Goal: Task Accomplishment & Management: Complete application form

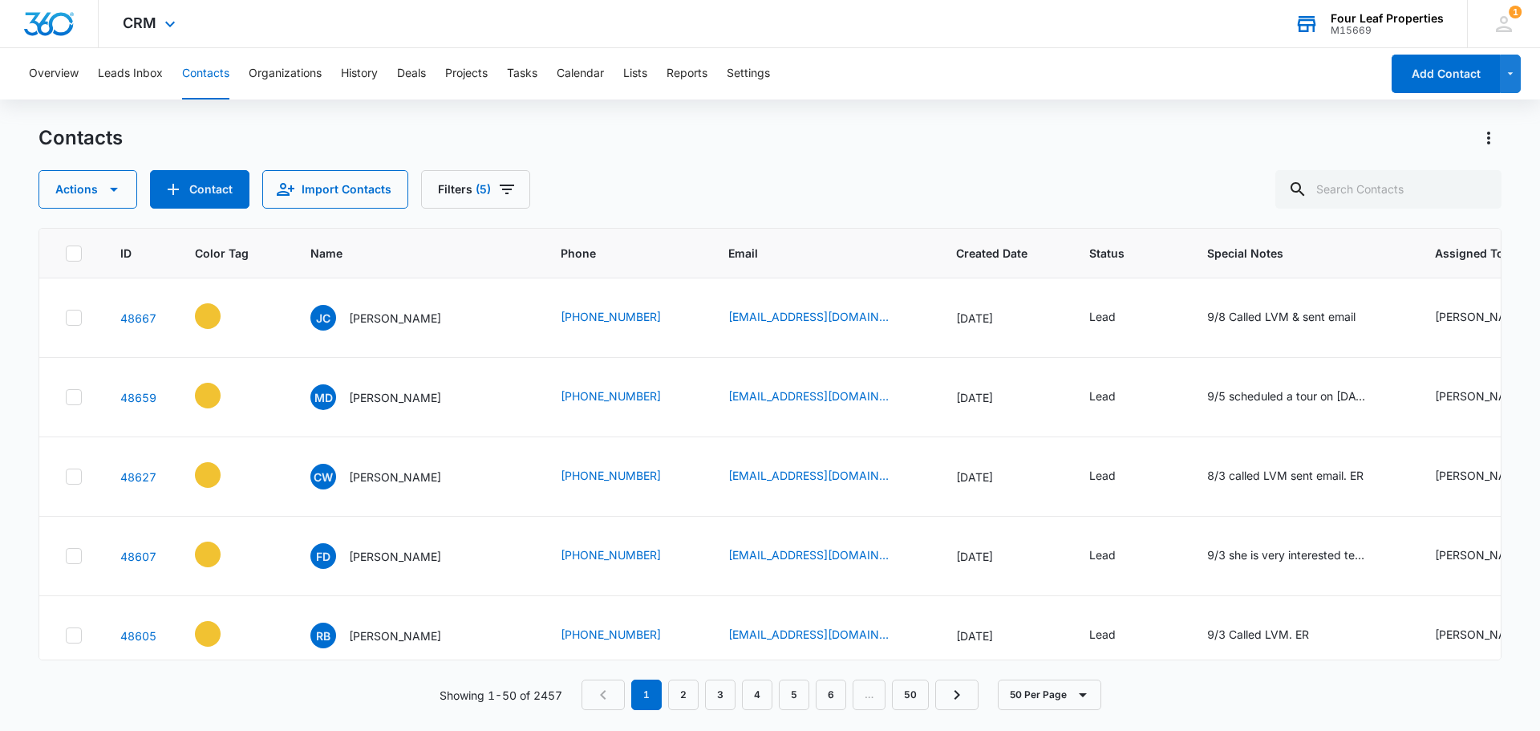
scroll to position [0, 237]
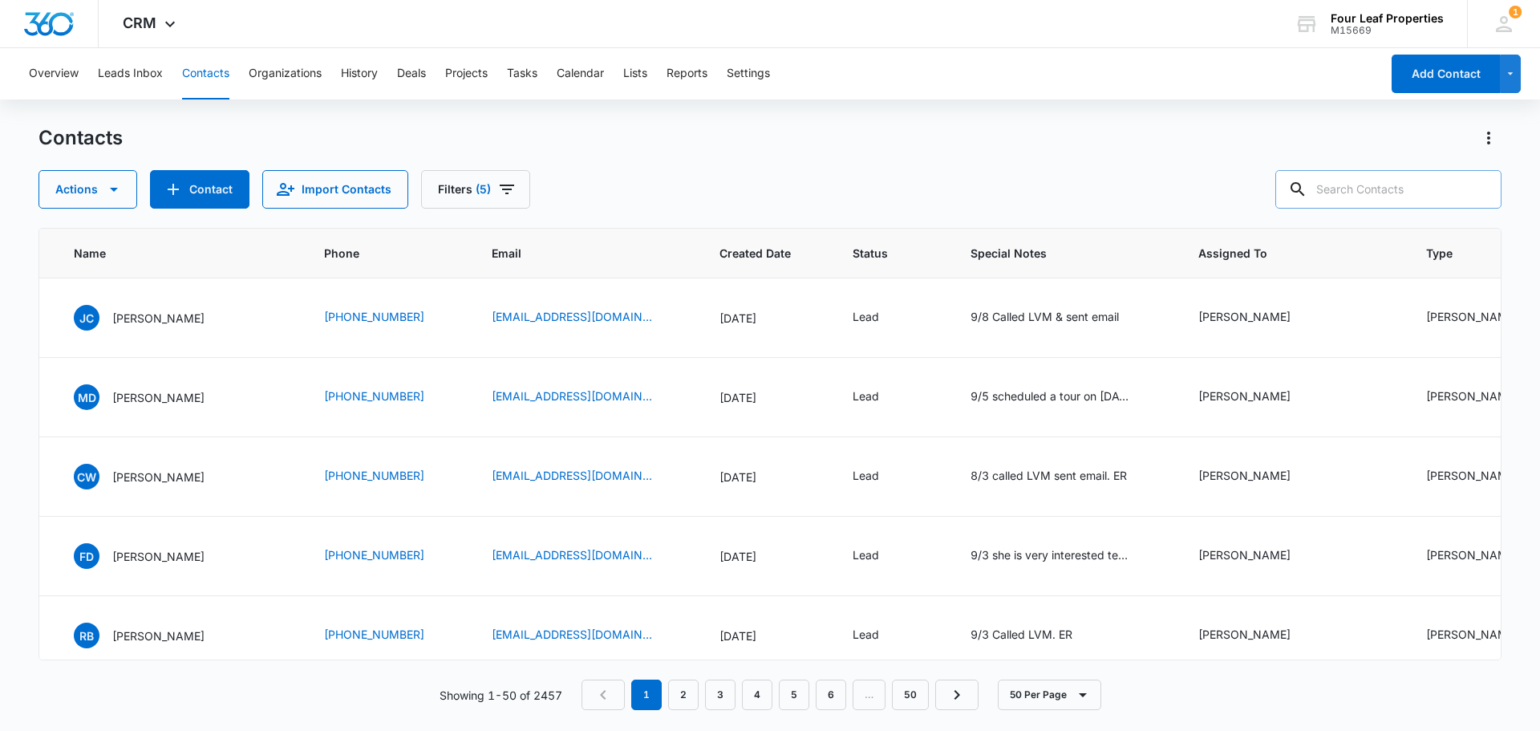
click at [1373, 187] on input "text" at bounding box center [1388, 189] width 226 height 38
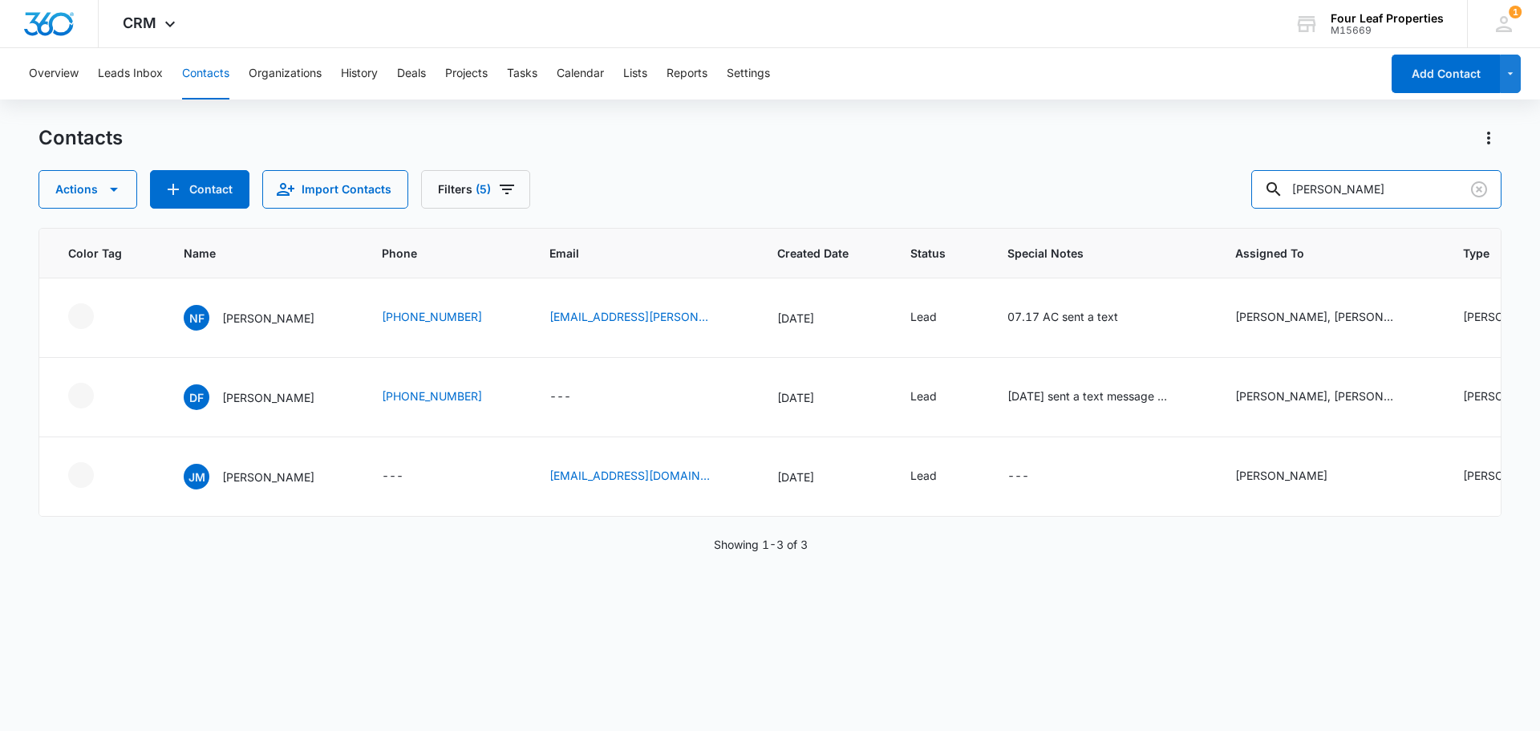
scroll to position [0, 0]
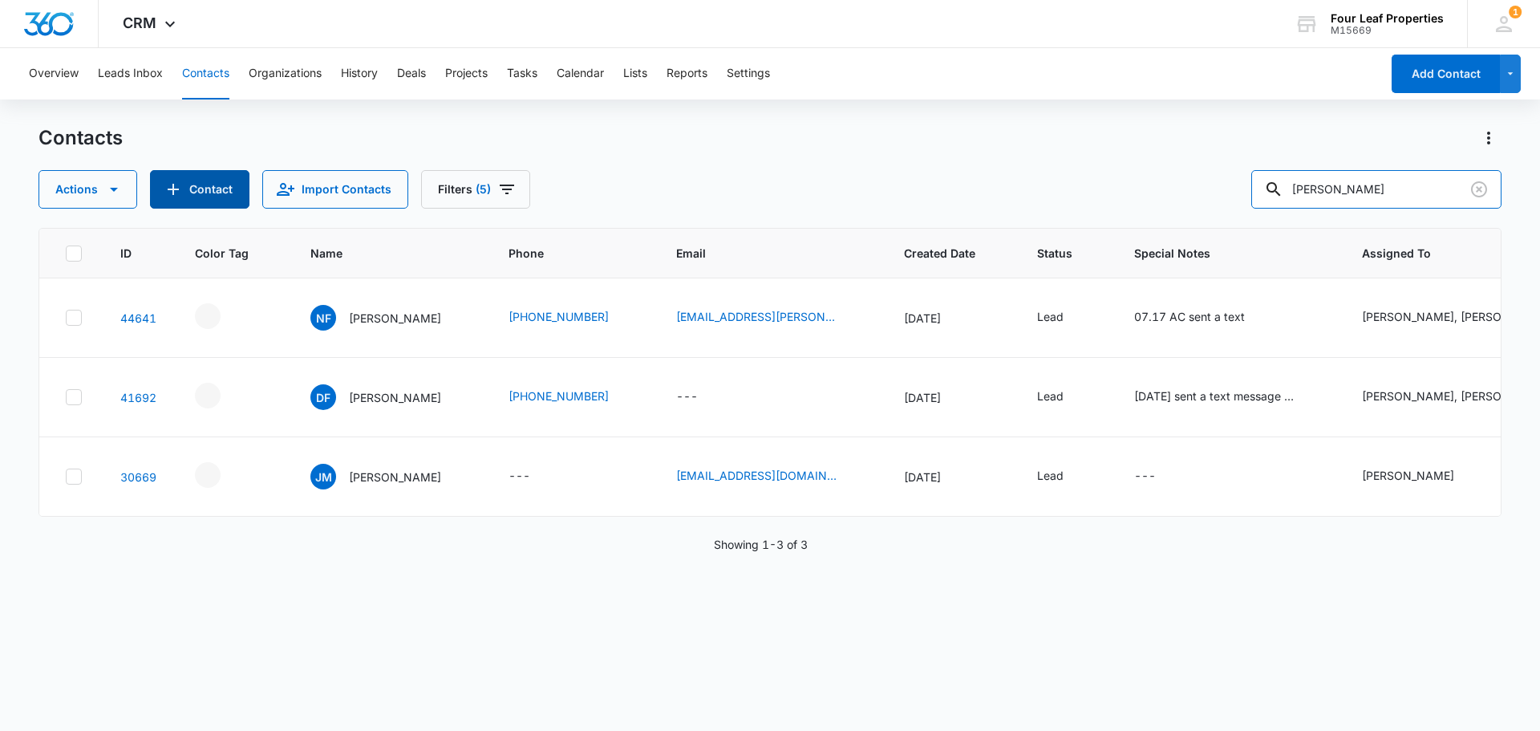
type input "[PERSON_NAME]"
click at [206, 196] on button "Contact" at bounding box center [199, 189] width 99 height 38
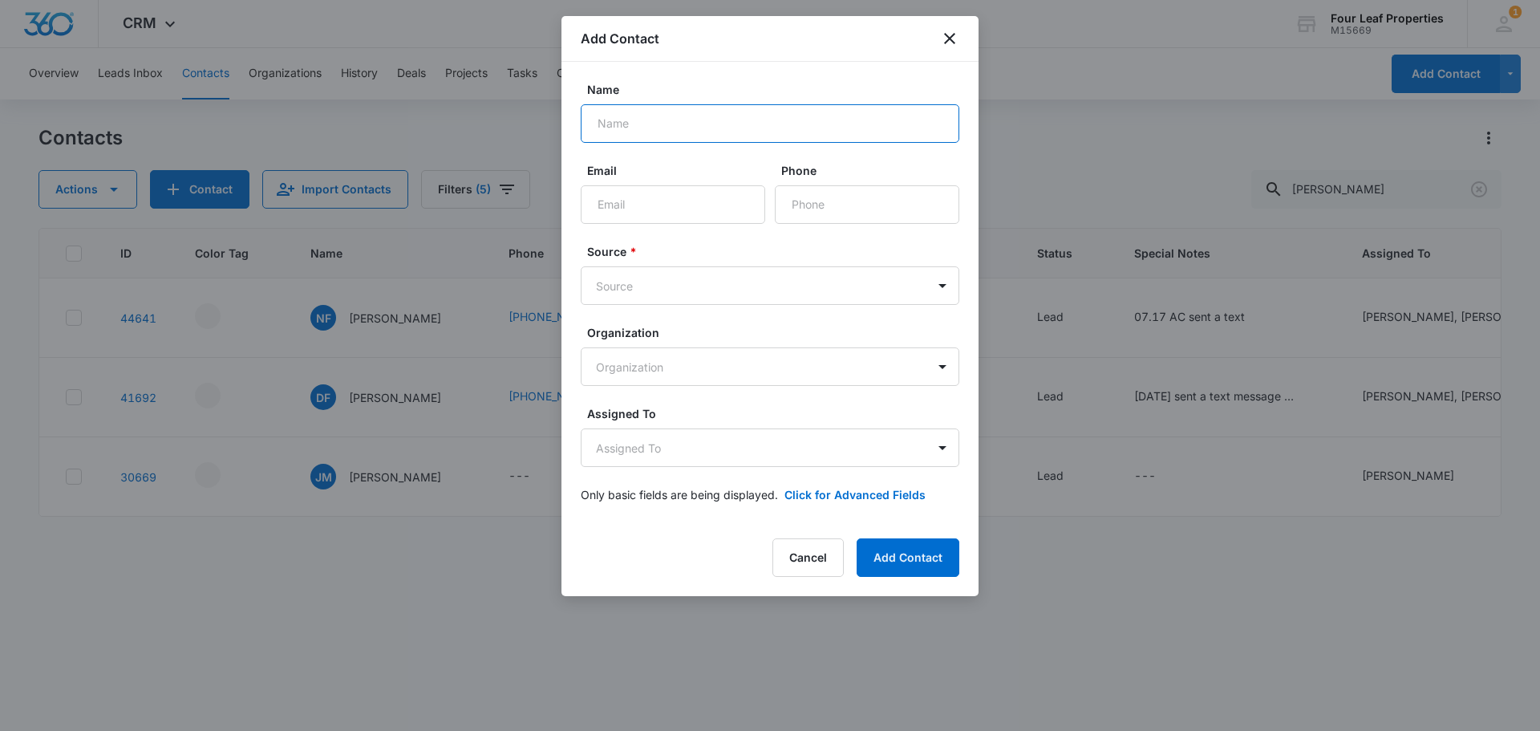
click at [666, 128] on input "Name" at bounding box center [770, 123] width 379 height 38
type input "[PERSON_NAME]"
click at [646, 202] on input "Email" at bounding box center [673, 204] width 184 height 38
paste input "[EMAIL_ADDRESS][DOMAIN_NAME]"
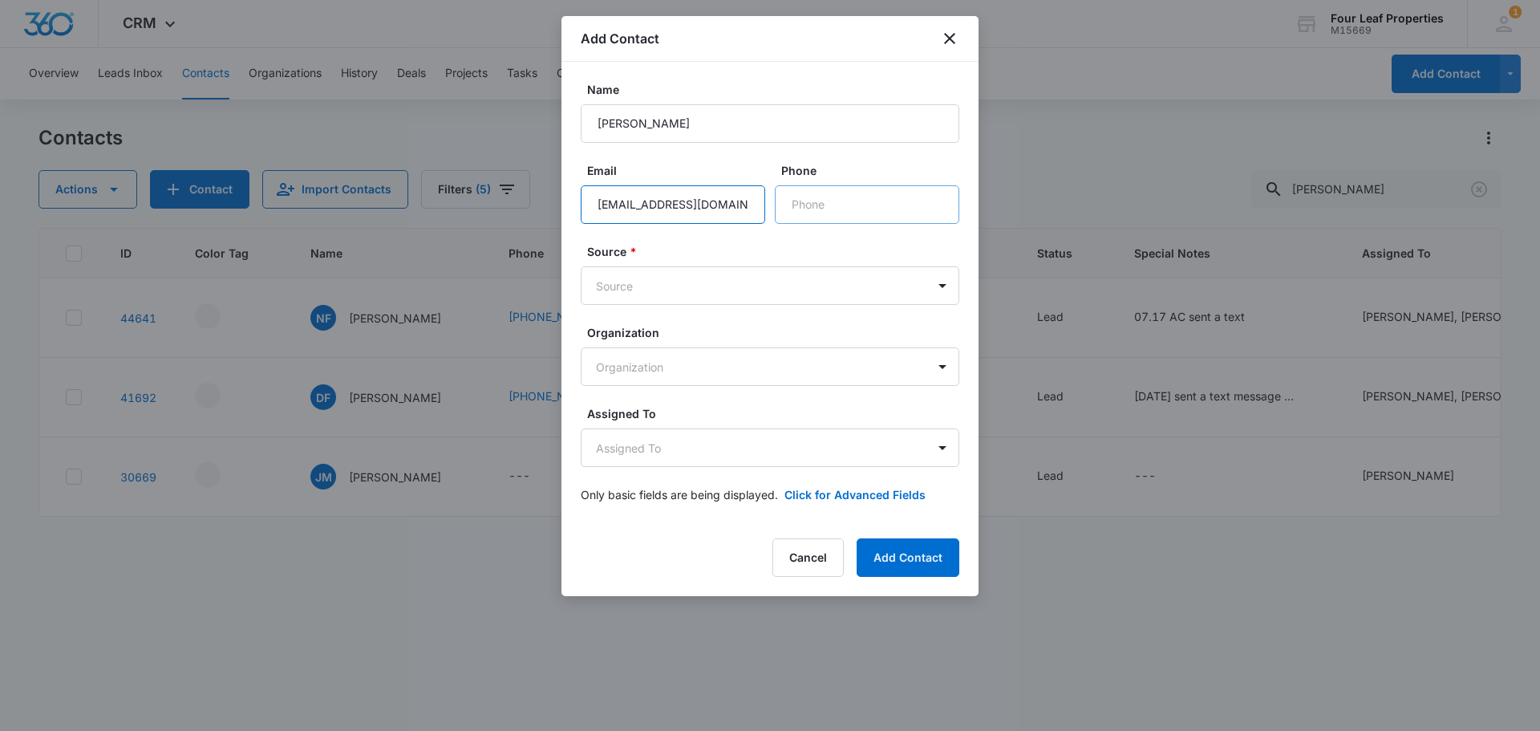
type input "[EMAIL_ADDRESS][DOMAIN_NAME]"
click at [829, 205] on input "Phone" at bounding box center [867, 204] width 184 height 38
type input "[PHONE_NUMBER]"
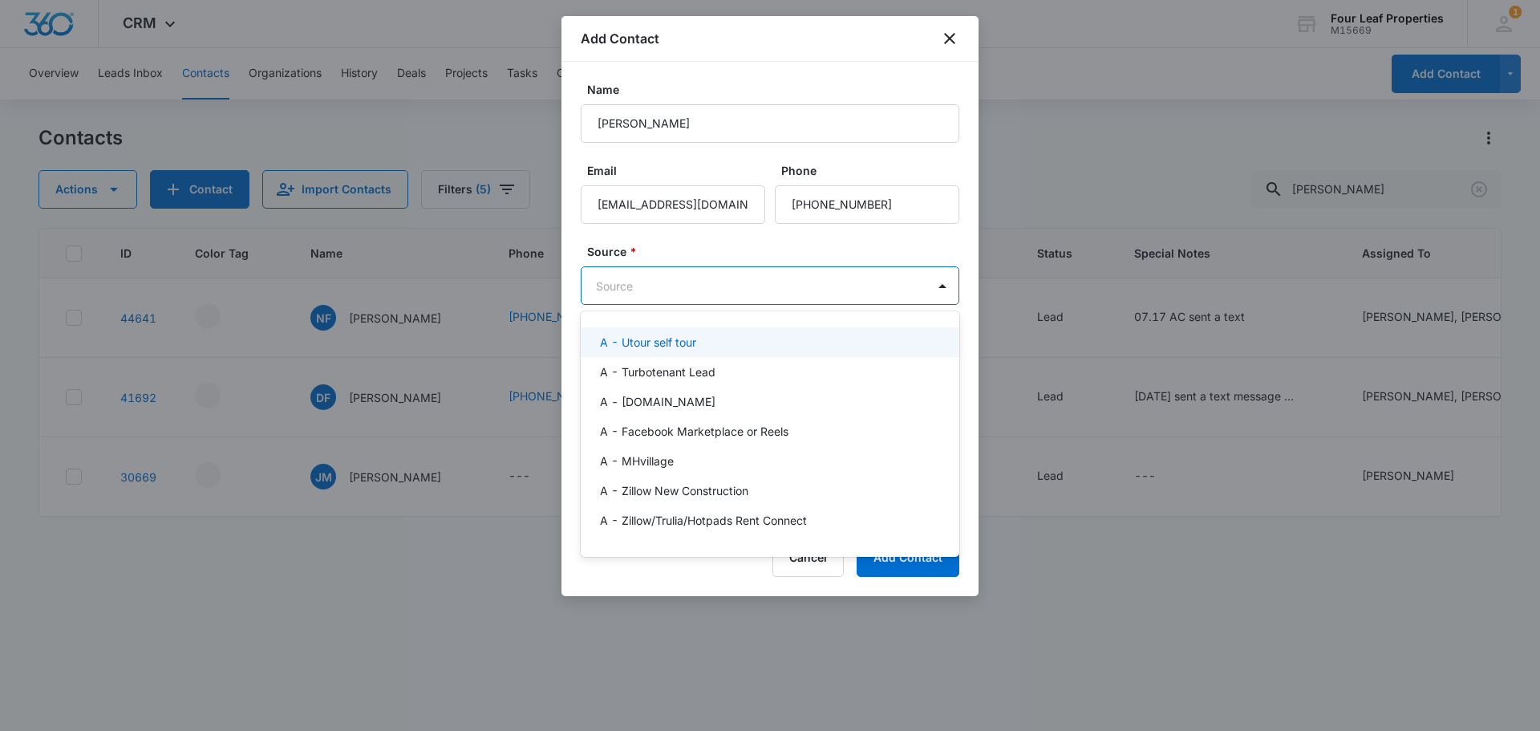
click at [711, 283] on body "CRM Apps Reputation Websites Forms CRM Email Social Shop Payments POS Content A…" at bounding box center [770, 365] width 1540 height 731
click at [710, 340] on div "A - Utour self tour" at bounding box center [768, 342] width 337 height 17
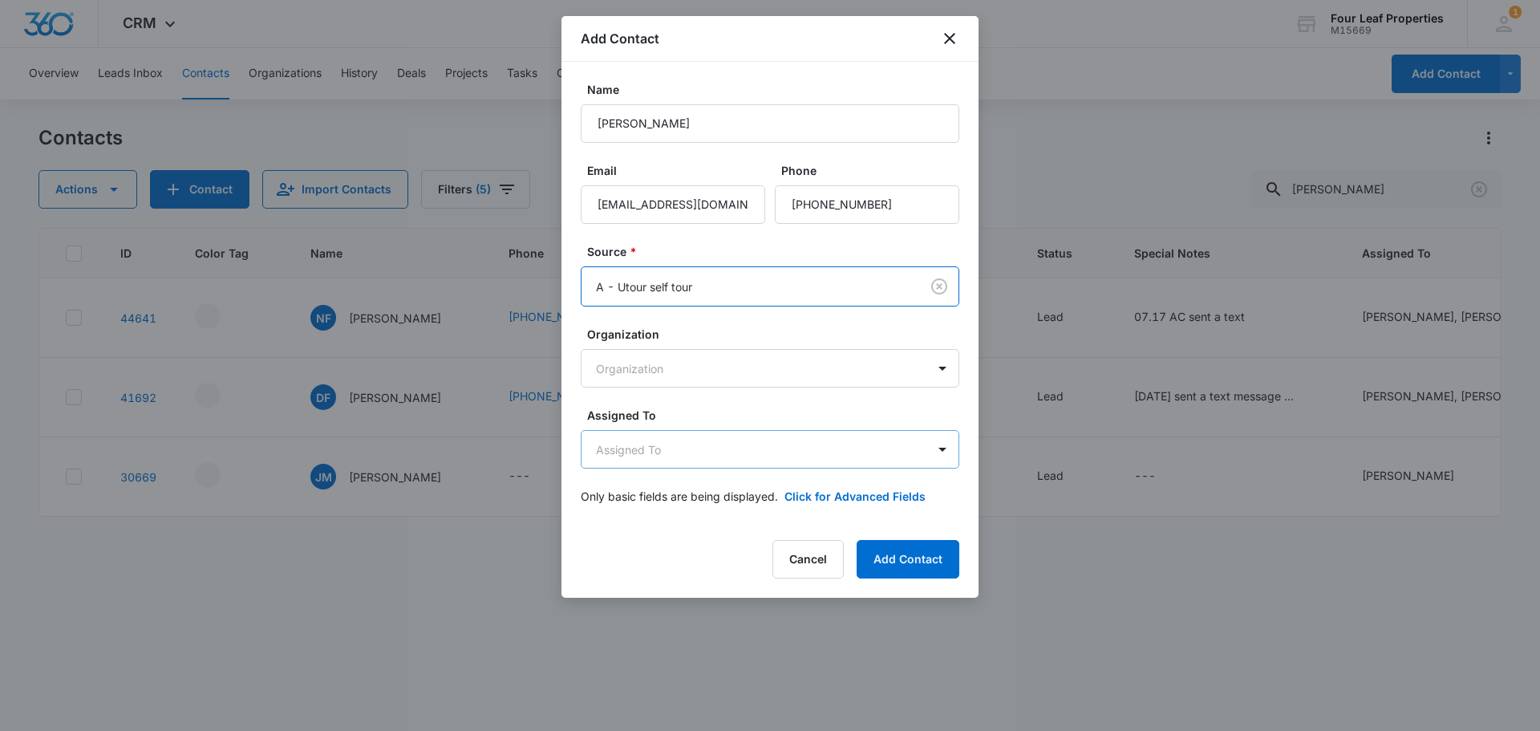
click at [723, 430] on body "CRM Apps Reputation Websites Forms CRM Email Social Shop Payments POS Content A…" at bounding box center [770, 365] width 1540 height 731
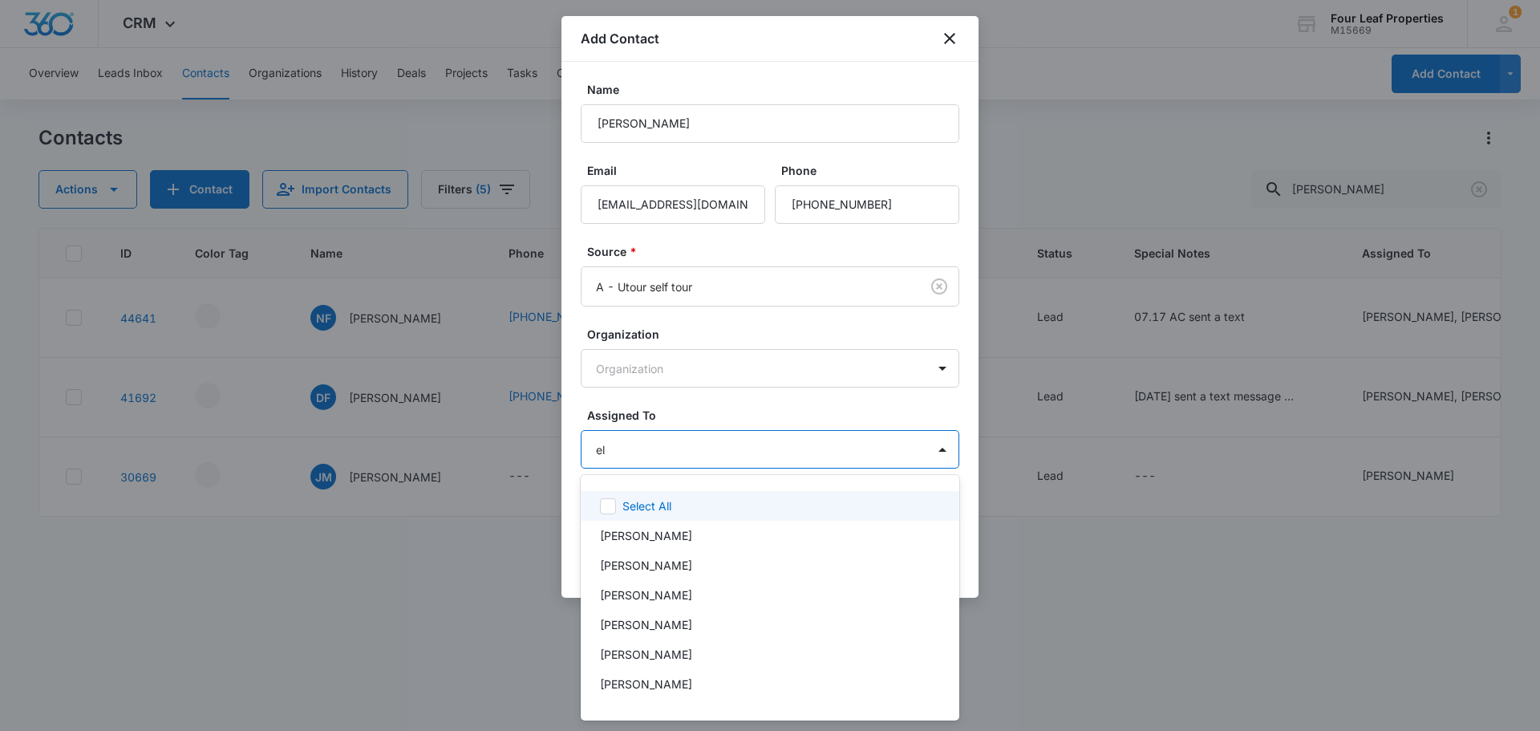
type input "ele"
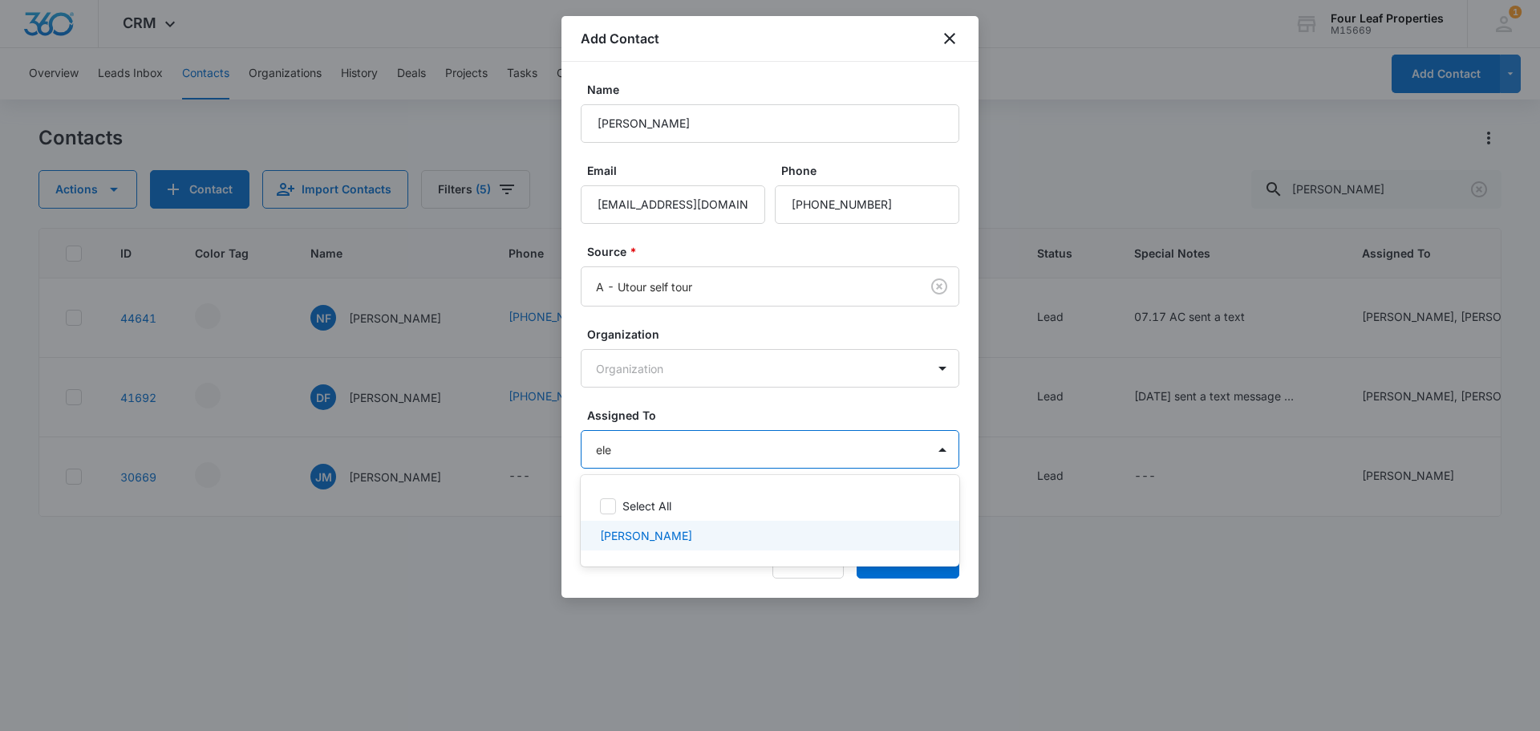
click at [661, 545] on div "[PERSON_NAME]" at bounding box center [770, 536] width 379 height 30
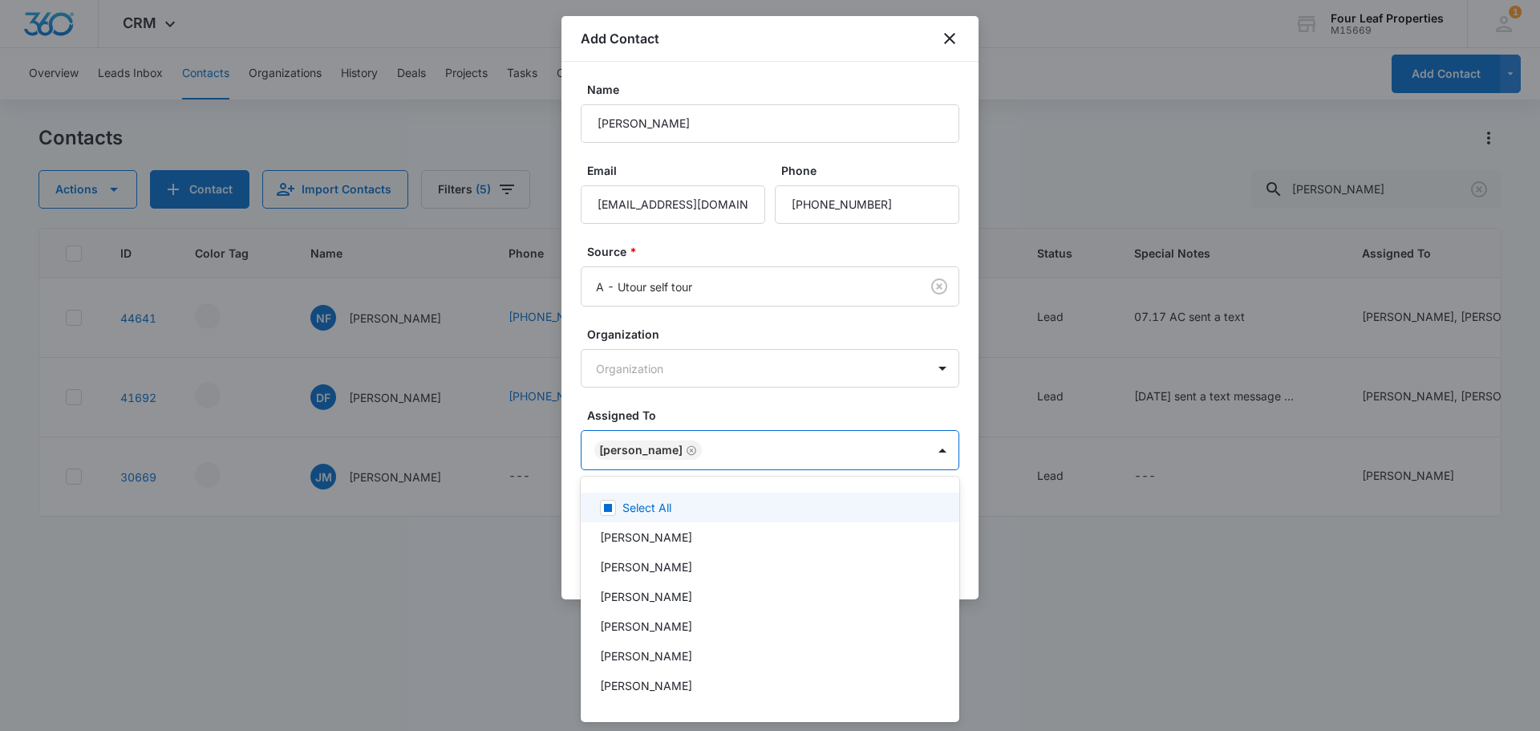
click at [719, 403] on div at bounding box center [770, 365] width 1540 height 731
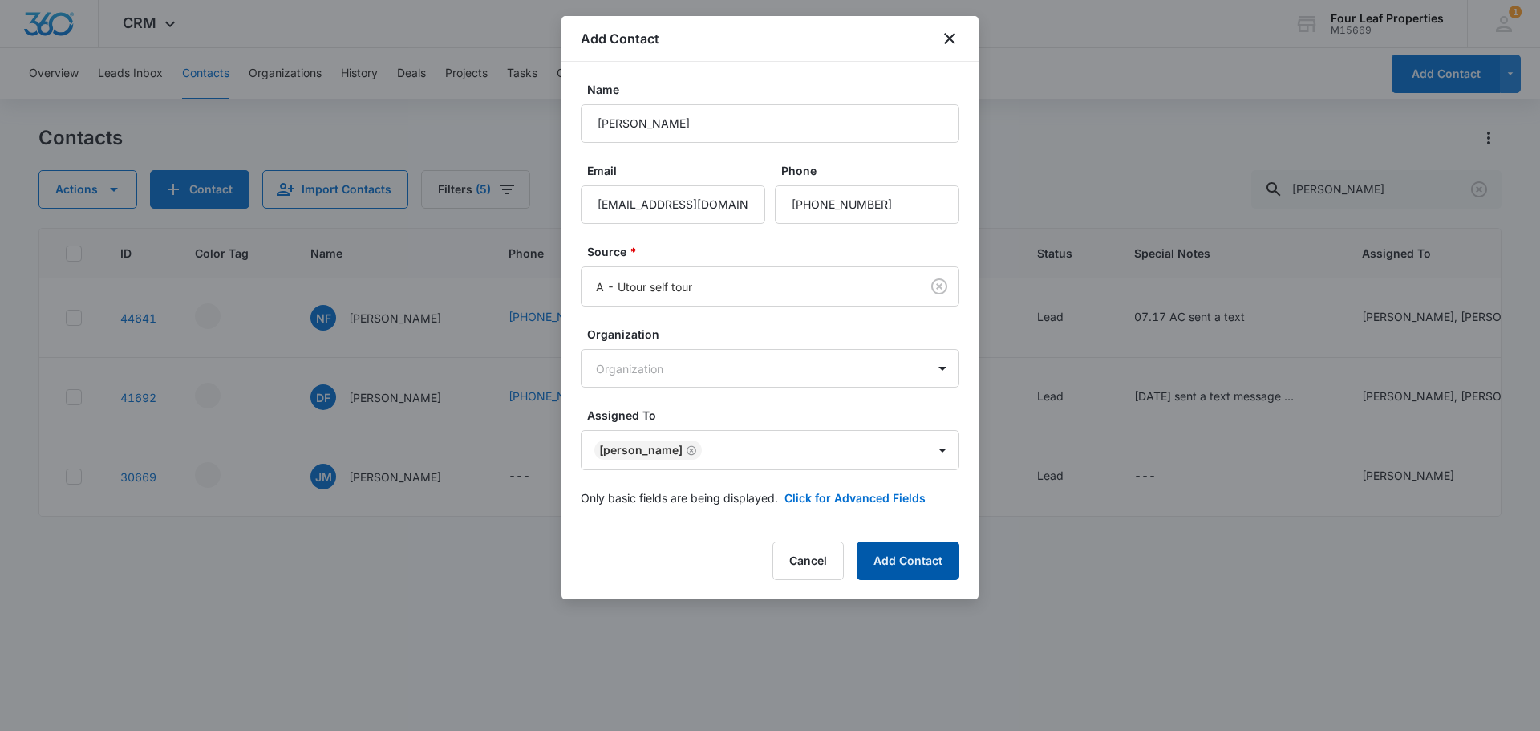
click at [911, 548] on button "Add Contact" at bounding box center [908, 560] width 103 height 38
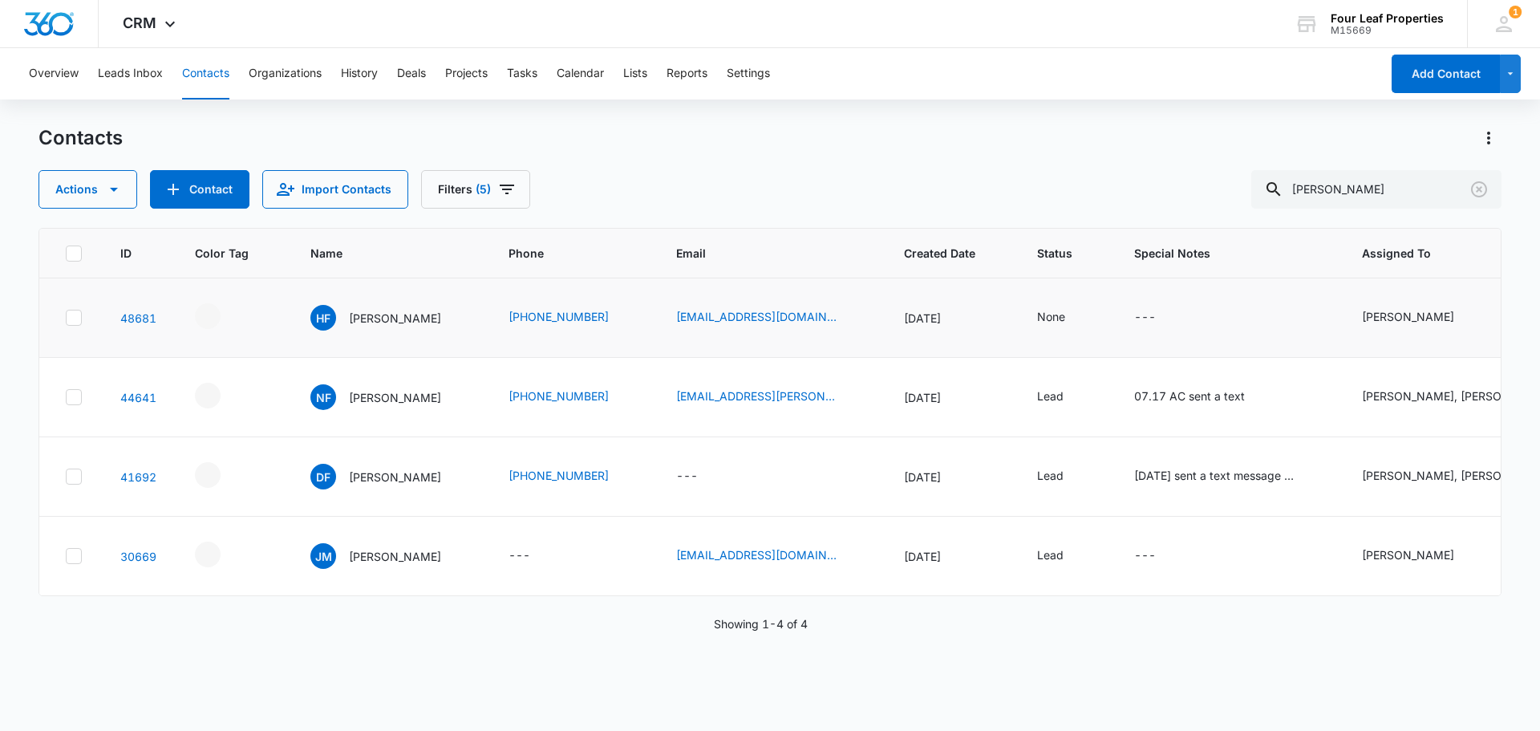
click at [1018, 307] on td "None" at bounding box center [1066, 317] width 97 height 79
click at [1075, 324] on icon "Status - None - Select to Edit Field" at bounding box center [1084, 317] width 19 height 19
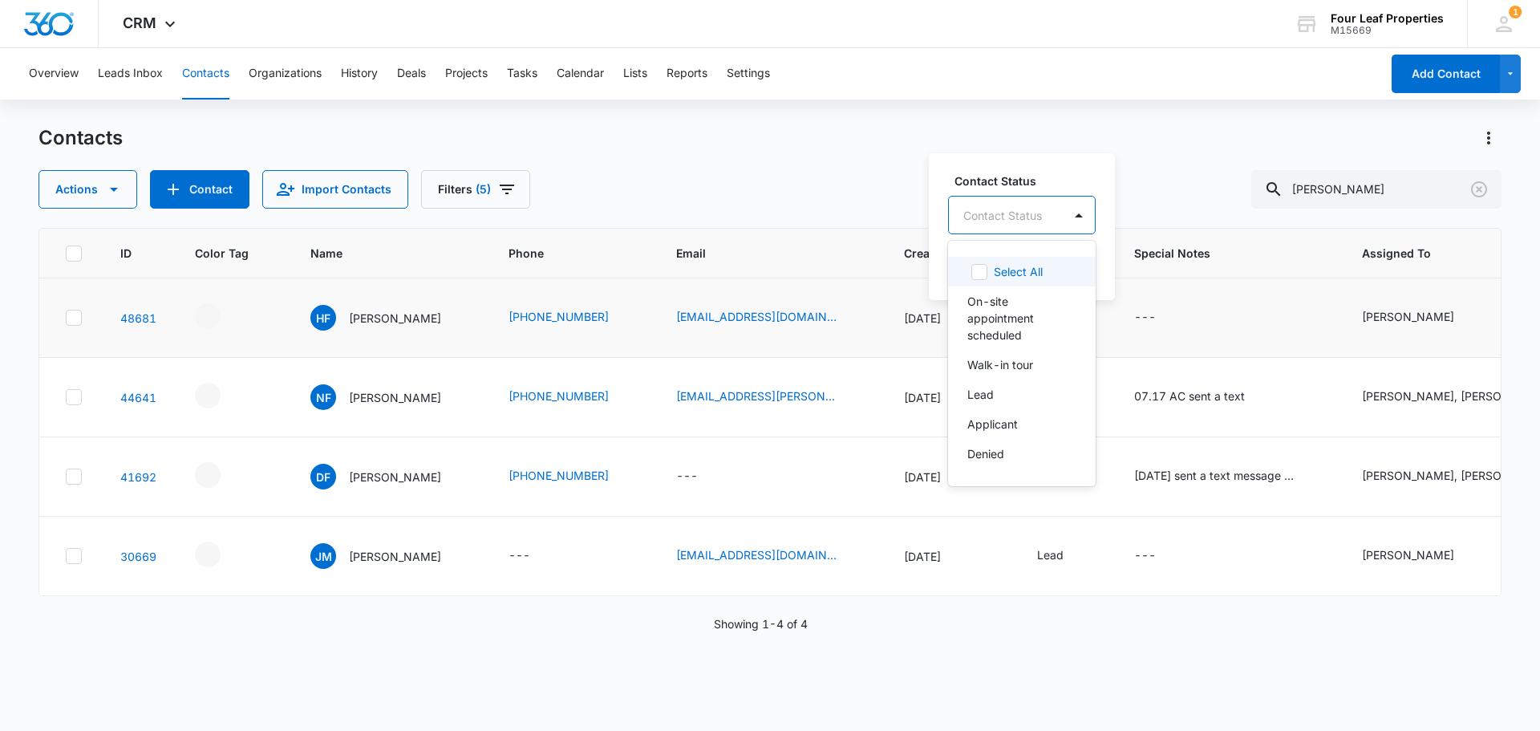
click at [1014, 213] on div at bounding box center [1002, 215] width 79 height 20
click at [1016, 387] on div "Lead" at bounding box center [1020, 394] width 106 height 17
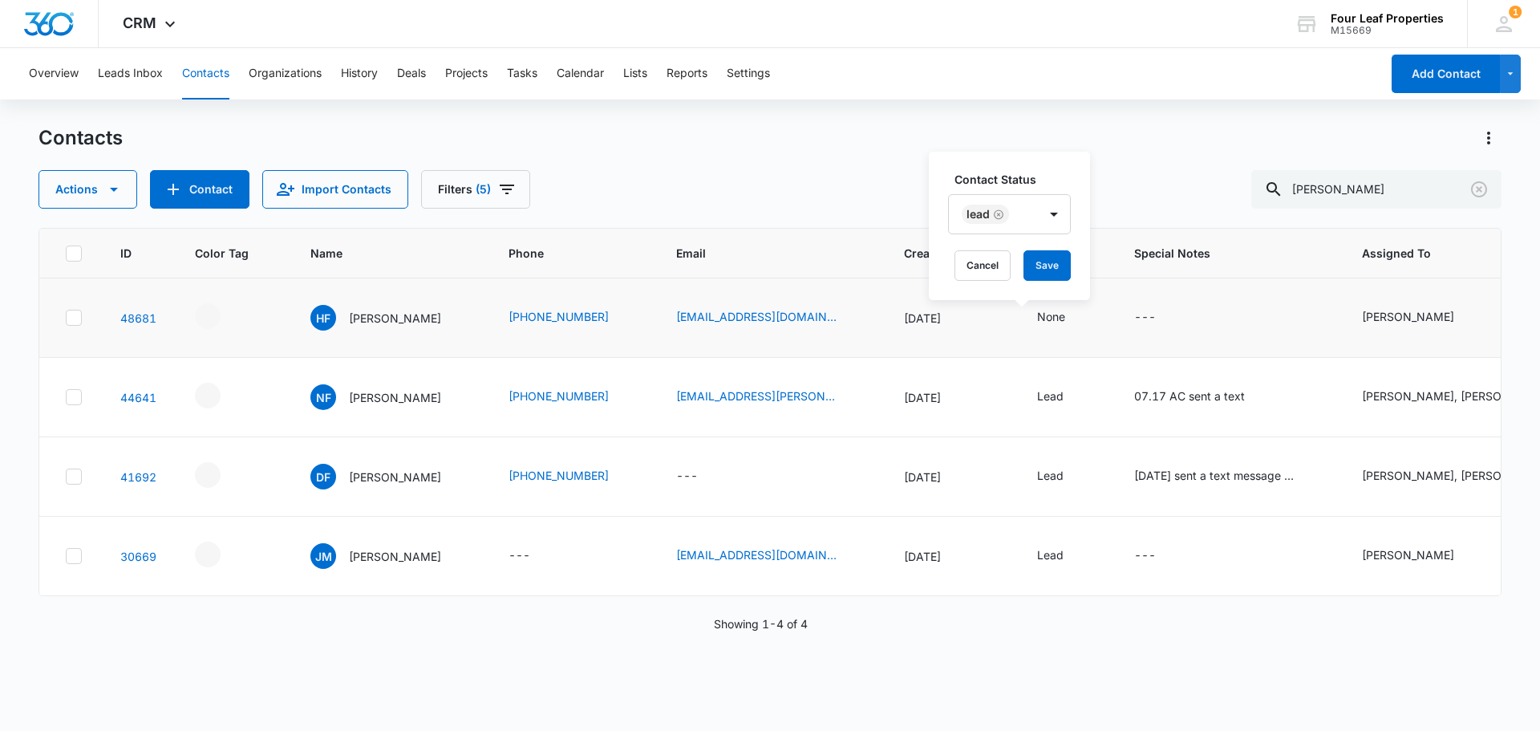
click at [1035, 167] on div "Contact Status Lead Cancel Save" at bounding box center [1009, 226] width 161 height 148
click at [1041, 270] on button "Save" at bounding box center [1046, 265] width 47 height 30
click at [234, 314] on icon "- - Select to Edit Field" at bounding box center [239, 312] width 19 height 19
click at [226, 310] on div "- - Select to Edit Field" at bounding box center [222, 316] width 55 height 26
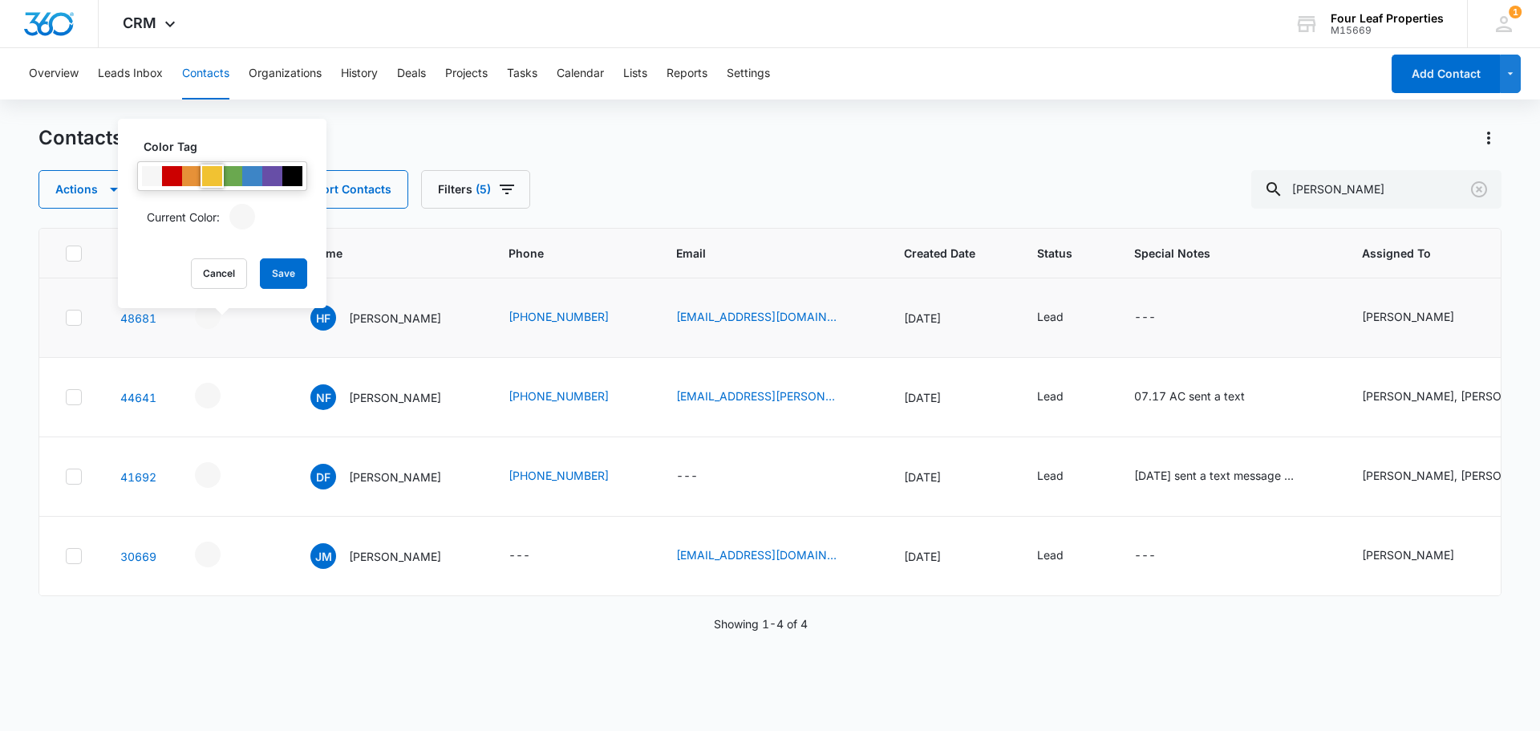
click at [206, 177] on div at bounding box center [212, 176] width 20 height 20
click at [292, 279] on button "Save" at bounding box center [283, 273] width 47 height 30
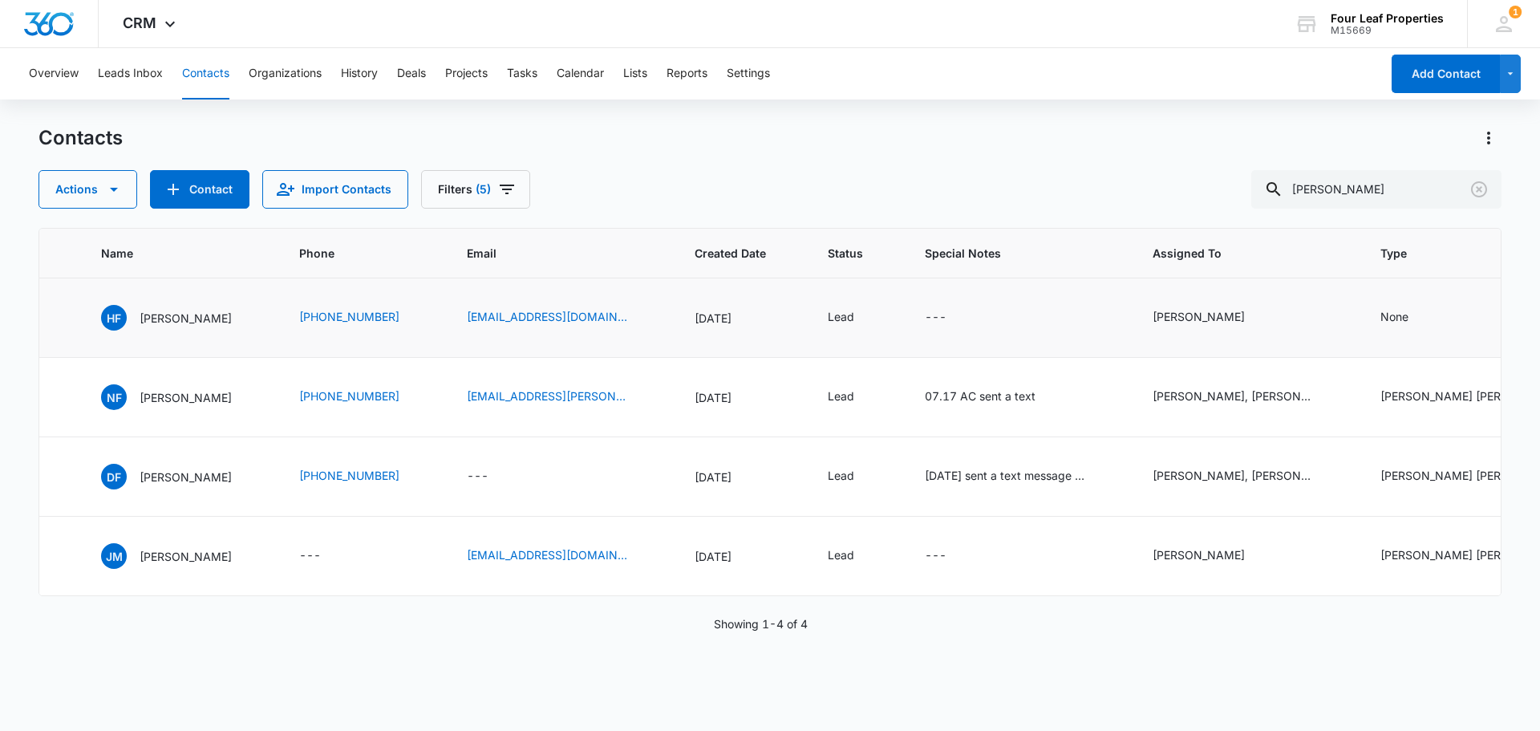
scroll to position [0, 210]
click at [1417, 315] on icon "Type - None - Select to Edit Field" at bounding box center [1426, 317] width 19 height 19
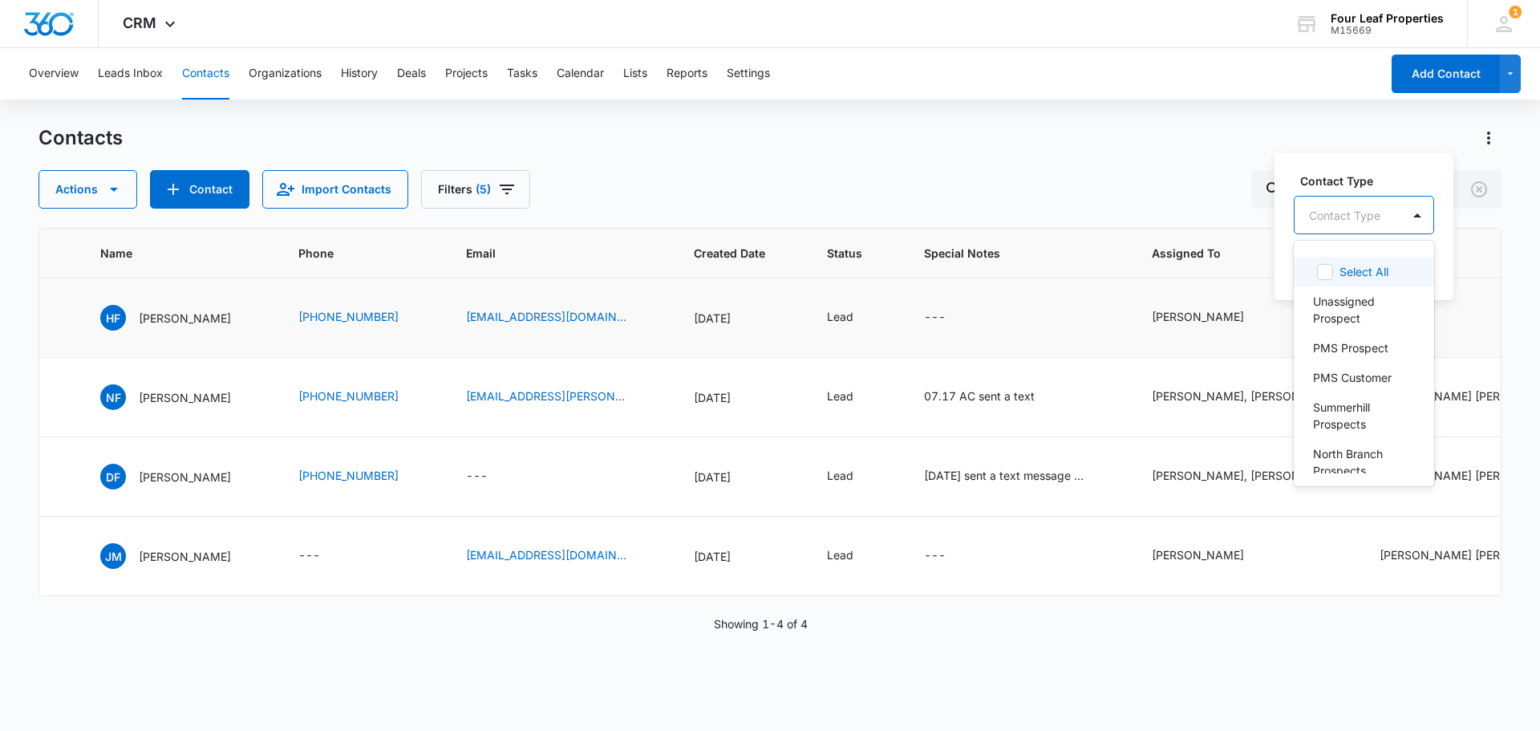
click at [1358, 215] on div at bounding box center [1344, 215] width 71 height 20
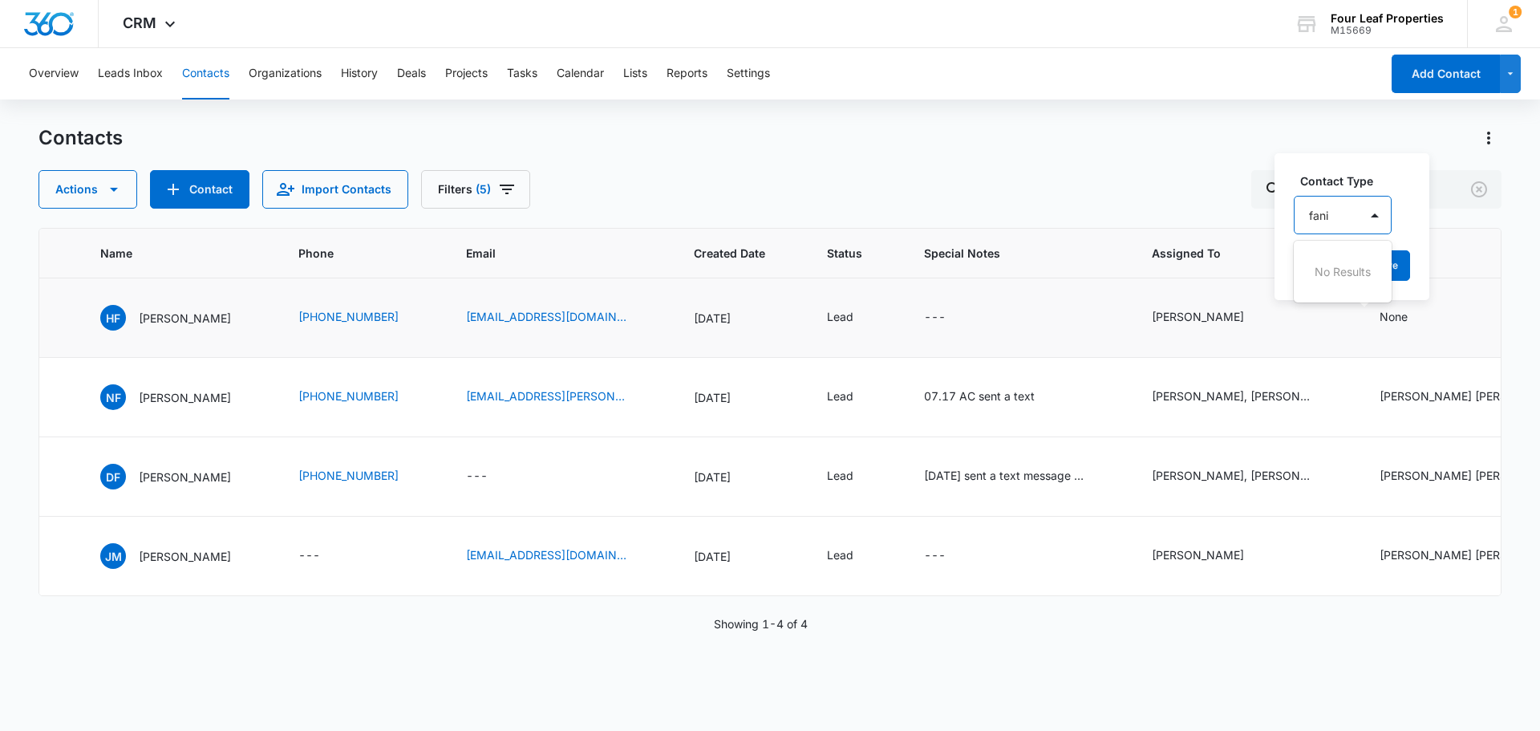
type input "fan"
click at [1354, 356] on p "[PERSON_NAME] [PERSON_NAME] Prospect" at bounding box center [1336, 351] width 47 height 51
click at [1404, 175] on label "Contact Type" at bounding box center [1431, 166] width 262 height 17
click at [1517, 266] on button "Save" at bounding box center [1532, 265] width 47 height 30
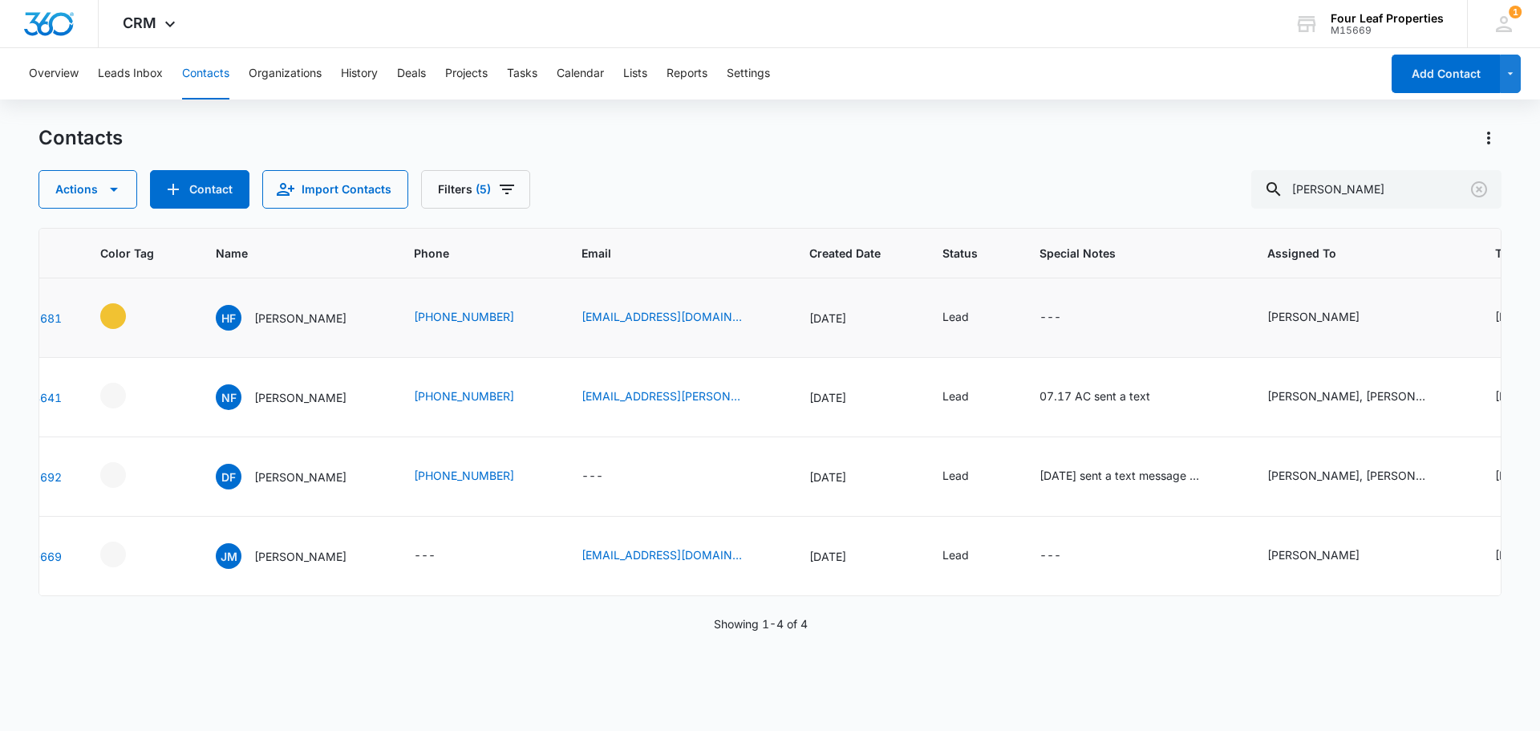
scroll to position [0, 83]
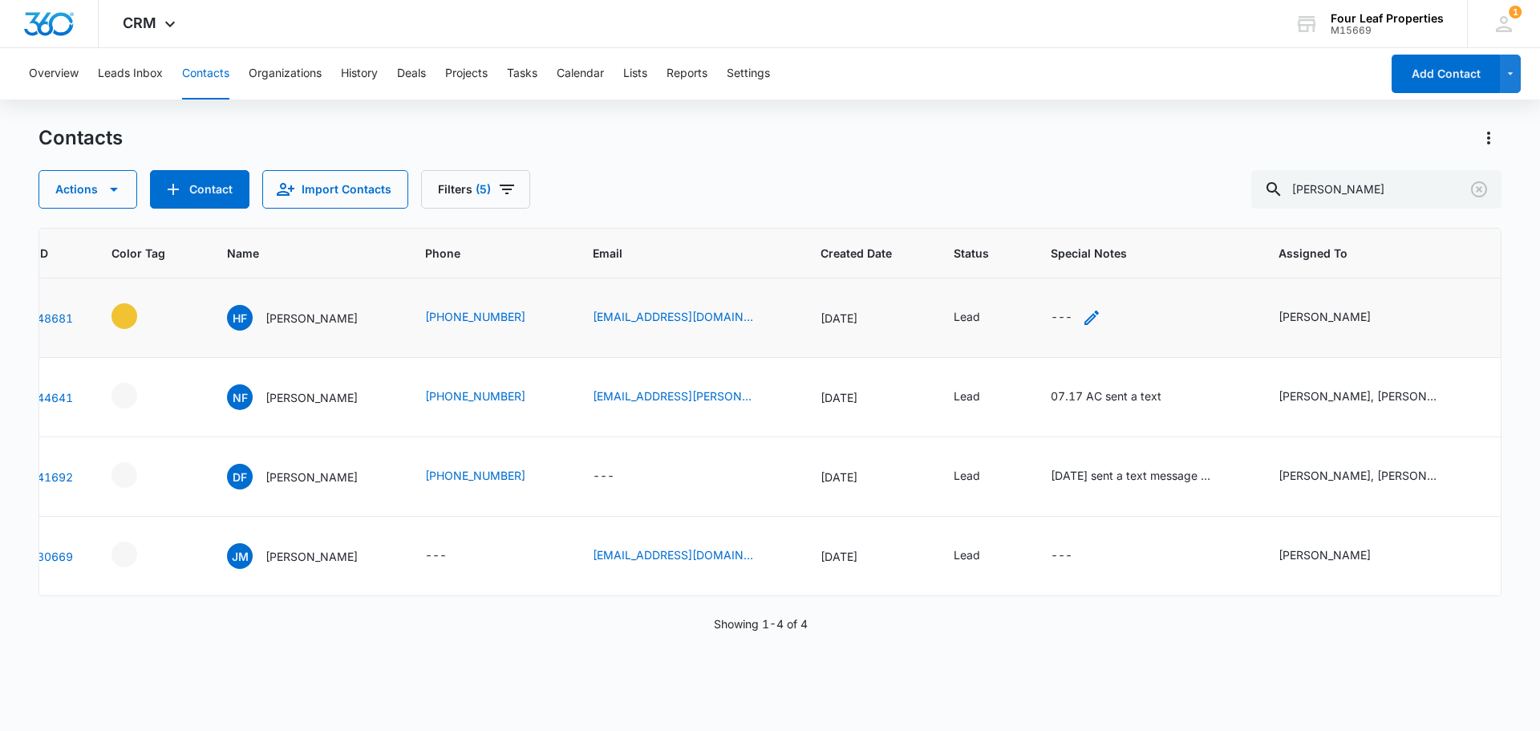
click at [1082, 317] on icon "Special Notes - - Select to Edit Field" at bounding box center [1091, 317] width 19 height 19
drag, startPoint x: 1037, startPoint y: 332, endPoint x: 977, endPoint y: 163, distance: 179.6
click at [975, 164] on textarea "Special Notes" at bounding box center [1040, 188] width 190 height 91
click at [1018, 164] on textarea "9/8 toured home on 9/7" at bounding box center [1040, 188] width 190 height 91
click at [1048, 164] on textarea "9/8 toured home on 9/7" at bounding box center [1040, 188] width 190 height 91
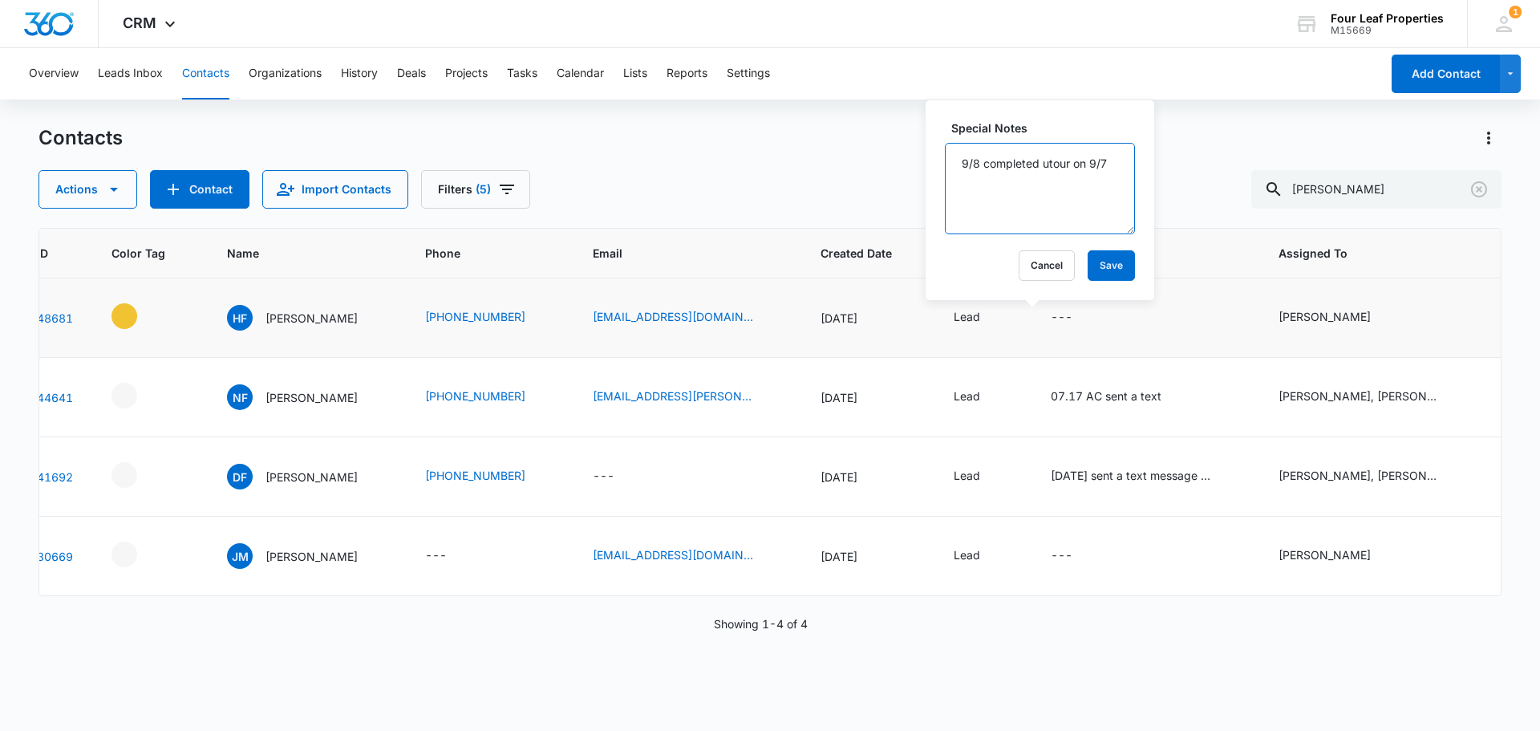
click at [1054, 163] on textarea "9/8 completed utour on 9/7" at bounding box center [1040, 188] width 190 height 91
click at [1048, 161] on textarea "9/8 completed uTour on 9/7" at bounding box center [1040, 188] width 190 height 91
click at [978, 178] on textarea "9/8 completed UTour on 9/7" at bounding box center [1040, 188] width 190 height 91
click at [997, 224] on textarea "9/8 completed UTour on 9/7 stated she would like to tour a 4 bedroom will be ca…" at bounding box center [1040, 188] width 190 height 91
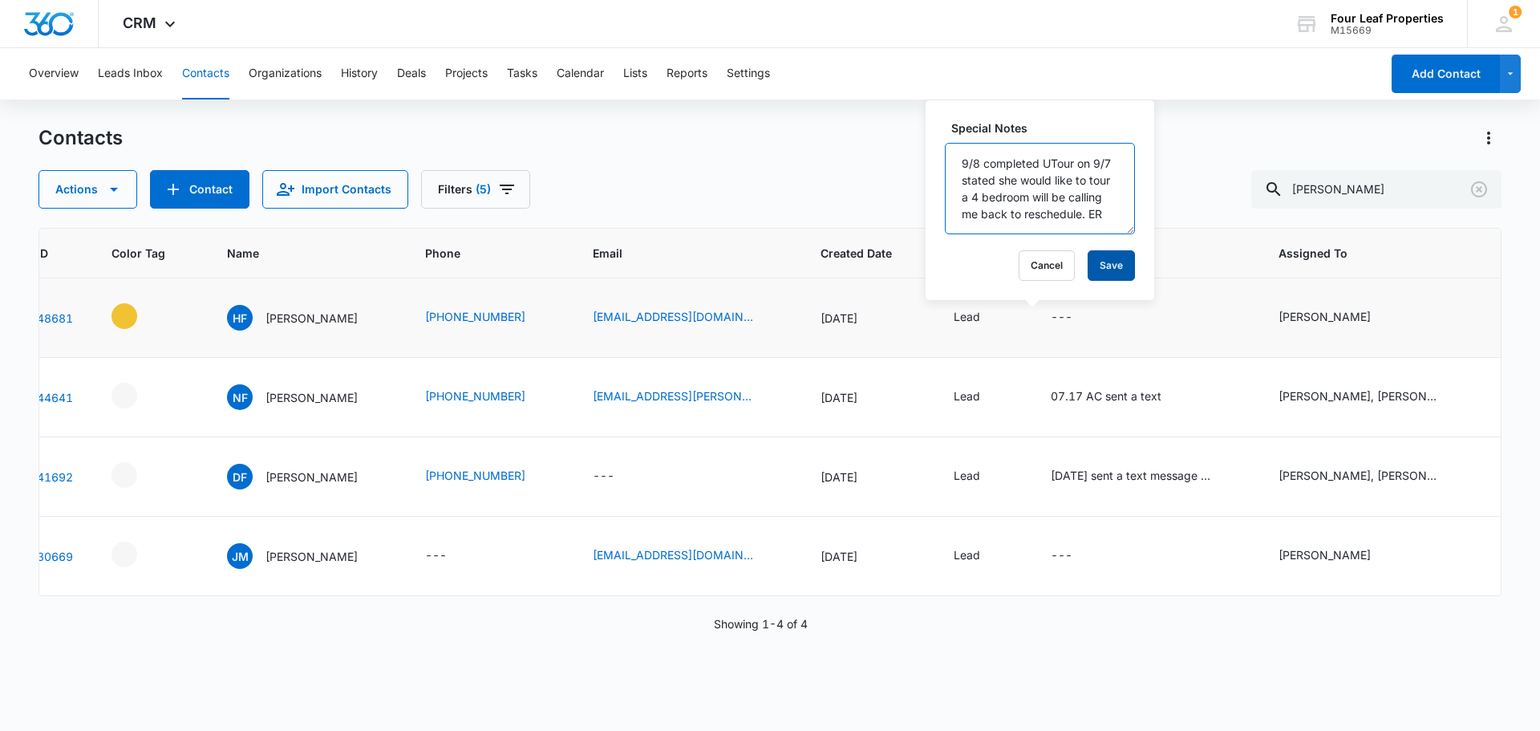
type textarea "9/8 completed UTour on 9/7 stated she would like to tour a 4 bedroom will be ca…"
click at [1088, 269] on button "Save" at bounding box center [1111, 265] width 47 height 30
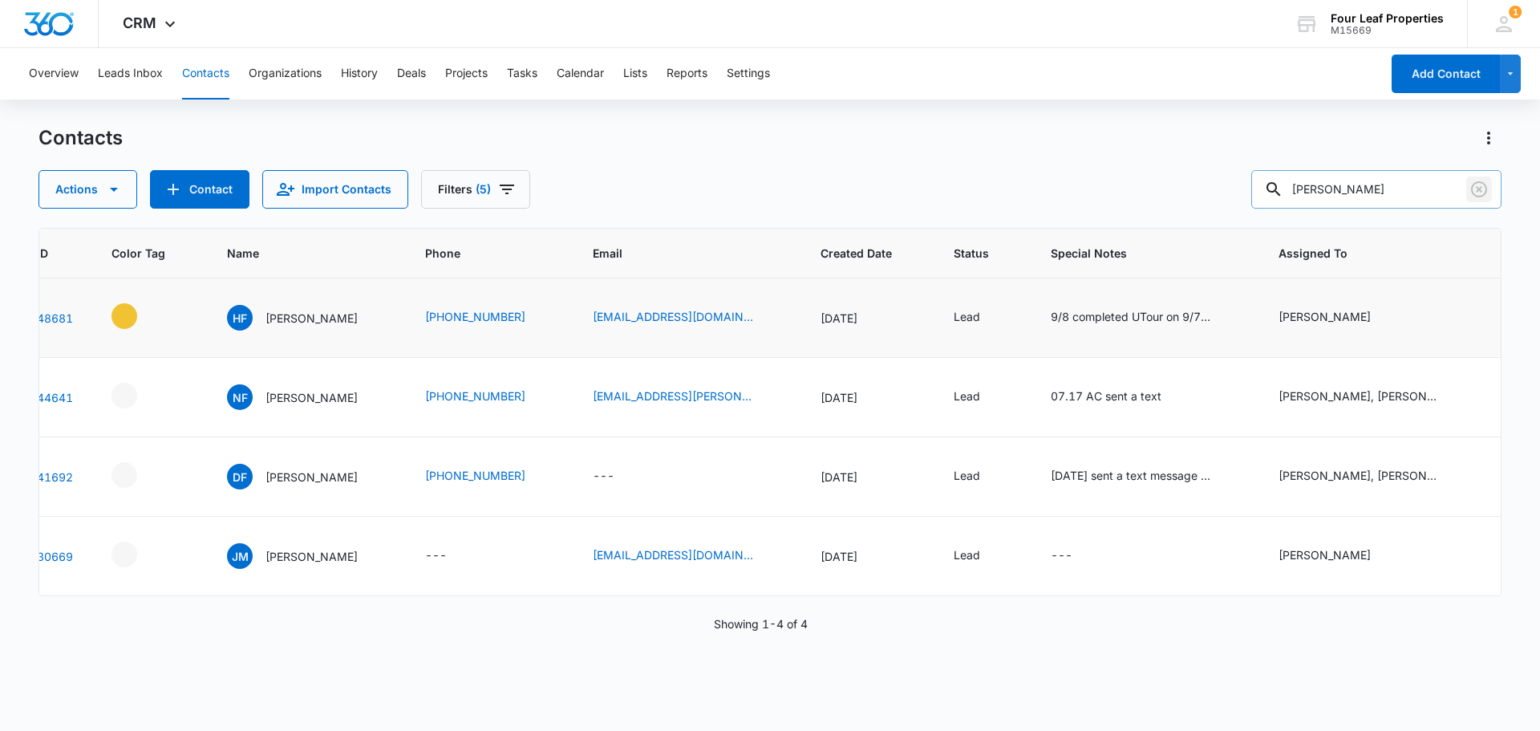
drag, startPoint x: 1485, startPoint y: 188, endPoint x: 1477, endPoint y: 186, distance: 8.2
click at [1485, 188] on icon "Clear" at bounding box center [1479, 189] width 16 height 16
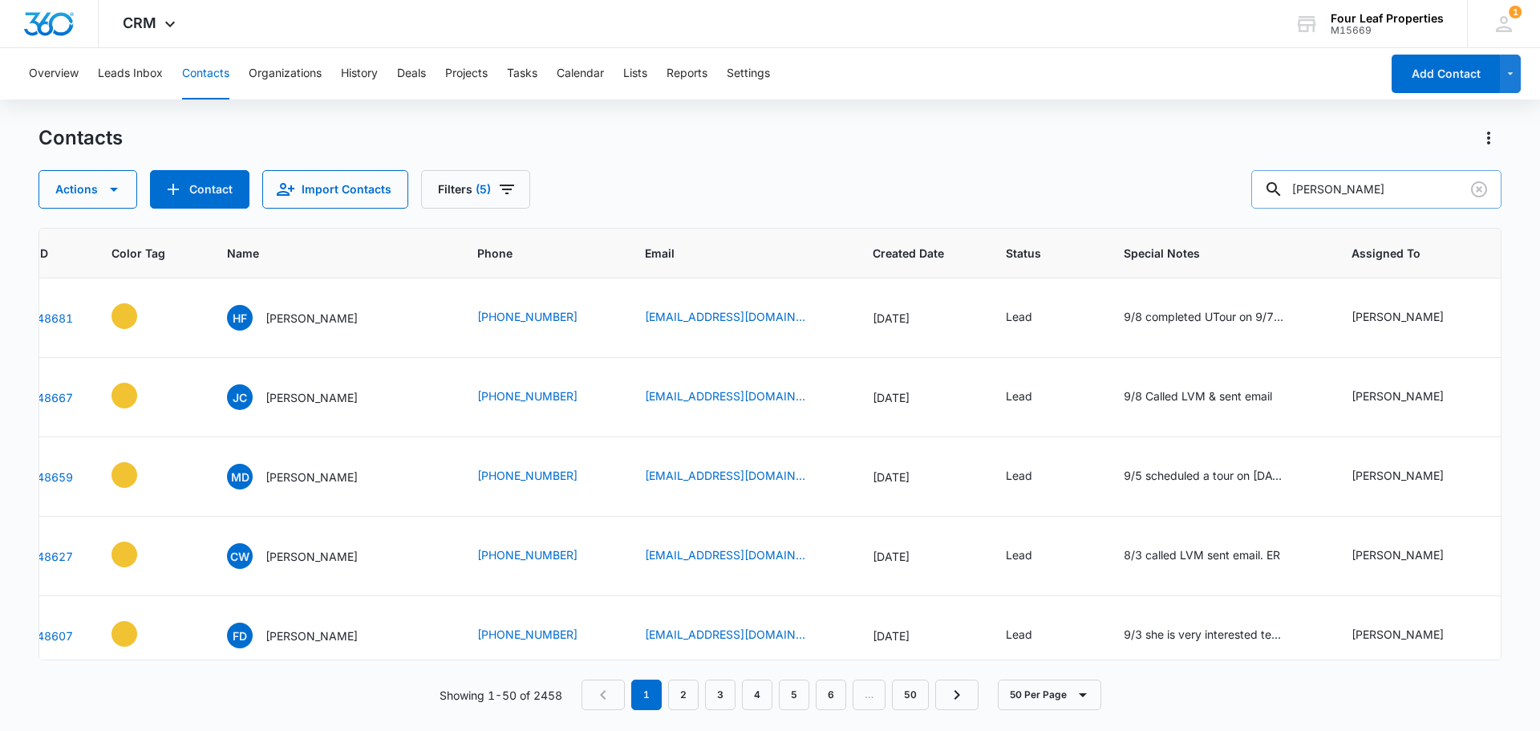
type input "[PERSON_NAME]"
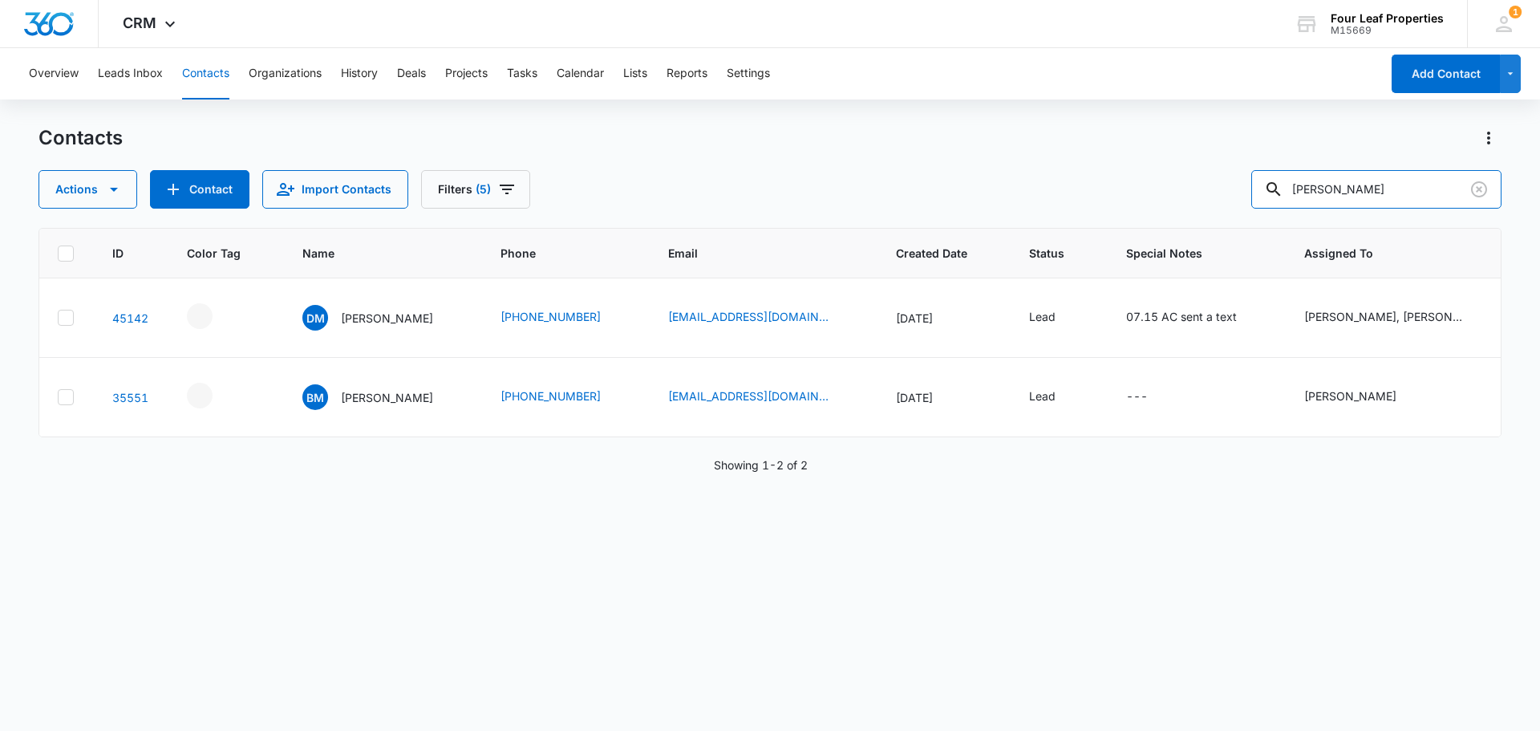
scroll to position [0, 0]
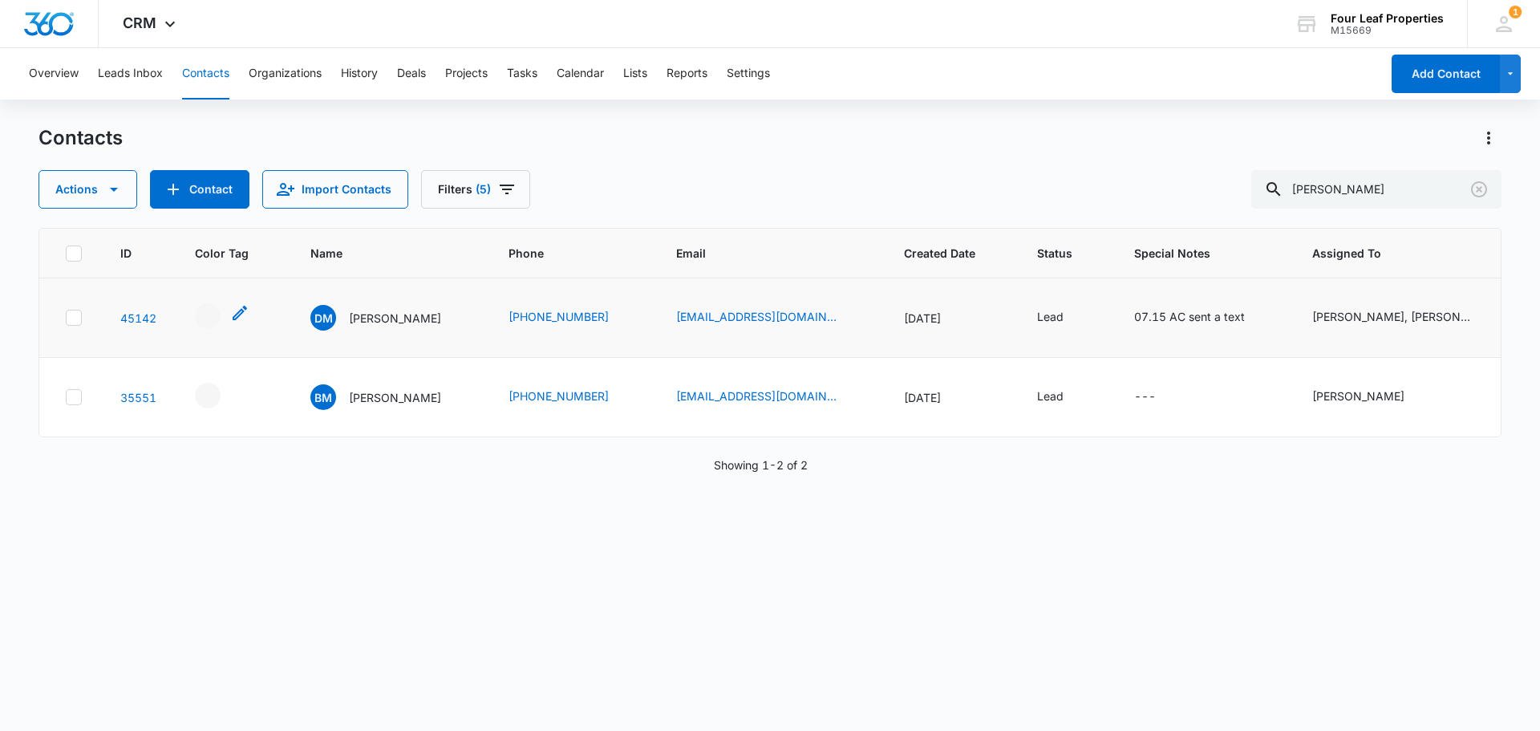
click at [234, 305] on icon "- - Select to Edit Field" at bounding box center [239, 312] width 19 height 19
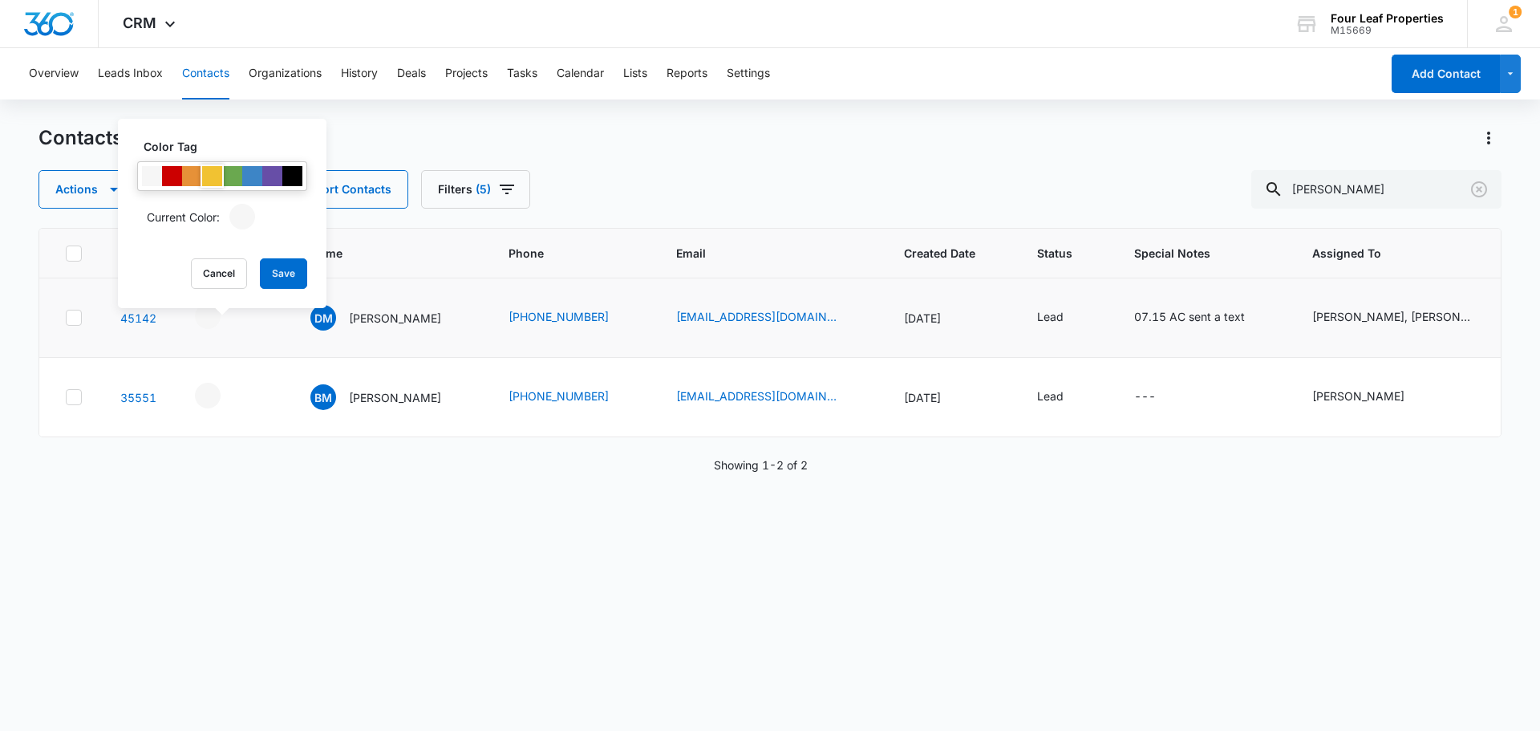
click at [209, 179] on div at bounding box center [212, 176] width 20 height 20
click at [283, 273] on button "Save" at bounding box center [283, 273] width 47 height 30
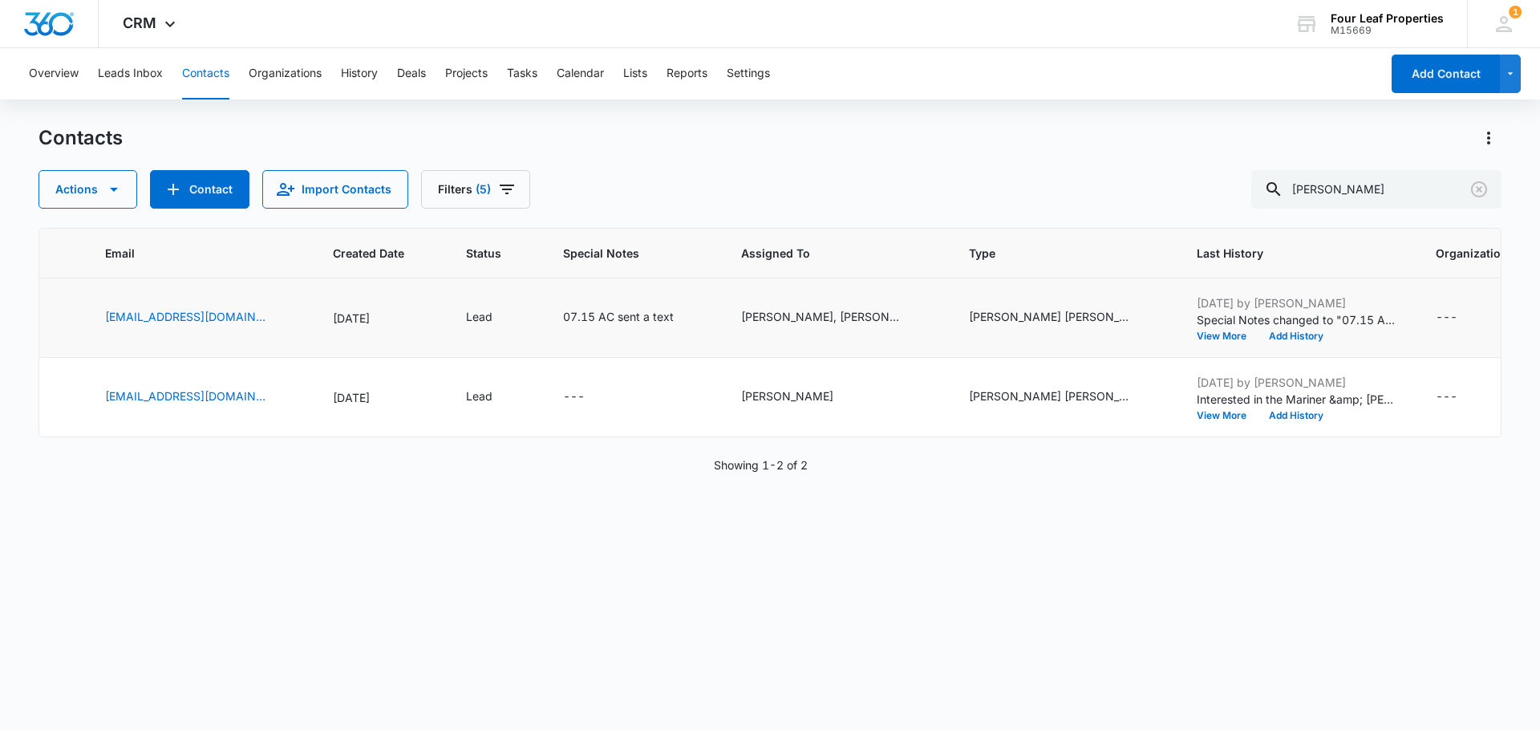
scroll to position [0, 593]
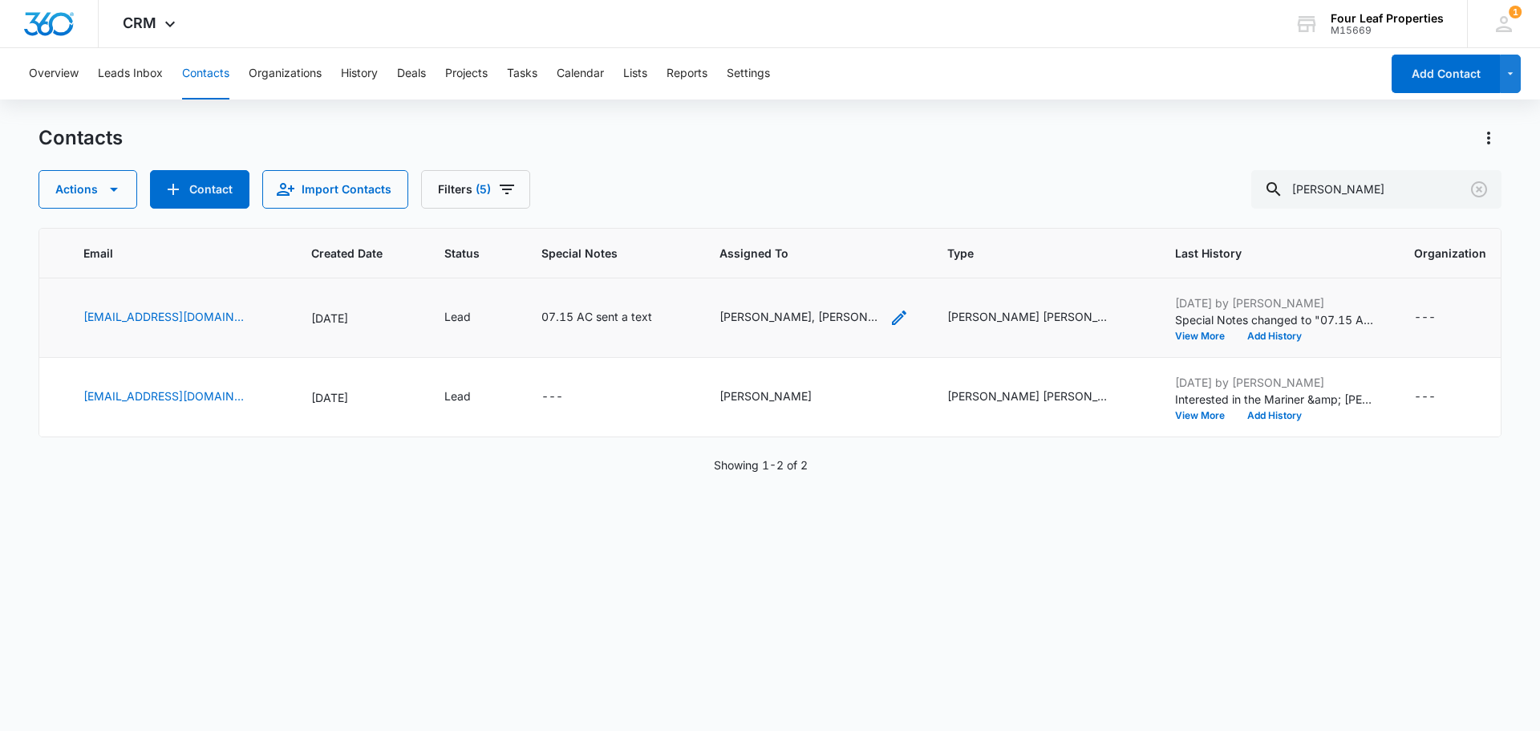
click at [890, 315] on icon "Assigned To - Alexa Chavez, Dez Blanton, Jonathan Standifer - Select to Edit Fi…" at bounding box center [898, 317] width 19 height 19
click at [774, 225] on icon "Remove Dez Blanton" at bounding box center [779, 227] width 11 height 12
click at [784, 188] on icon "Remove Jonathan Standifer" at bounding box center [780, 189] width 10 height 10
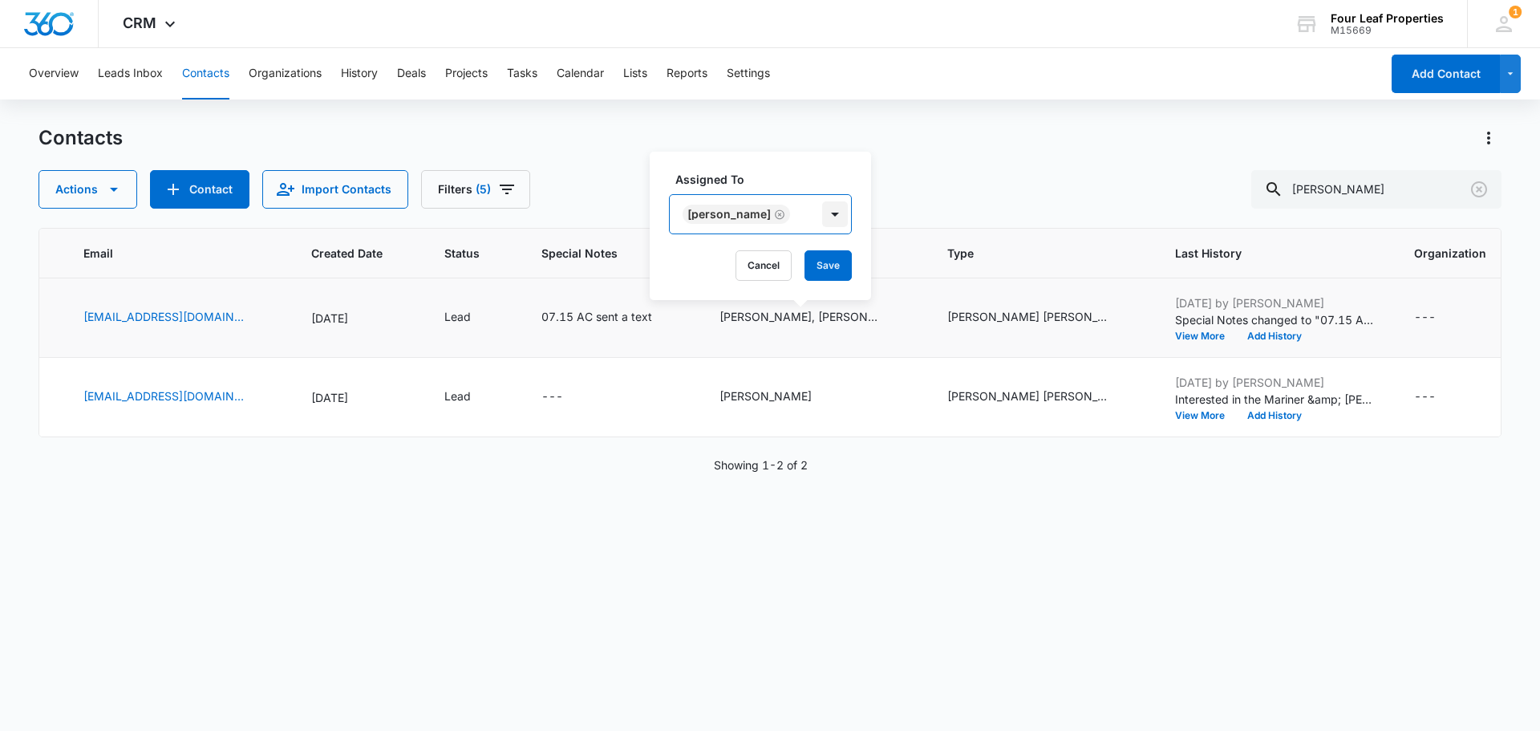
click at [822, 221] on div at bounding box center [835, 214] width 26 height 26
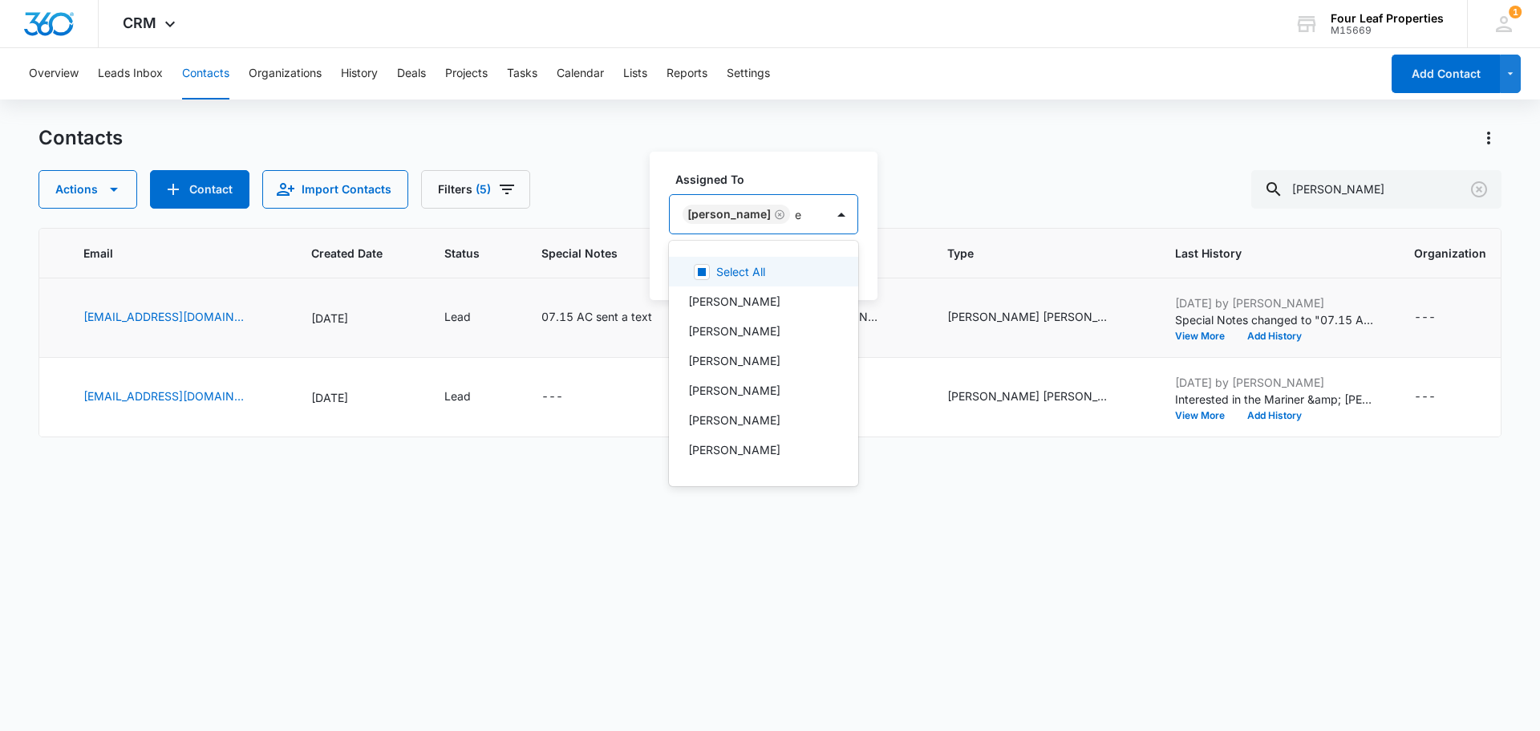
type input "el"
click at [764, 415] on p "[PERSON_NAME]" at bounding box center [734, 419] width 92 height 17
click at [845, 157] on div "Assigned To option [PERSON_NAME], selected. 26 results available. Use Up and Do…" at bounding box center [800, 219] width 301 height 161
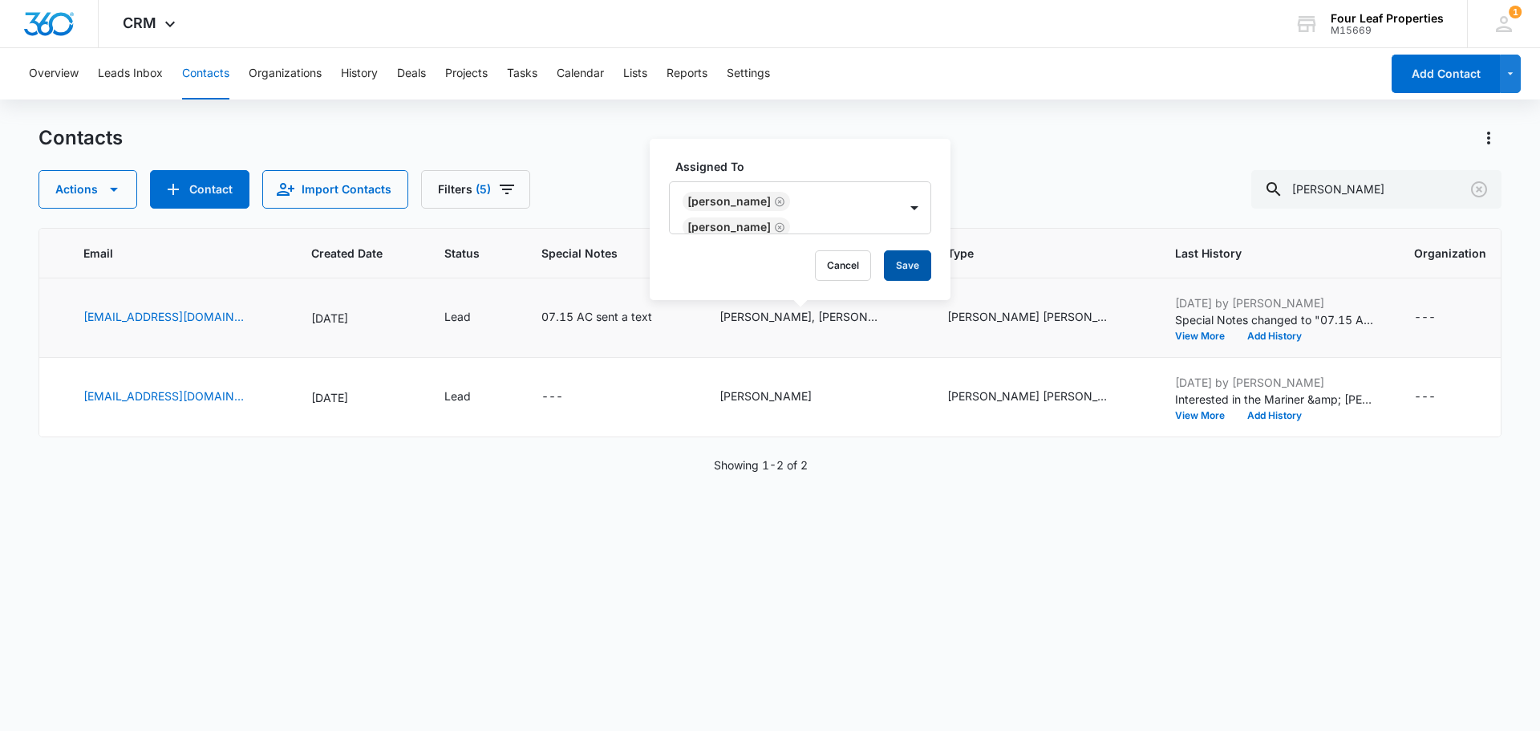
click at [895, 262] on button "Save" at bounding box center [907, 265] width 47 height 30
drag, startPoint x: 633, startPoint y: 450, endPoint x: 706, endPoint y: 450, distance: 73.0
click at [704, 450] on div "ID Color Tag Name Phone Email Created Date Status Special Notes Assigned To Typ…" at bounding box center [769, 469] width 1463 height 482
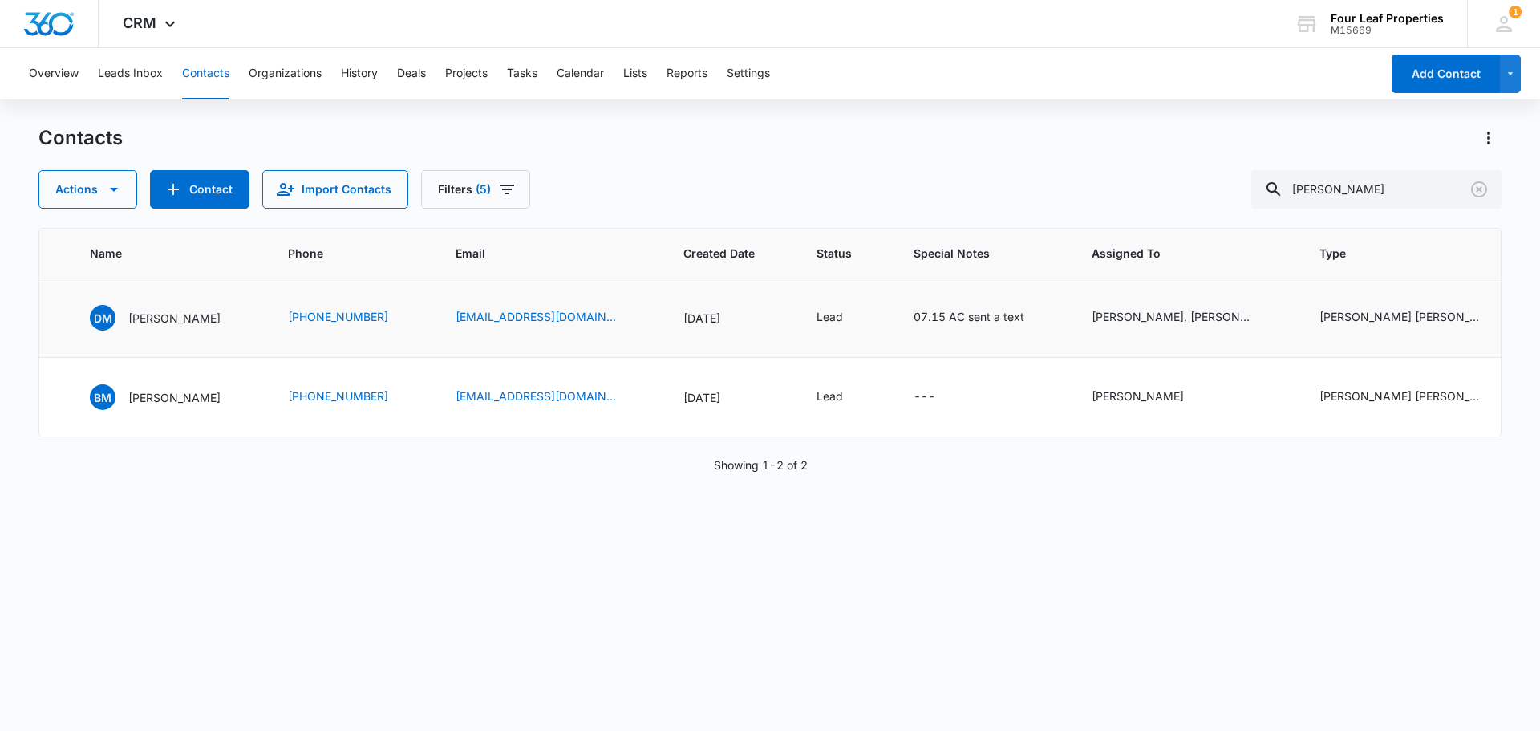
scroll to position [0, 254]
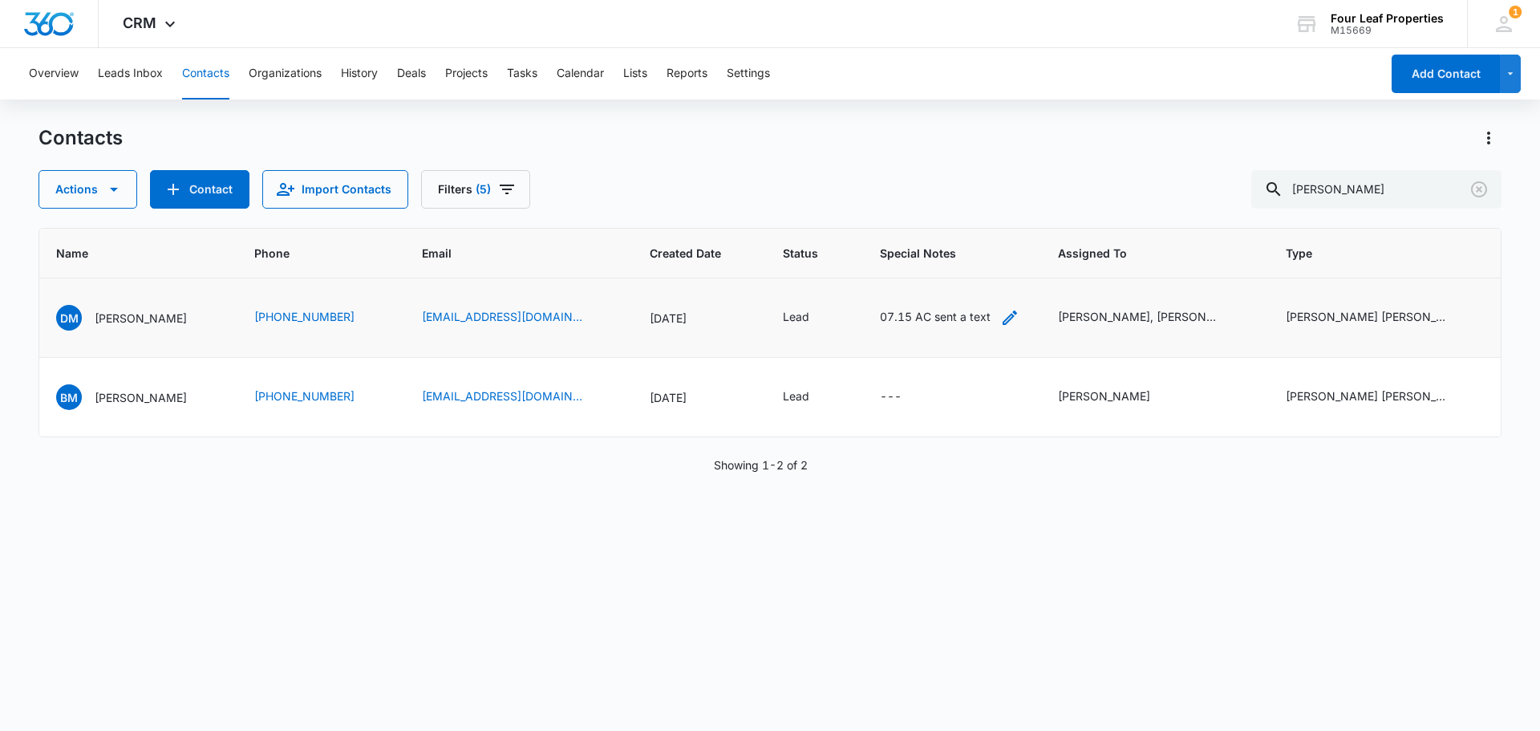
click at [931, 325] on div "07.15 AC sent a text" at bounding box center [935, 317] width 111 height 19
click at [862, 160] on textarea "07.15 AC sent a text" at bounding box center [944, 188] width 190 height 91
click at [868, 159] on textarea "07.15 AC sent a text" at bounding box center [944, 188] width 190 height 91
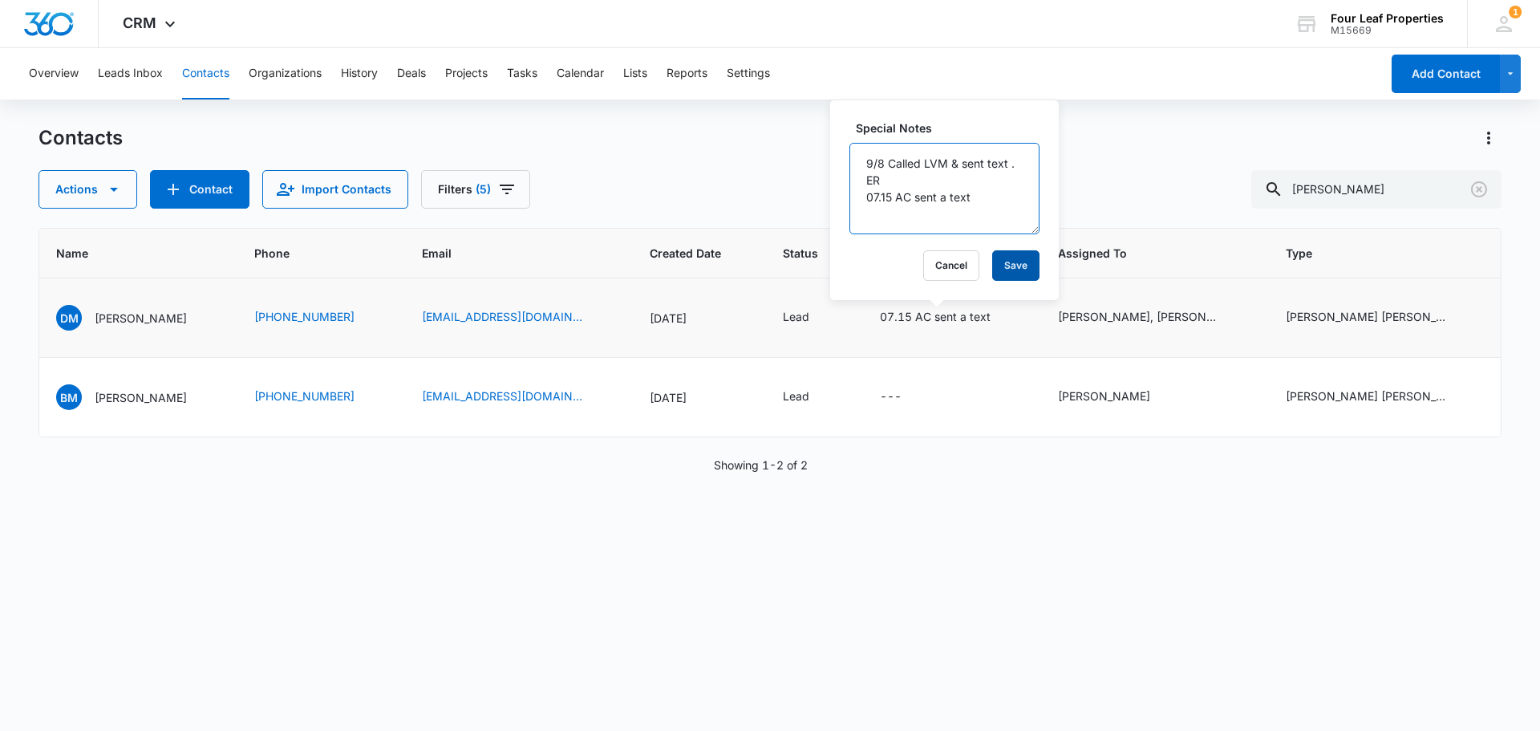
type textarea "9/8 Called LVM & sent text . ER 07.15 AC sent a text"
click at [999, 261] on button "Save" at bounding box center [1015, 265] width 47 height 30
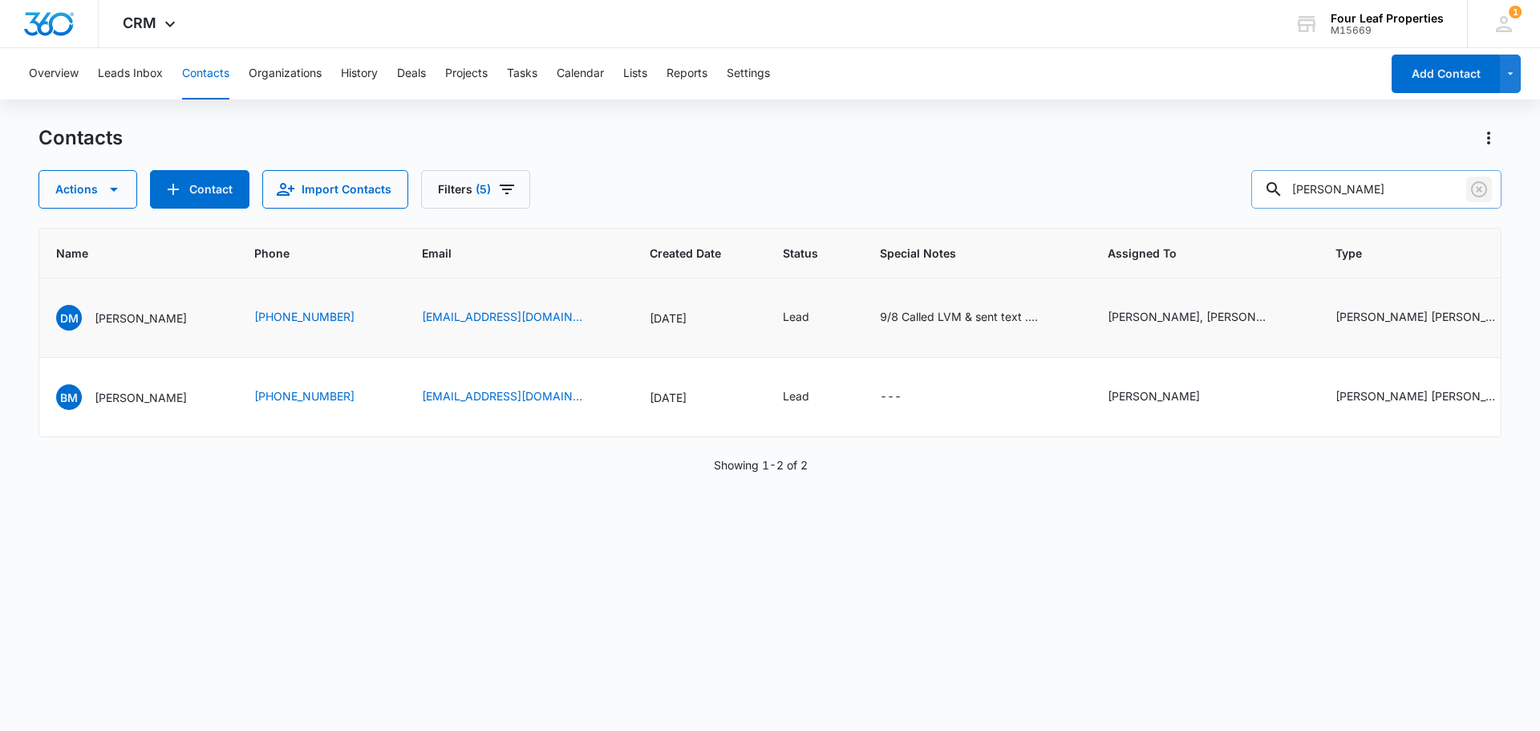
drag, startPoint x: 1476, startPoint y: 191, endPoint x: 1437, endPoint y: 187, distance: 38.7
click at [1476, 190] on icon "Clear" at bounding box center [1478, 189] width 19 height 19
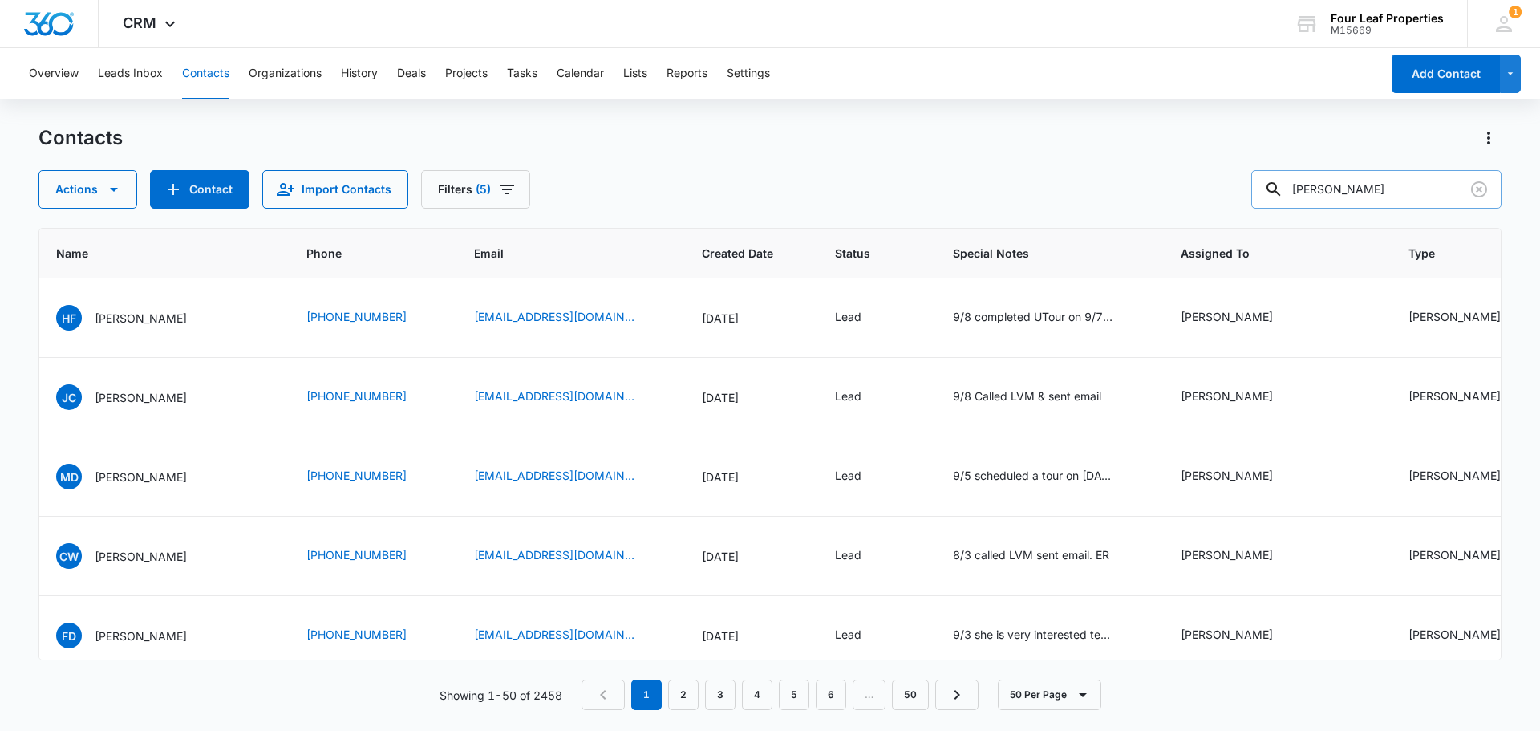
type input "[PERSON_NAME]"
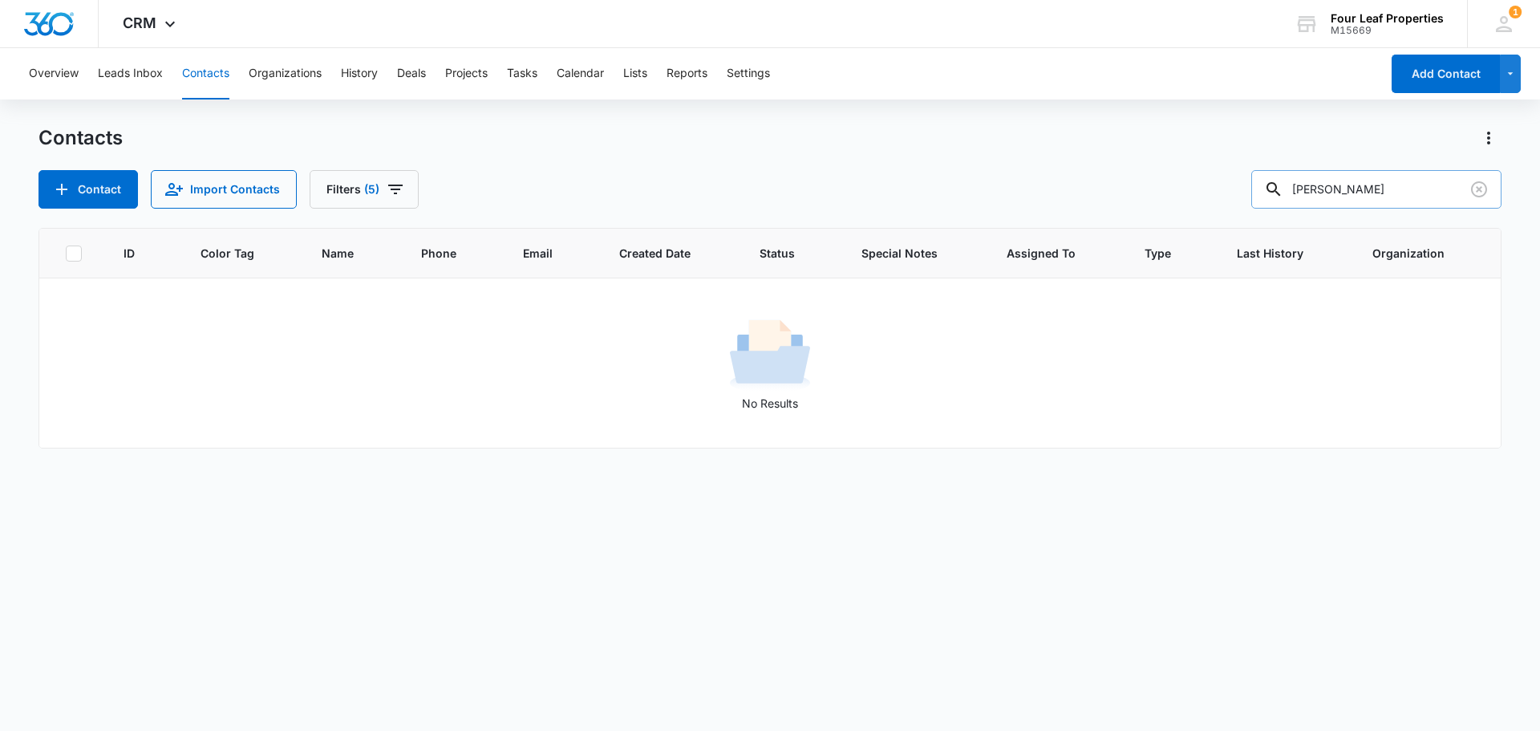
scroll to position [0, 0]
click at [1482, 186] on icon "Clear" at bounding box center [1478, 189] width 19 height 19
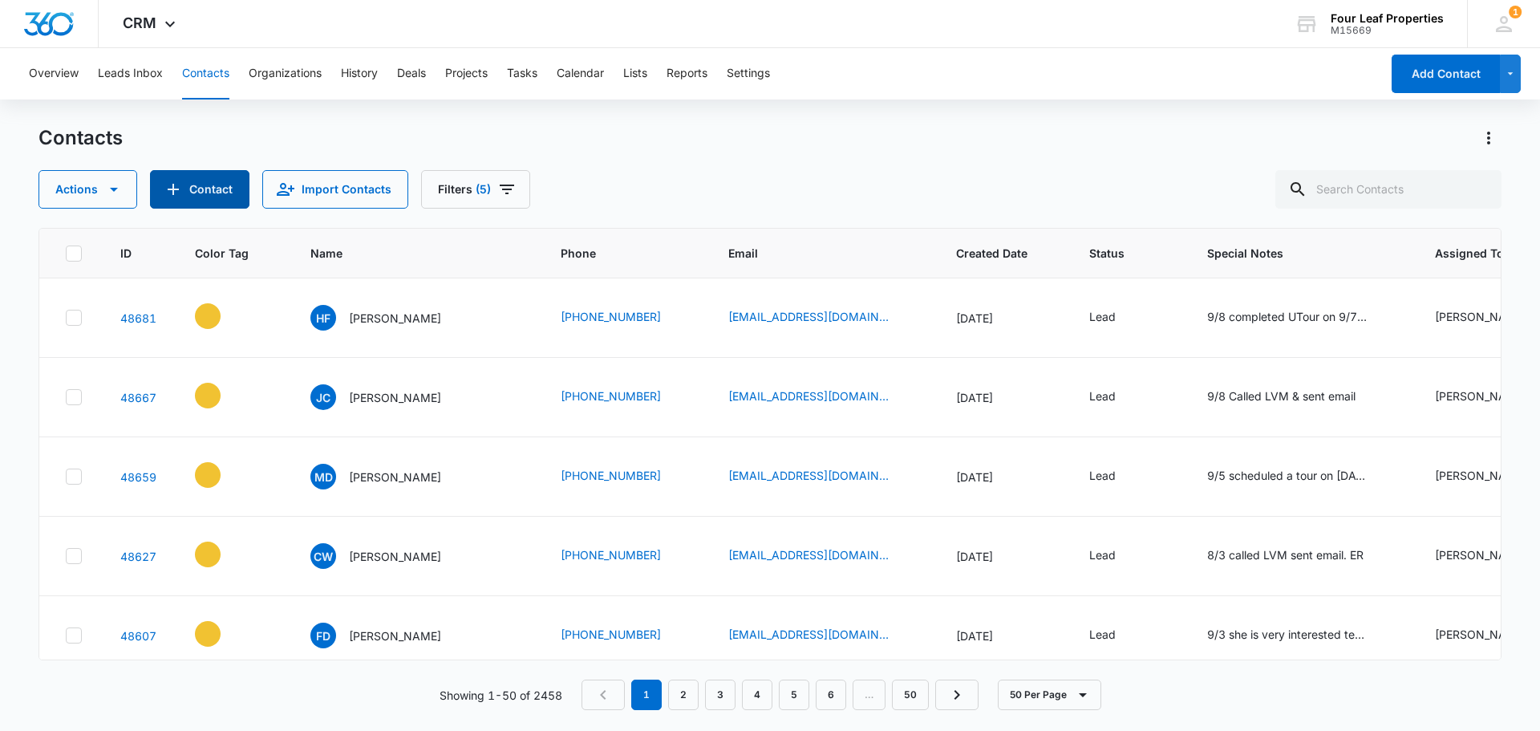
click at [214, 201] on button "Contact" at bounding box center [199, 189] width 99 height 38
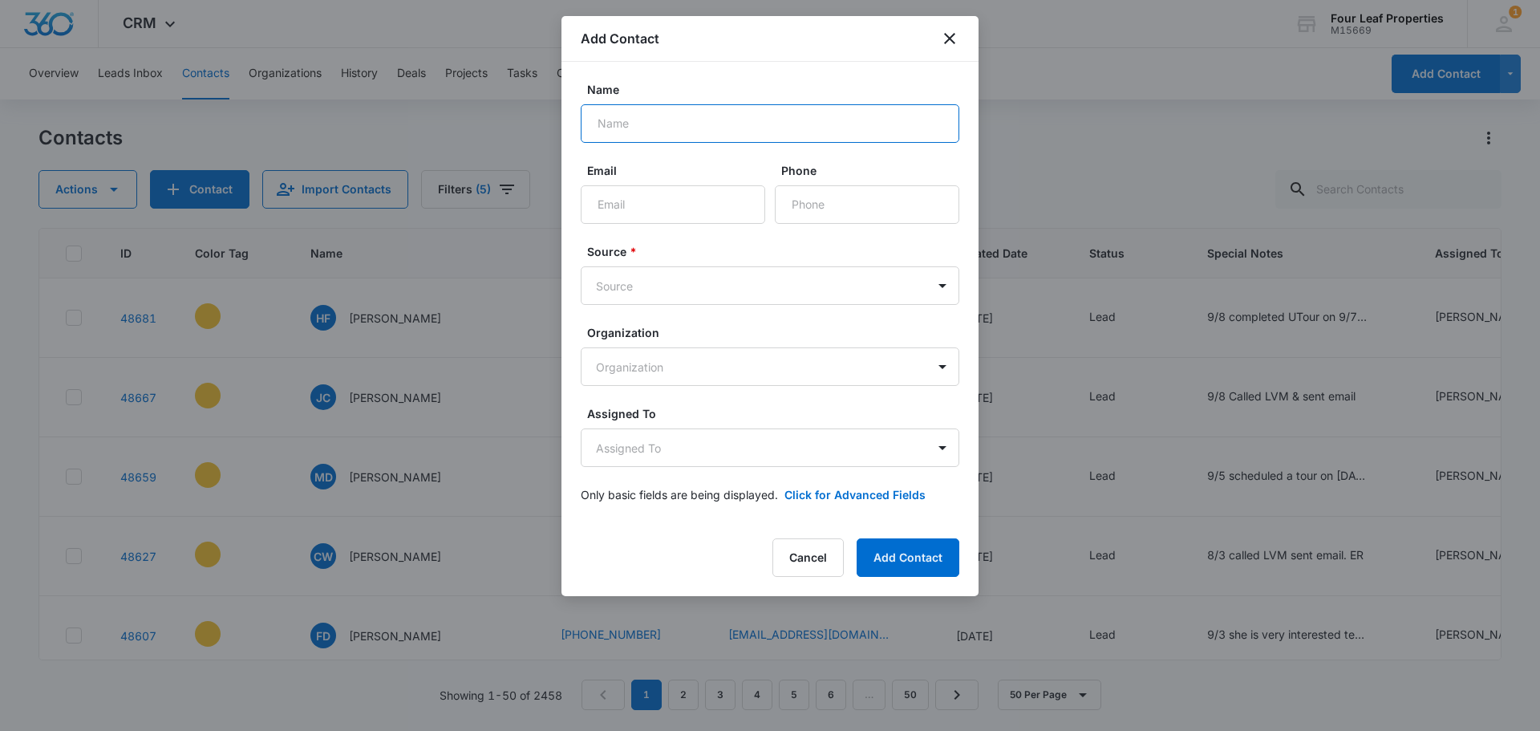
click at [648, 120] on input "Name" at bounding box center [770, 123] width 379 height 38
type input "[PERSON_NAME]"
click at [857, 538] on button "Add Contact" at bounding box center [908, 557] width 103 height 38
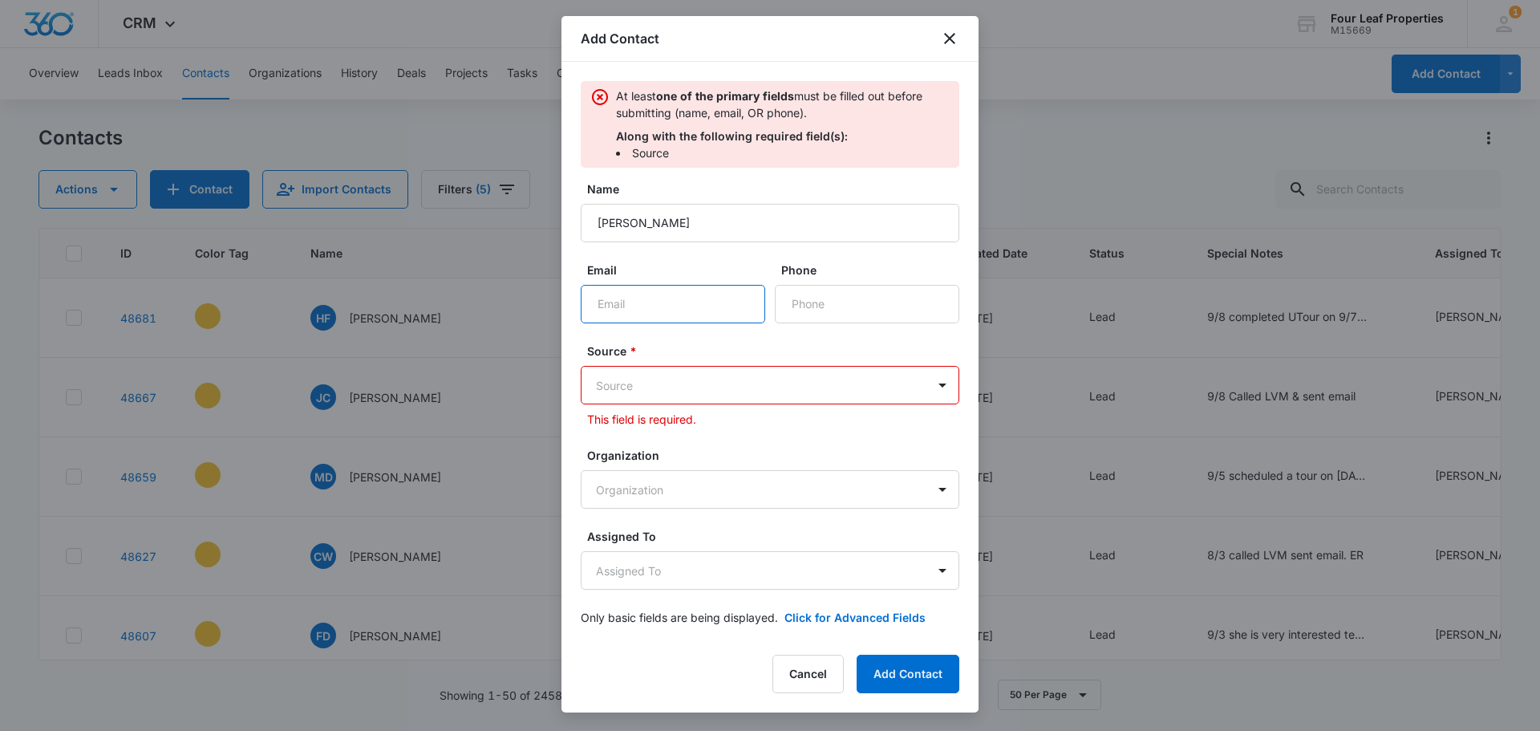
click at [609, 306] on input "Email" at bounding box center [673, 304] width 184 height 38
click at [612, 305] on input "Email" at bounding box center [673, 304] width 184 height 38
paste input "[EMAIL_ADDRESS][DOMAIN_NAME]"
type input "[EMAIL_ADDRESS][DOMAIN_NAME]"
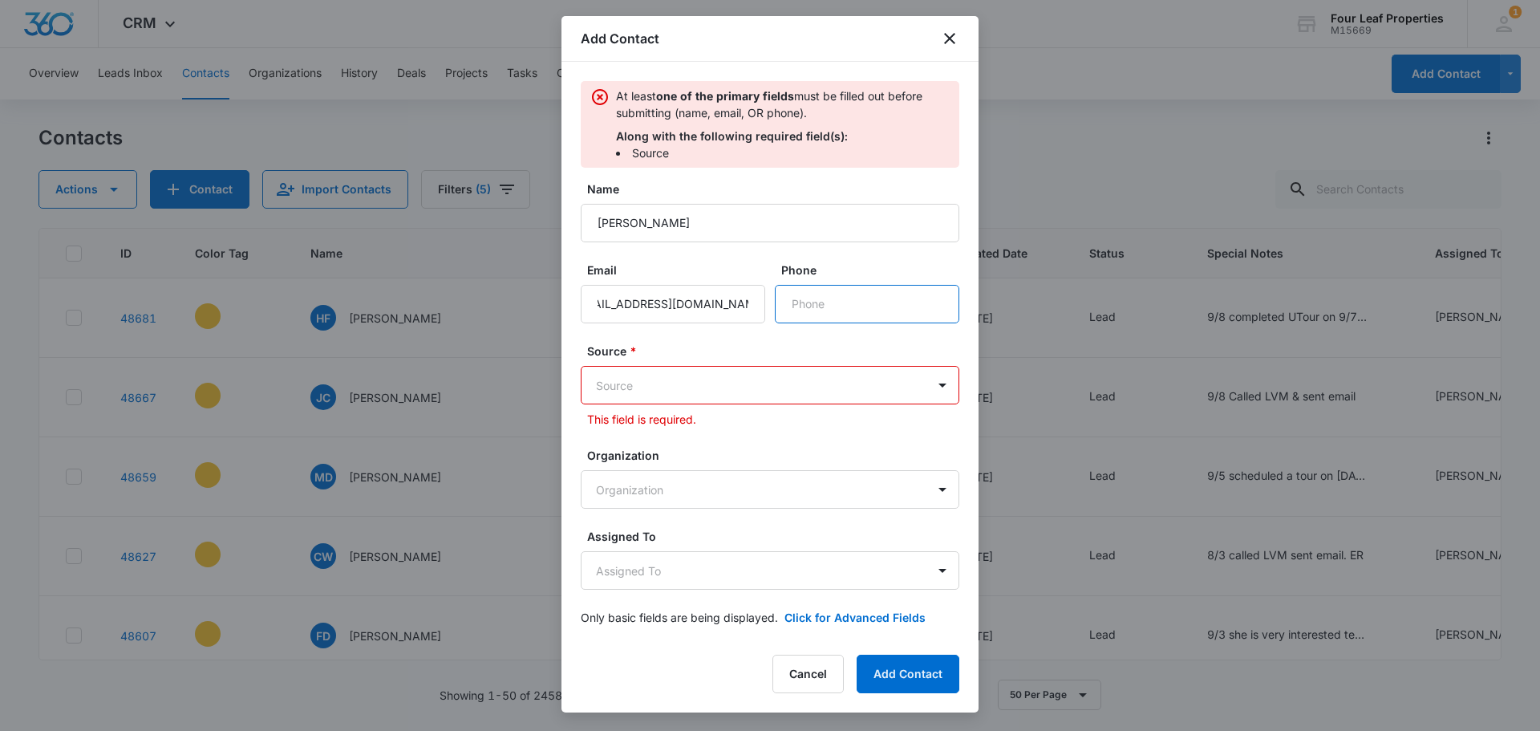
click at [802, 312] on input "Phone" at bounding box center [867, 304] width 184 height 38
type input "[PHONE_NUMBER]"
click at [684, 389] on body "CRM Apps Reputation Websites Forms CRM Email Social Shop Payments POS Content A…" at bounding box center [770, 365] width 1540 height 731
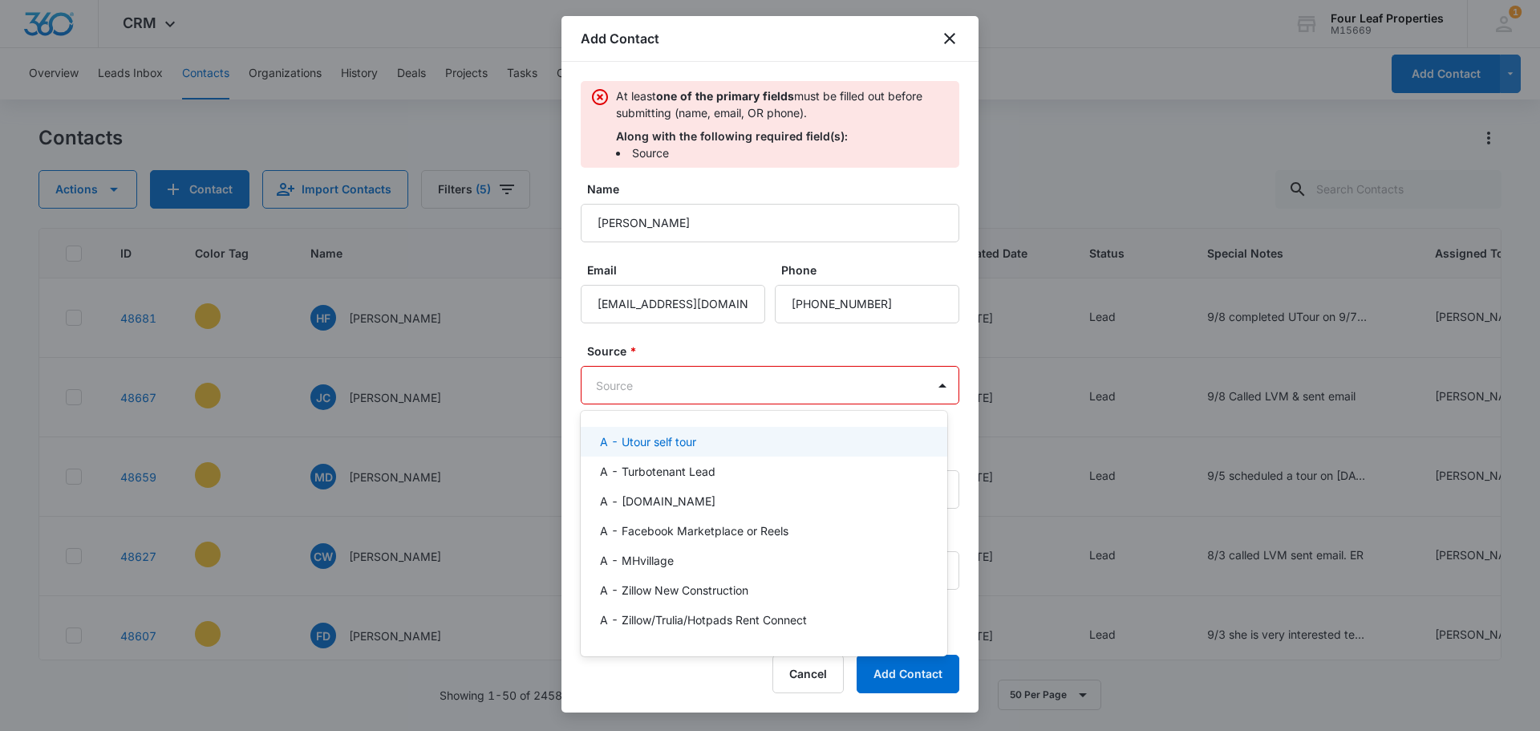
click at [663, 440] on p "A - Utour self tour" at bounding box center [648, 441] width 96 height 17
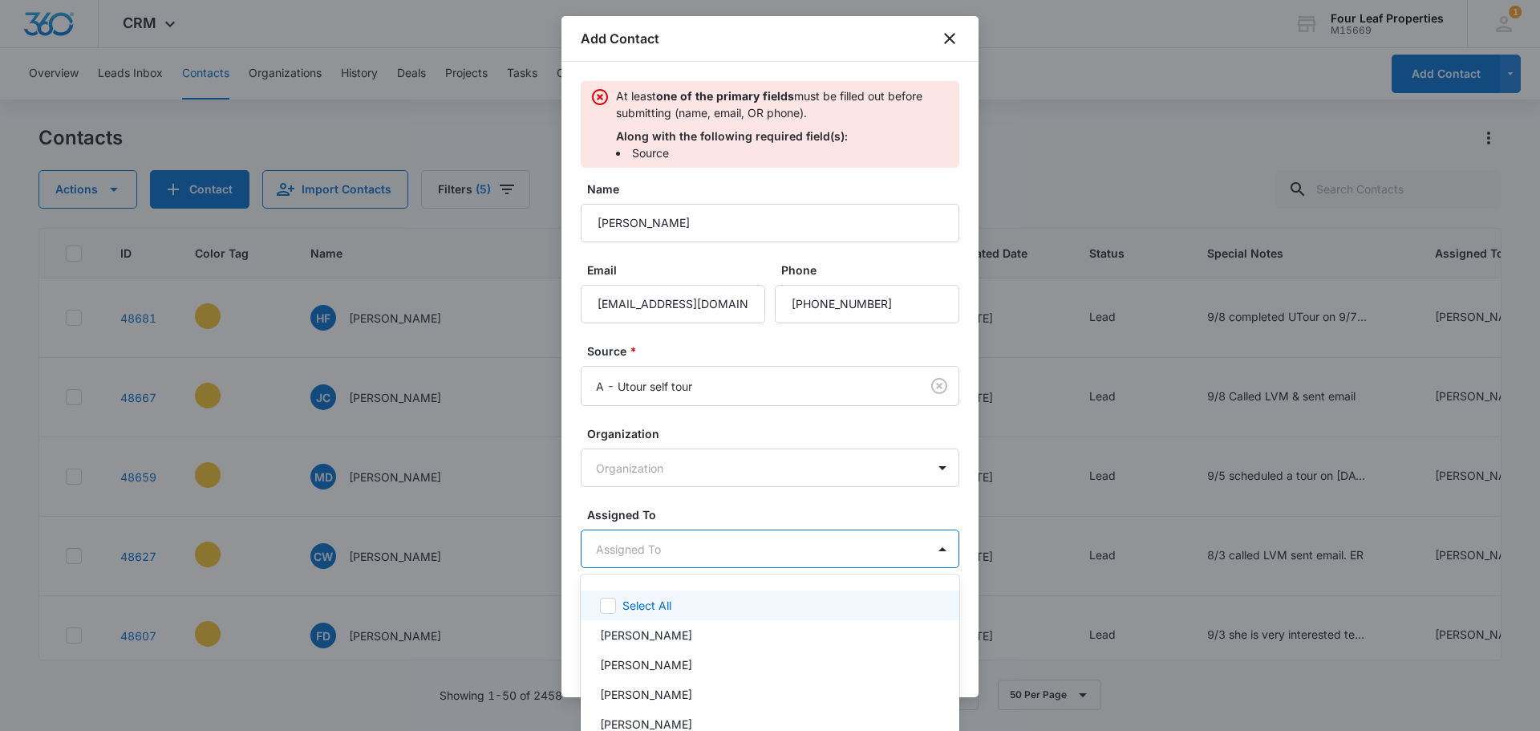
click at [641, 552] on body "CRM Apps Reputation Websites Forms CRM Email Social Shop Payments POS Content A…" at bounding box center [770, 365] width 1540 height 731
type input "ele"
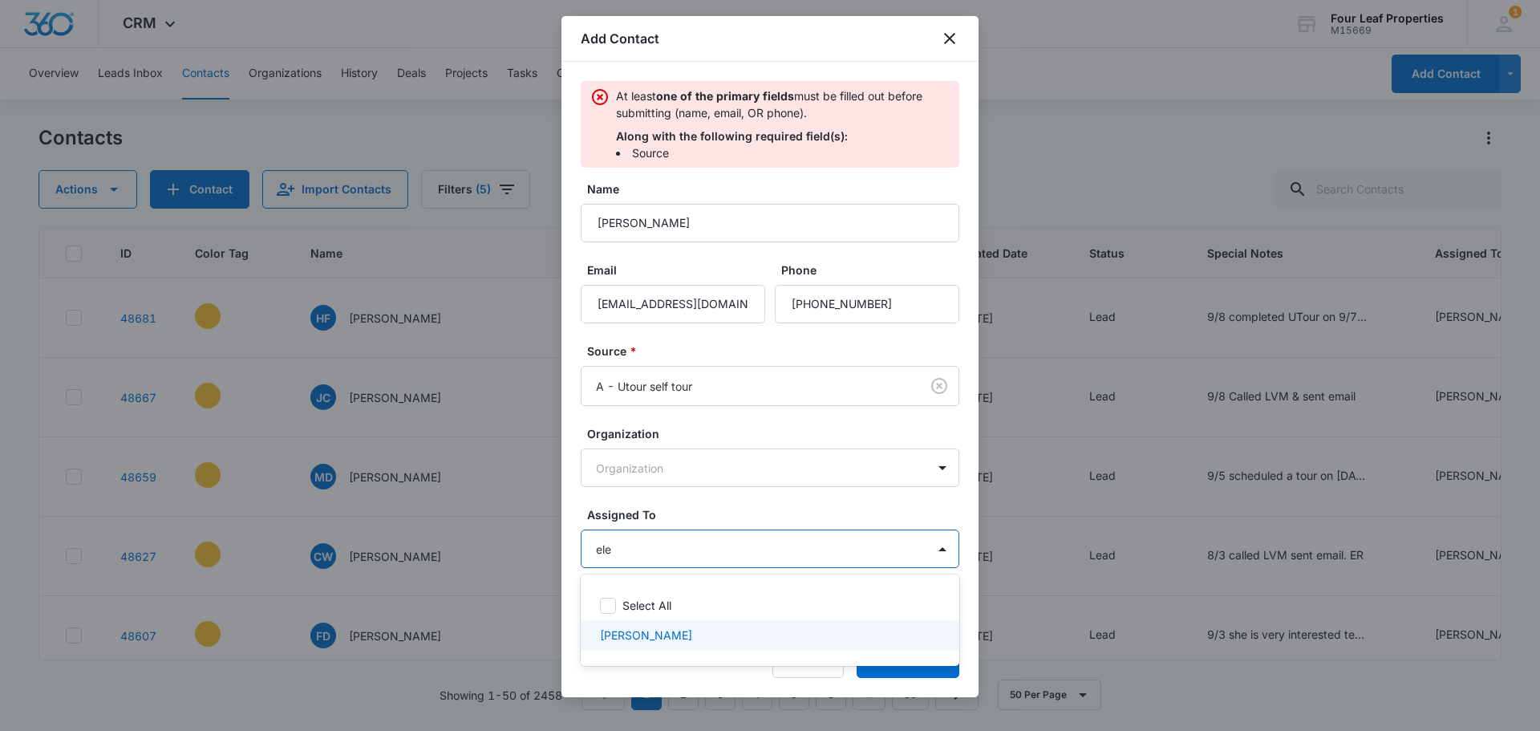
click at [677, 635] on div "[PERSON_NAME]" at bounding box center [768, 634] width 337 height 17
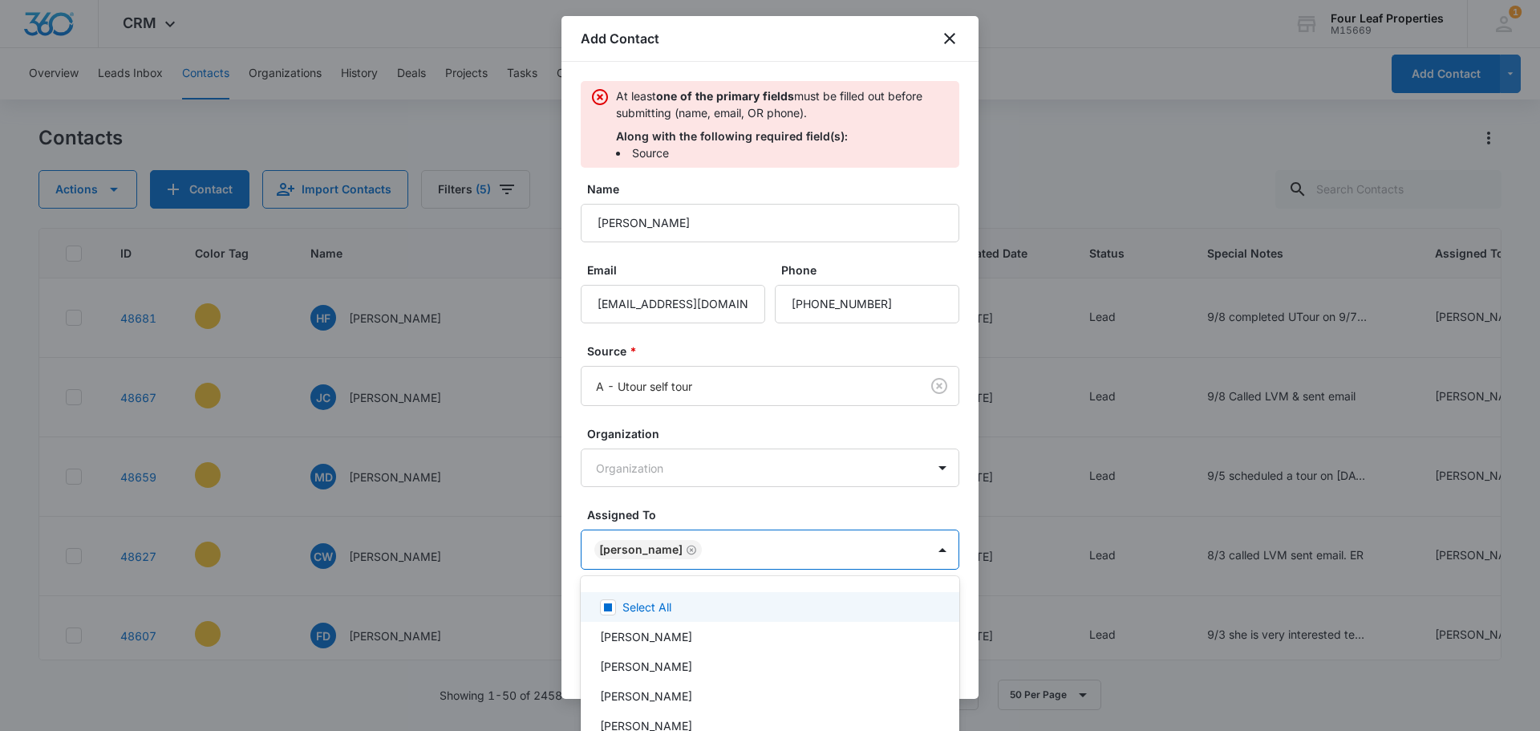
click at [717, 488] on div at bounding box center [770, 365] width 1540 height 731
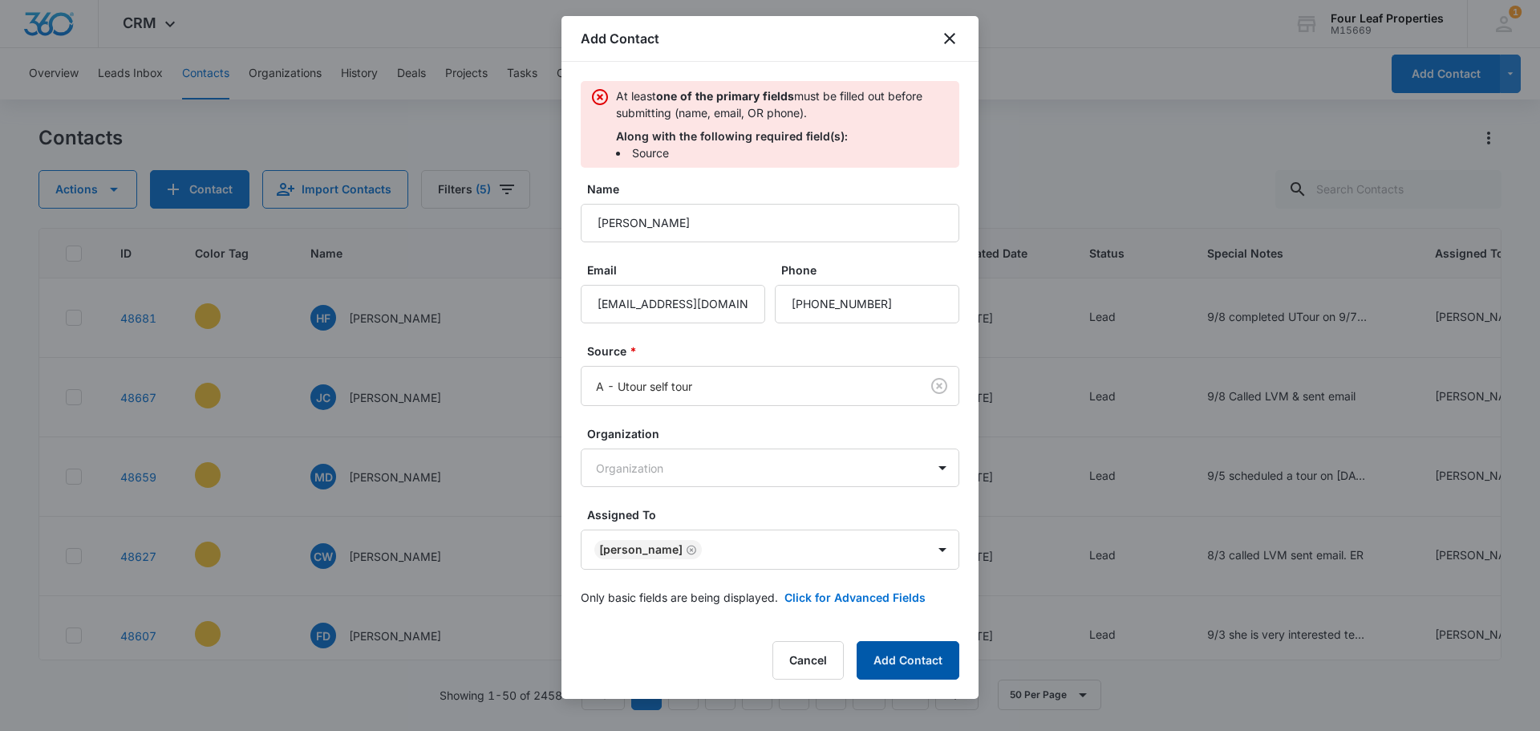
click at [905, 651] on button "Add Contact" at bounding box center [908, 660] width 103 height 38
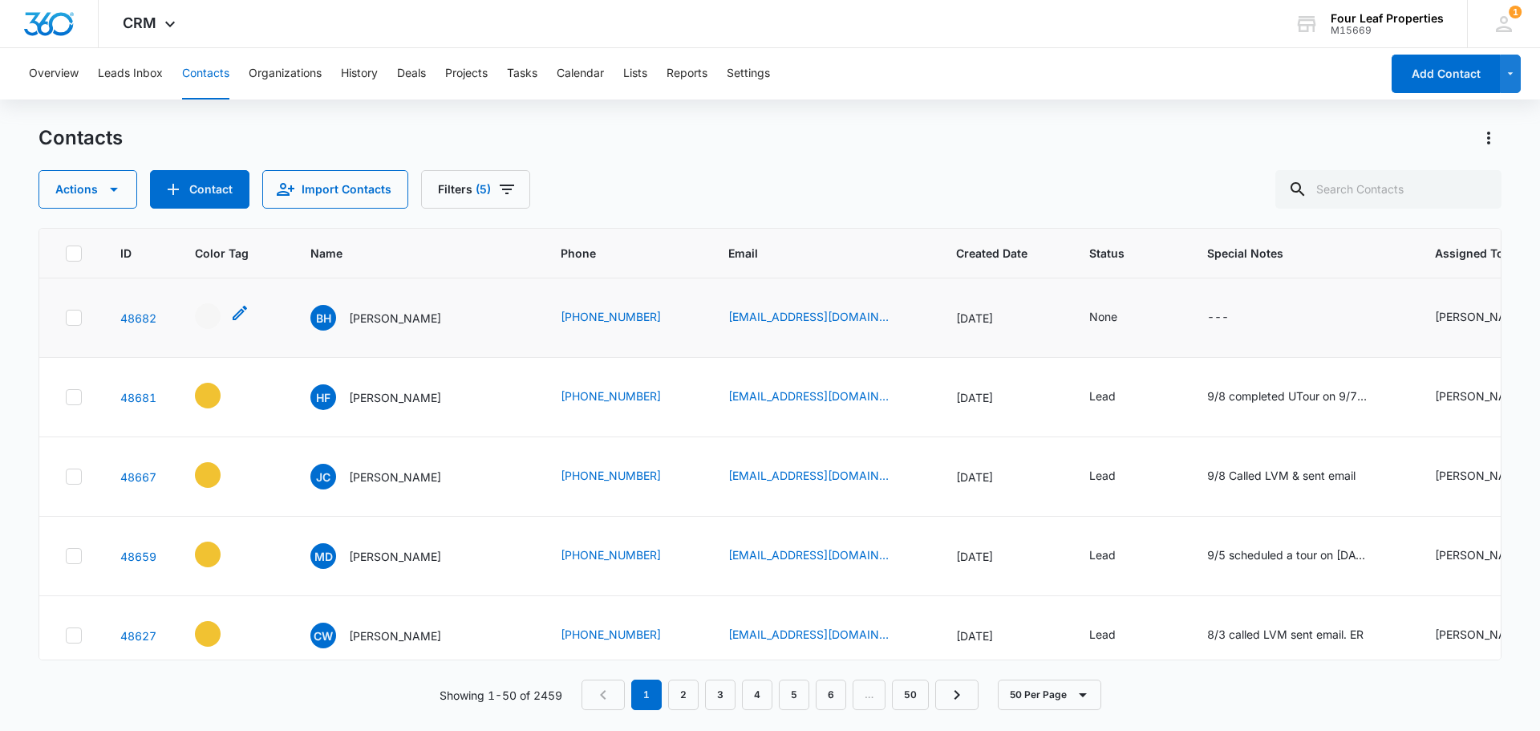
click at [236, 310] on icon "- - Select to Edit Field" at bounding box center [239, 312] width 19 height 19
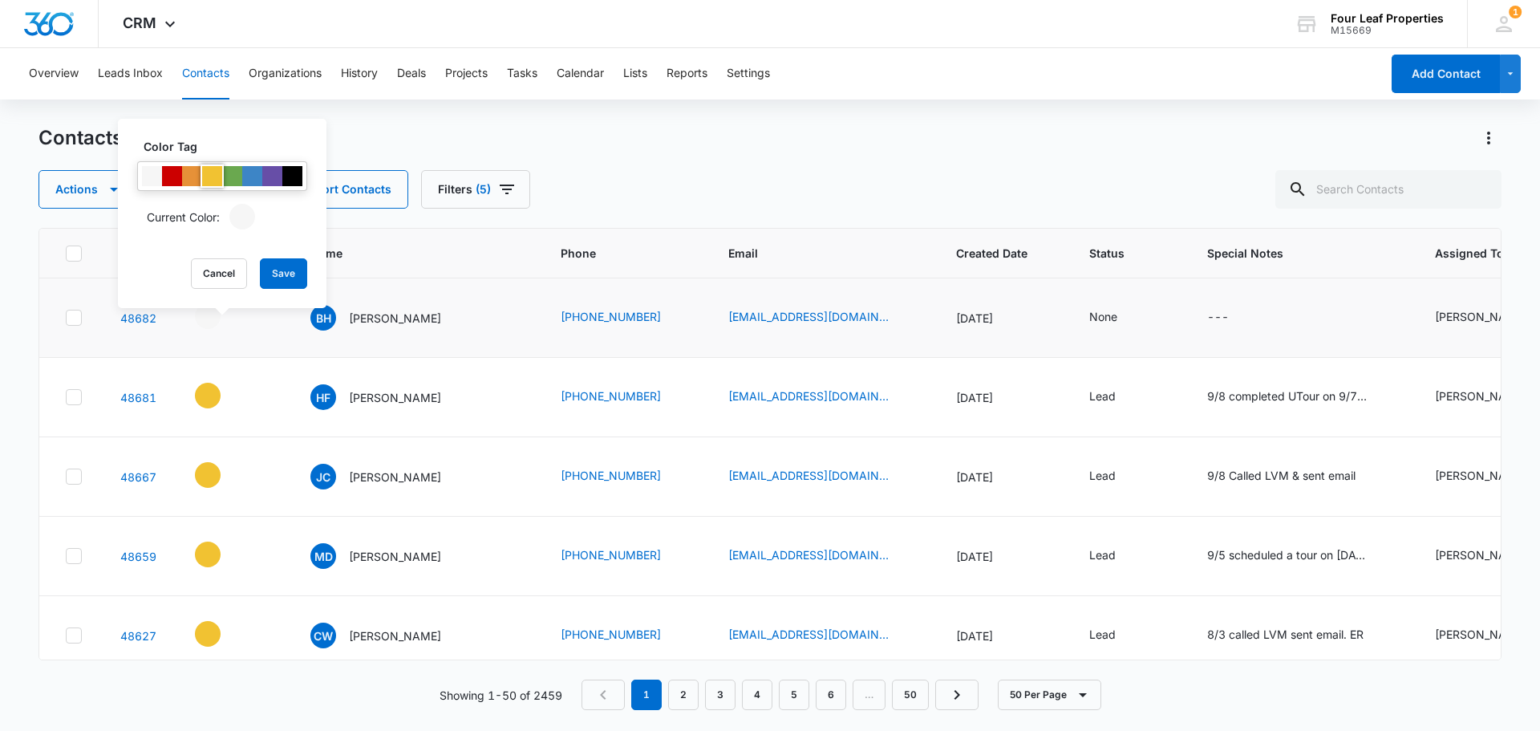
click at [217, 185] on div at bounding box center [212, 176] width 20 height 20
click at [280, 271] on button "Save" at bounding box center [283, 273] width 47 height 30
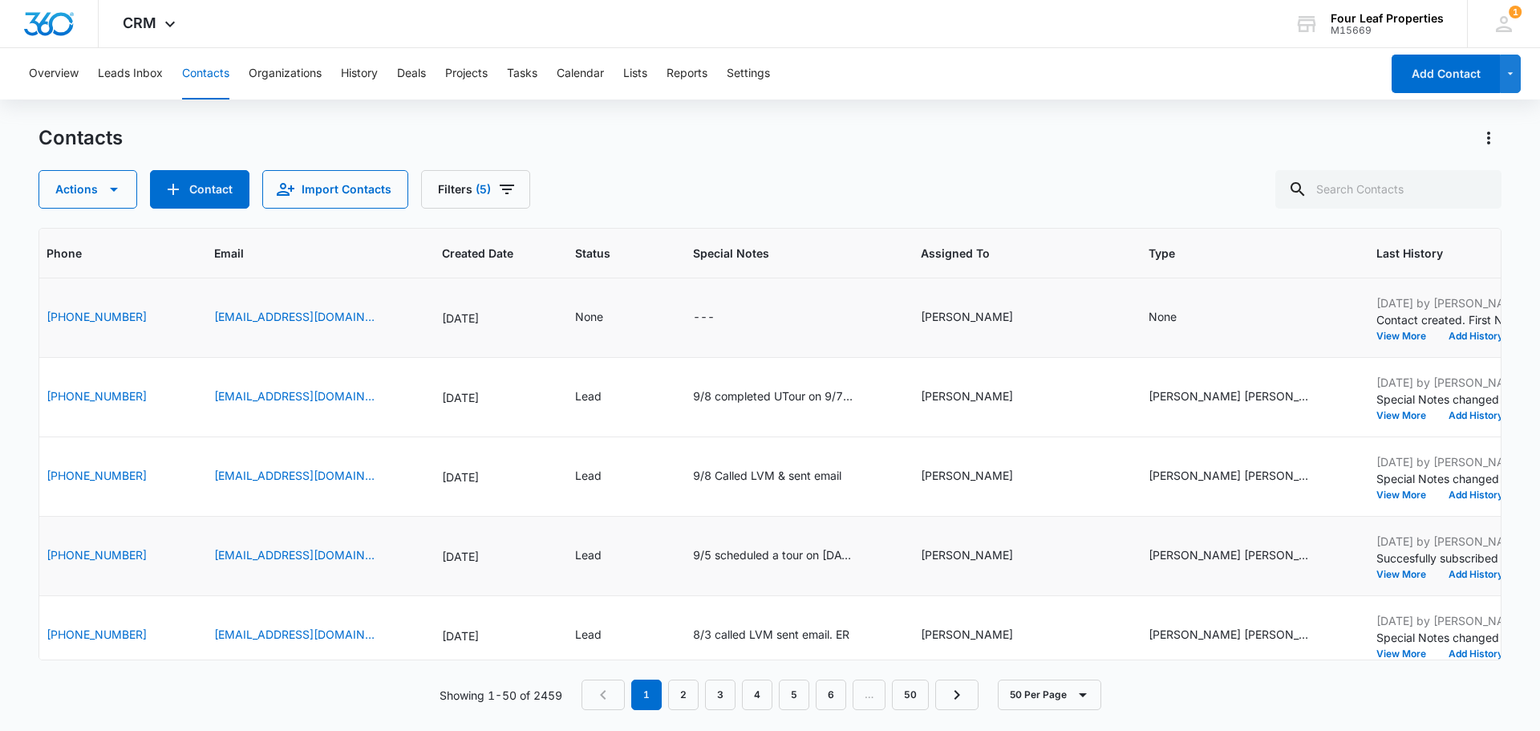
scroll to position [0, 525]
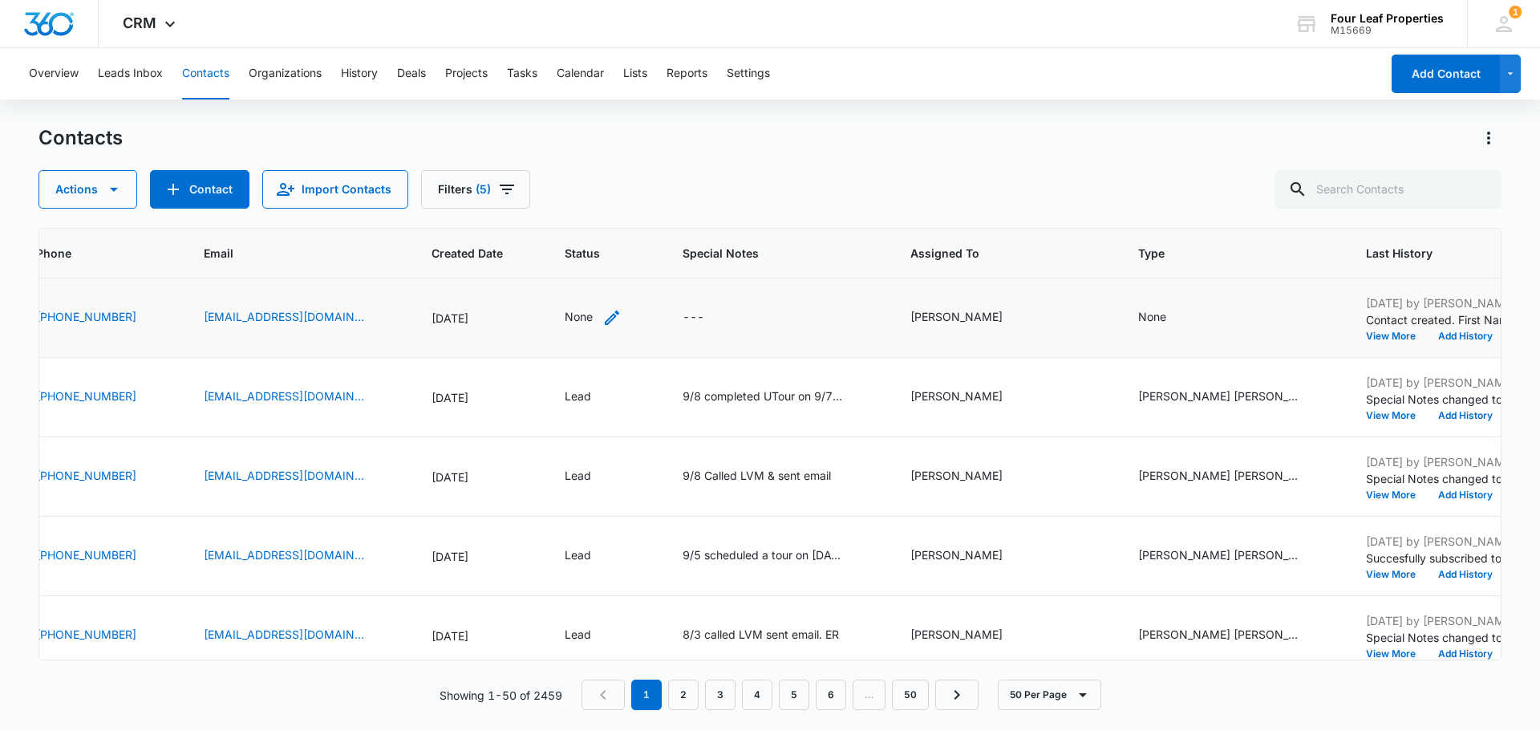
click at [602, 316] on icon "Status - None - Select to Edit Field" at bounding box center [611, 317] width 19 height 19
click at [589, 225] on div "Contact Status" at bounding box center [565, 215] width 114 height 36
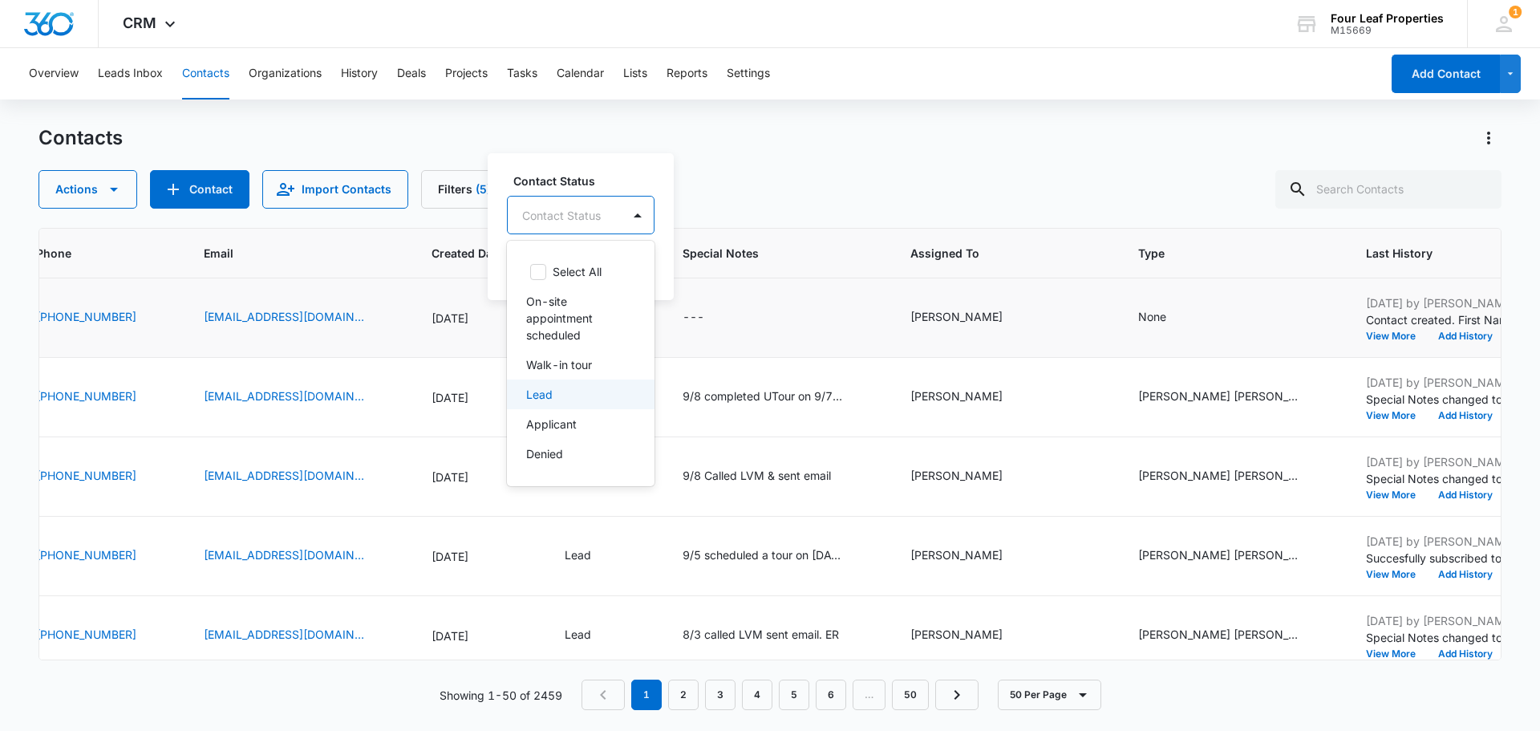
click at [550, 384] on div "Lead" at bounding box center [581, 394] width 148 height 30
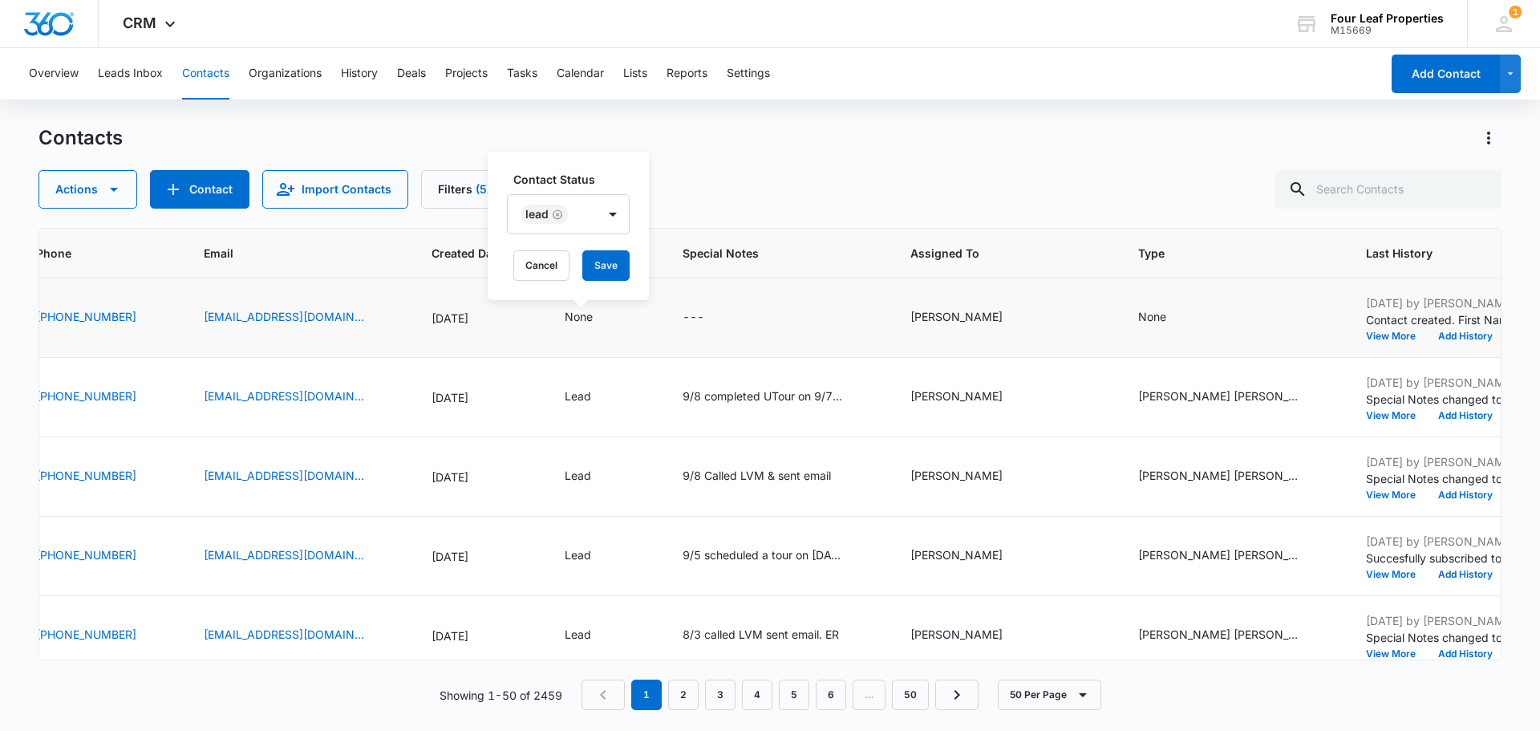
click at [611, 175] on label "Contact Status" at bounding box center [574, 179] width 123 height 17
click at [603, 264] on button "Save" at bounding box center [605, 265] width 47 height 30
click at [1149, 317] on div "None" at bounding box center [1152, 316] width 28 height 17
click at [1157, 318] on div "None" at bounding box center [1166, 317] width 57 height 19
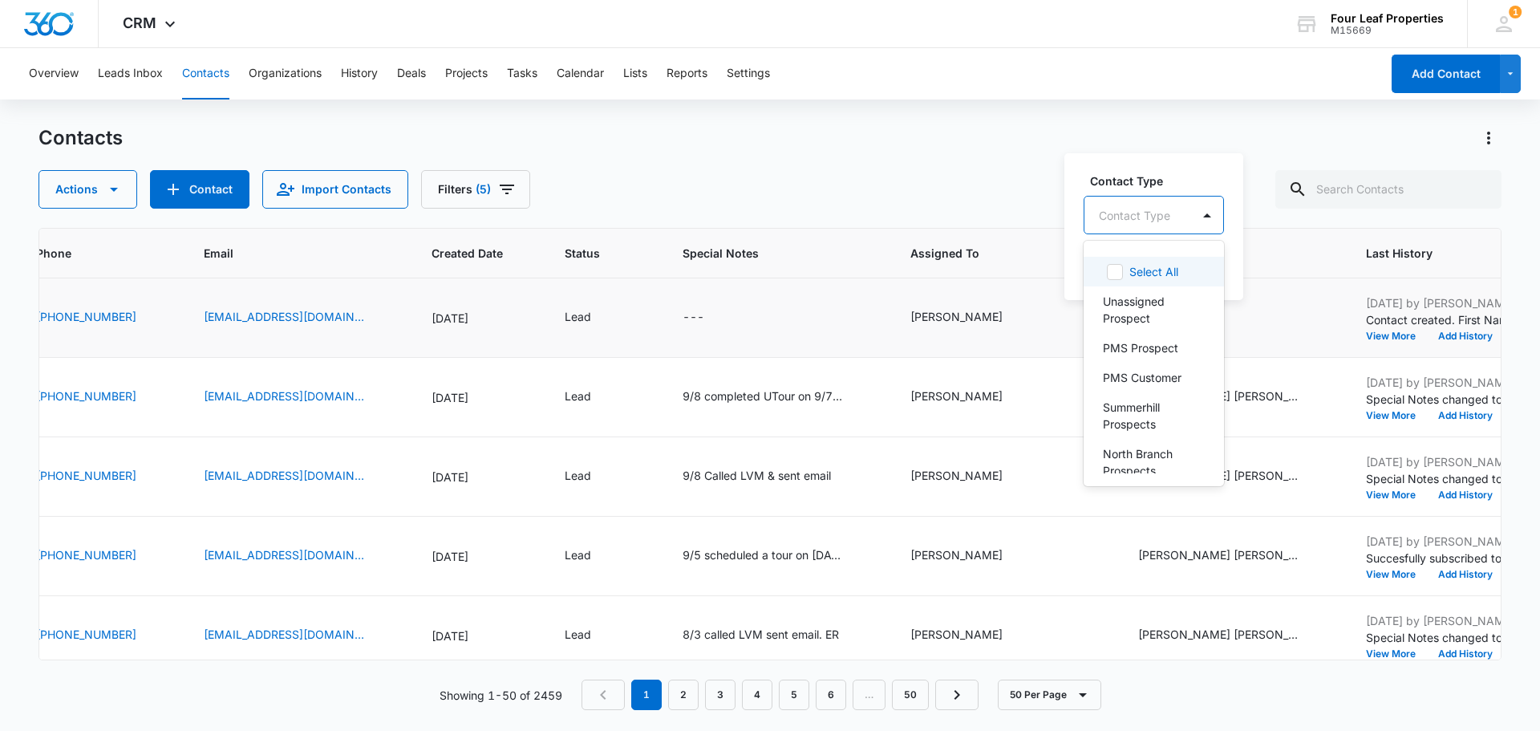
click at [1171, 217] on div "Contact Type" at bounding box center [1137, 215] width 107 height 36
type input "fa"
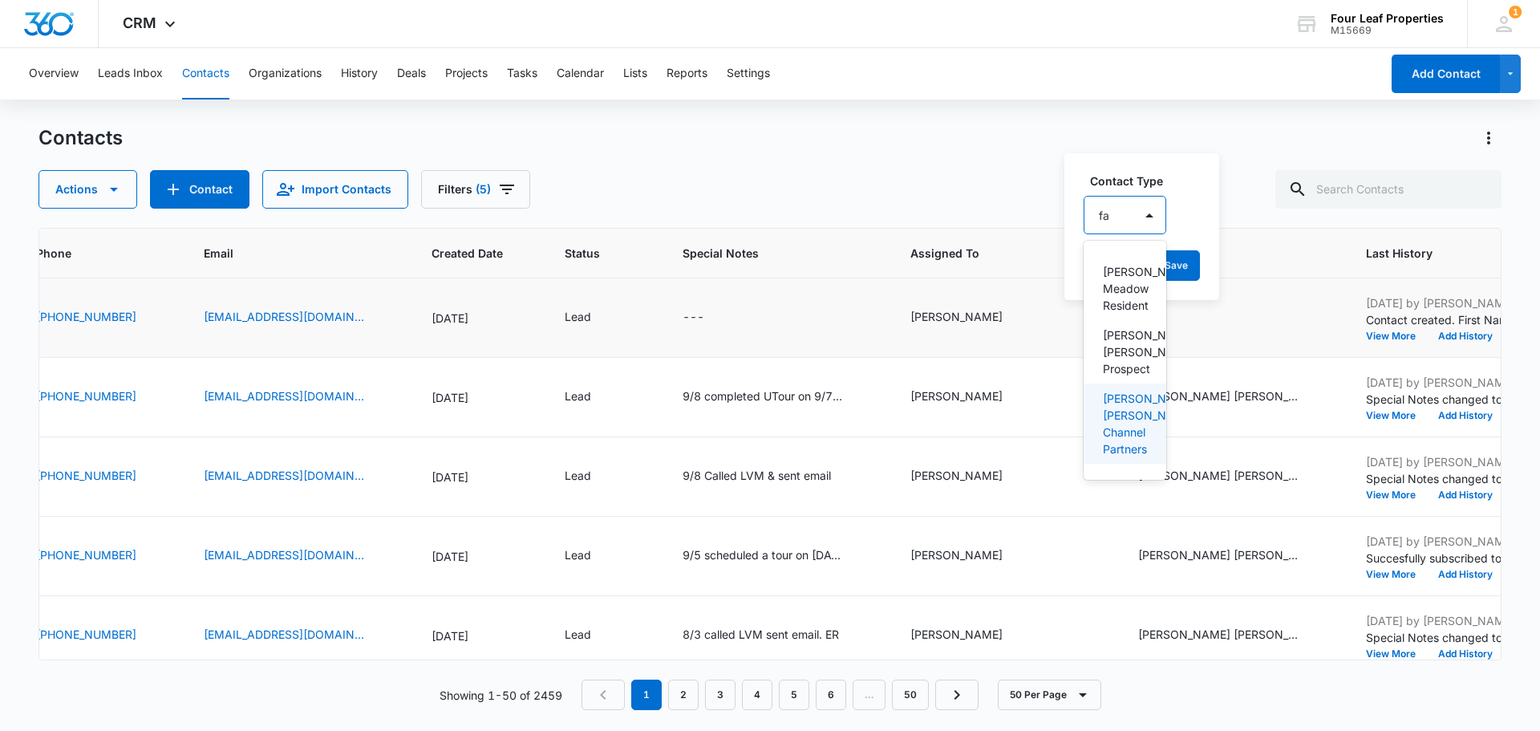
click at [1123, 436] on p "[PERSON_NAME] [PERSON_NAME] Channel Partners" at bounding box center [1123, 423] width 41 height 67
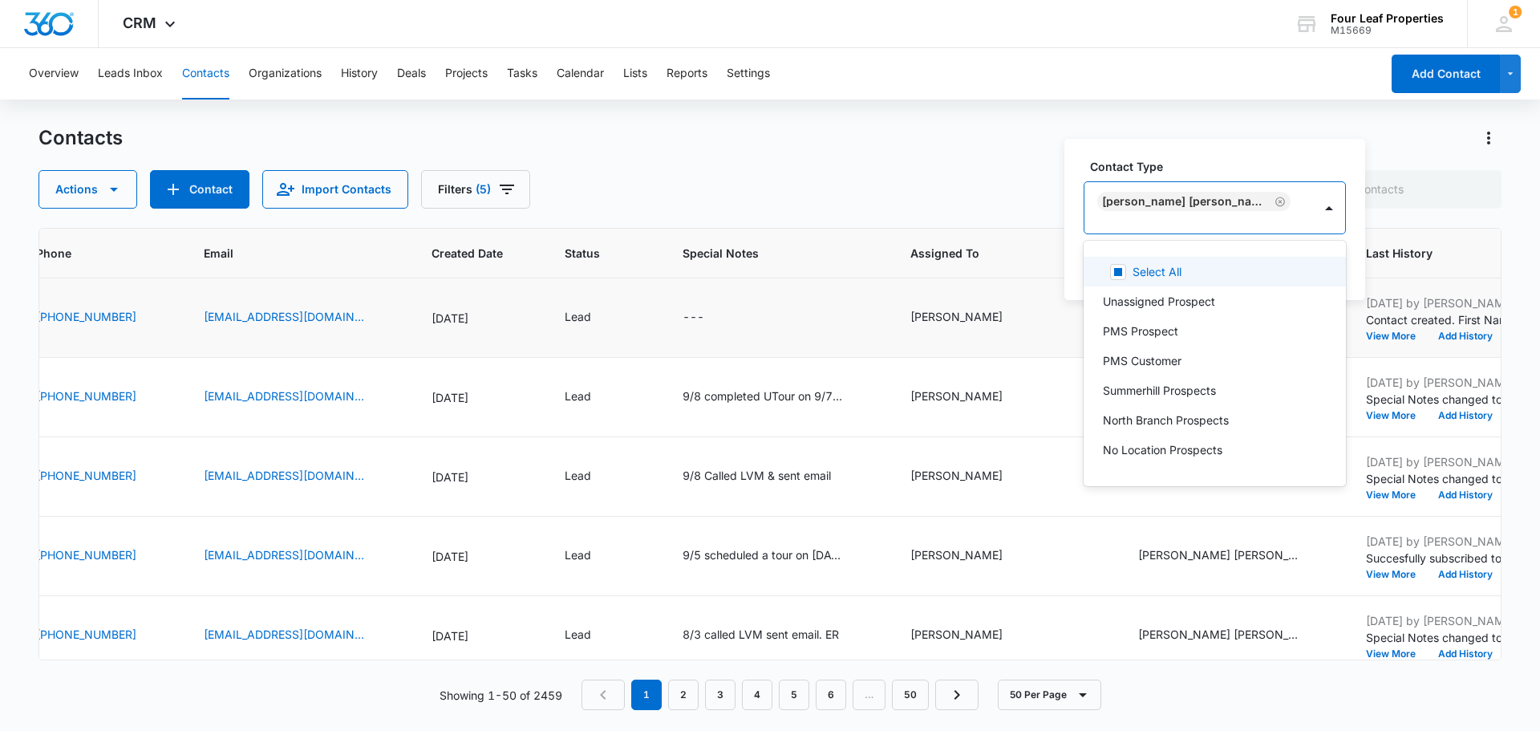
click at [1274, 201] on icon "Remove Fannin Meadows Channel Partners" at bounding box center [1279, 202] width 11 height 12
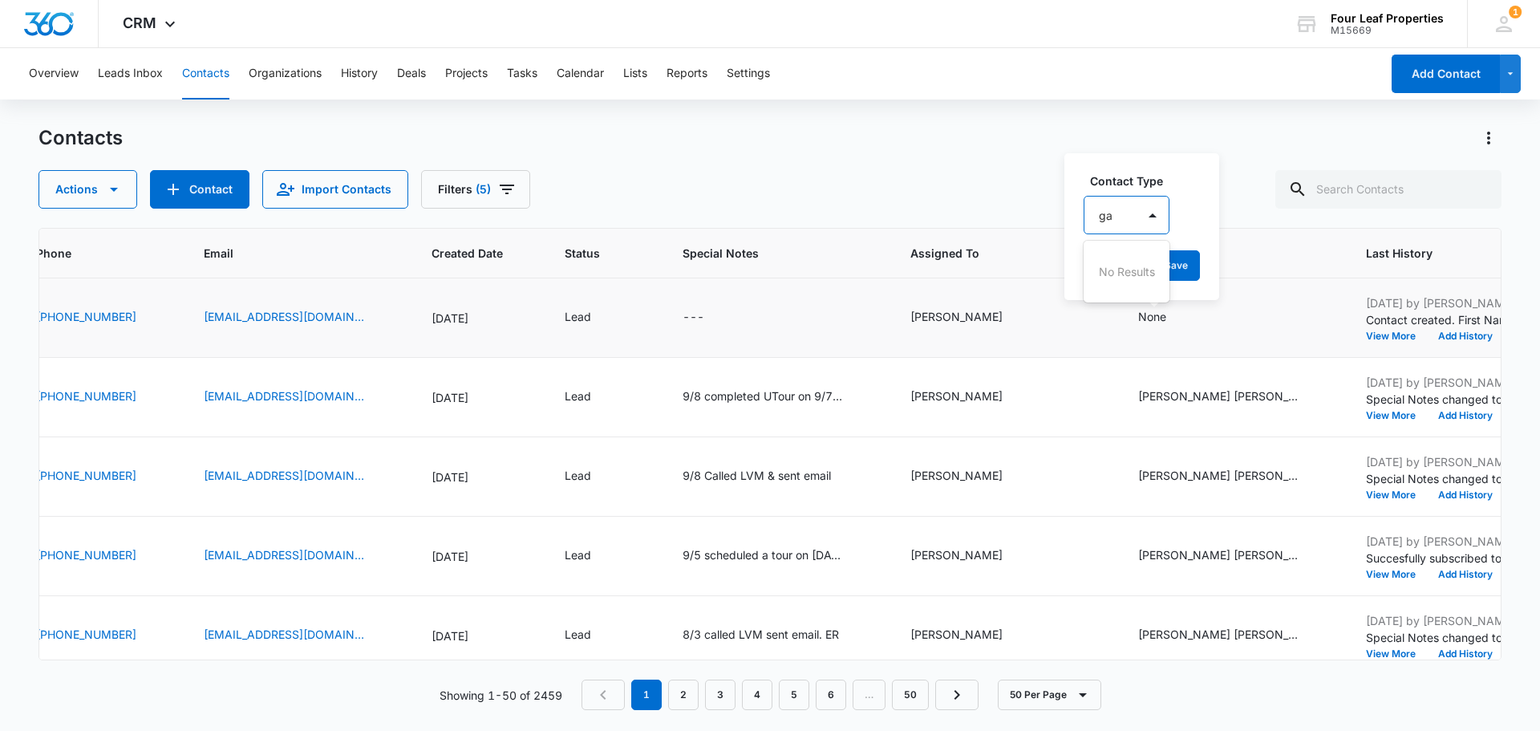
type input "g"
type input "fa"
click at [1137, 354] on p "[PERSON_NAME] [PERSON_NAME] Prospect" at bounding box center [1123, 351] width 41 height 51
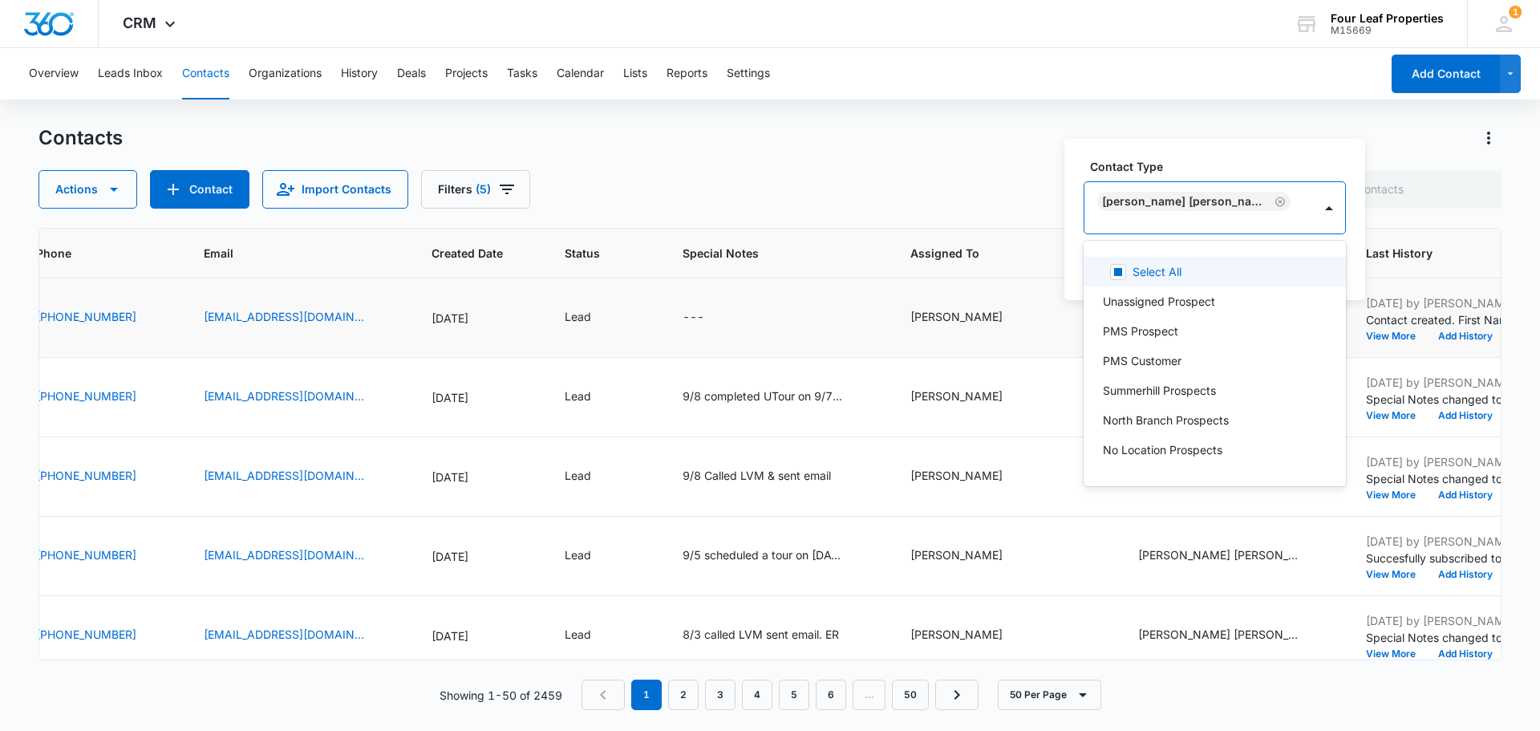
click at [1266, 175] on label "Contact Type" at bounding box center [1221, 166] width 262 height 17
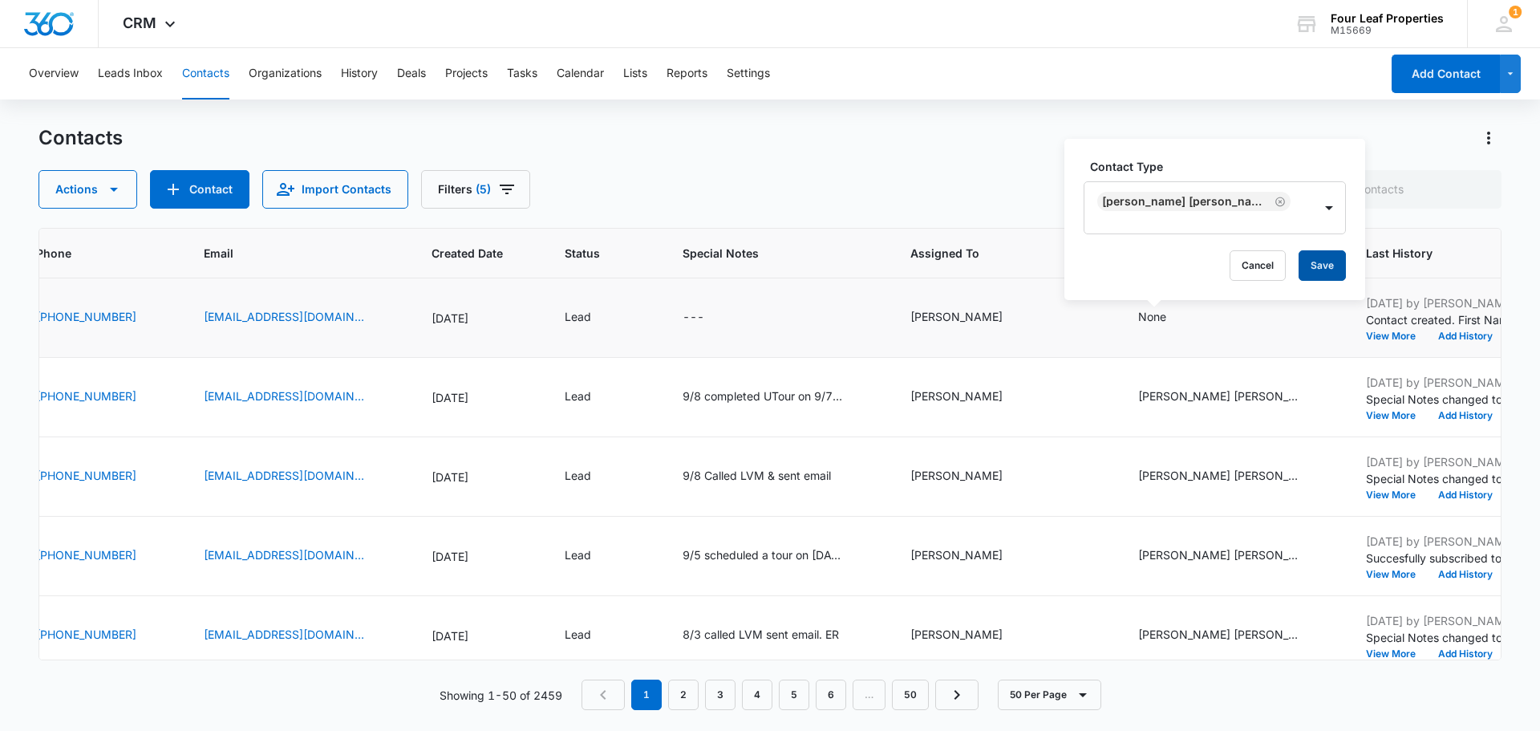
click at [1303, 272] on button "Save" at bounding box center [1321, 265] width 47 height 30
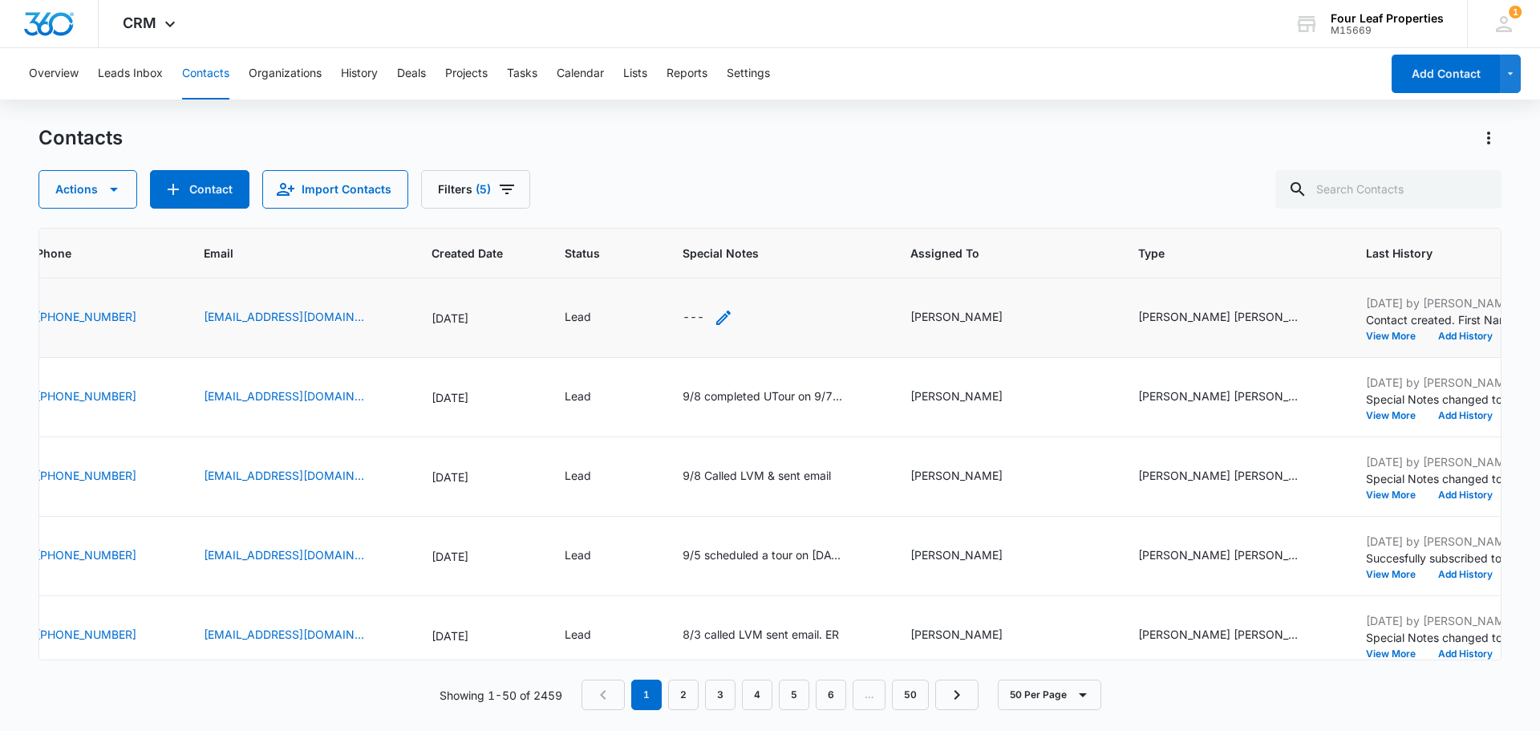
click at [688, 318] on div "---" at bounding box center [694, 317] width 22 height 19
click at [663, 167] on textarea "Special Notes" at bounding box center [703, 188] width 190 height 91
type textarea "9/8 Called LMV & sent text. ER"
click at [751, 261] on button "Save" at bounding box center [774, 265] width 47 height 30
click at [1430, 197] on input "text" at bounding box center [1388, 189] width 226 height 38
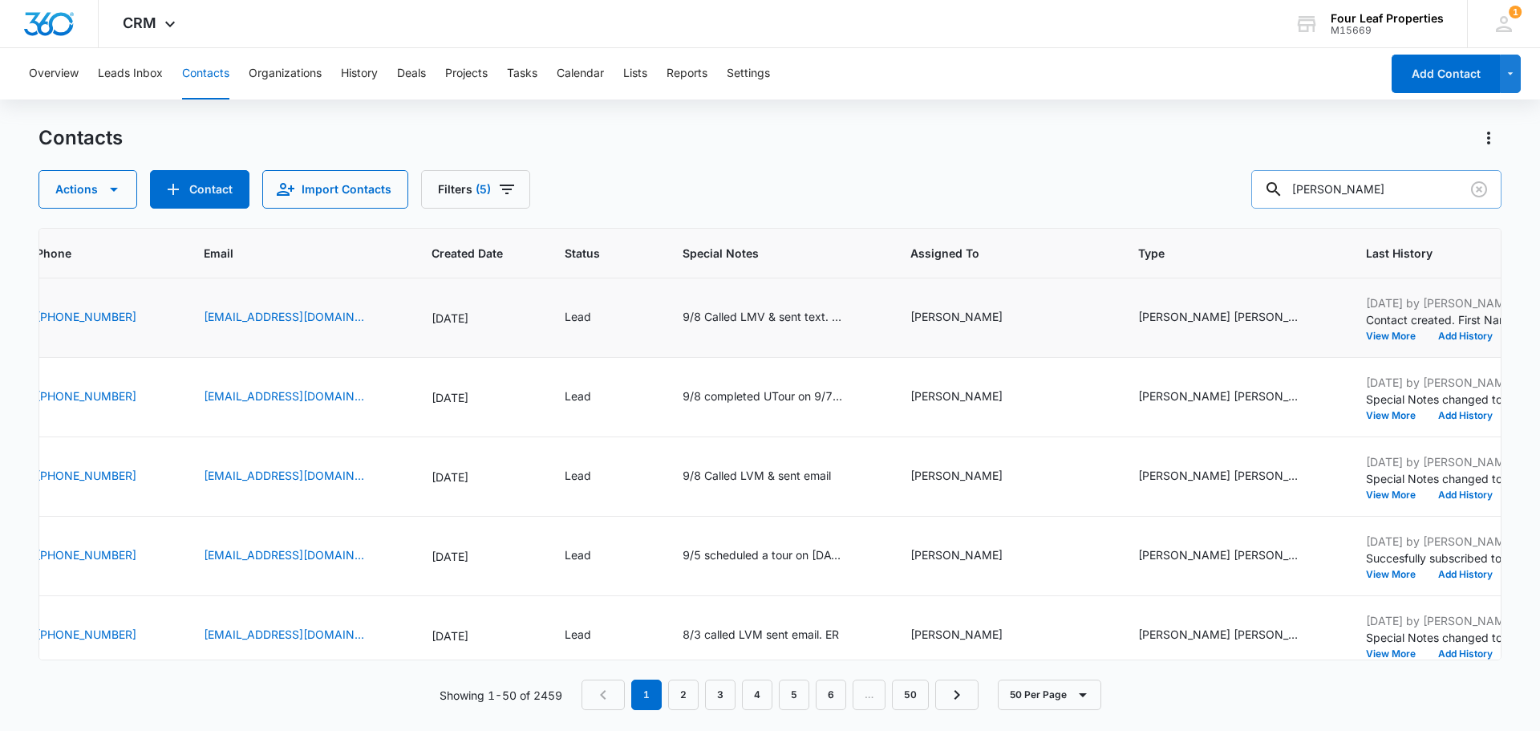
type input "[PERSON_NAME]"
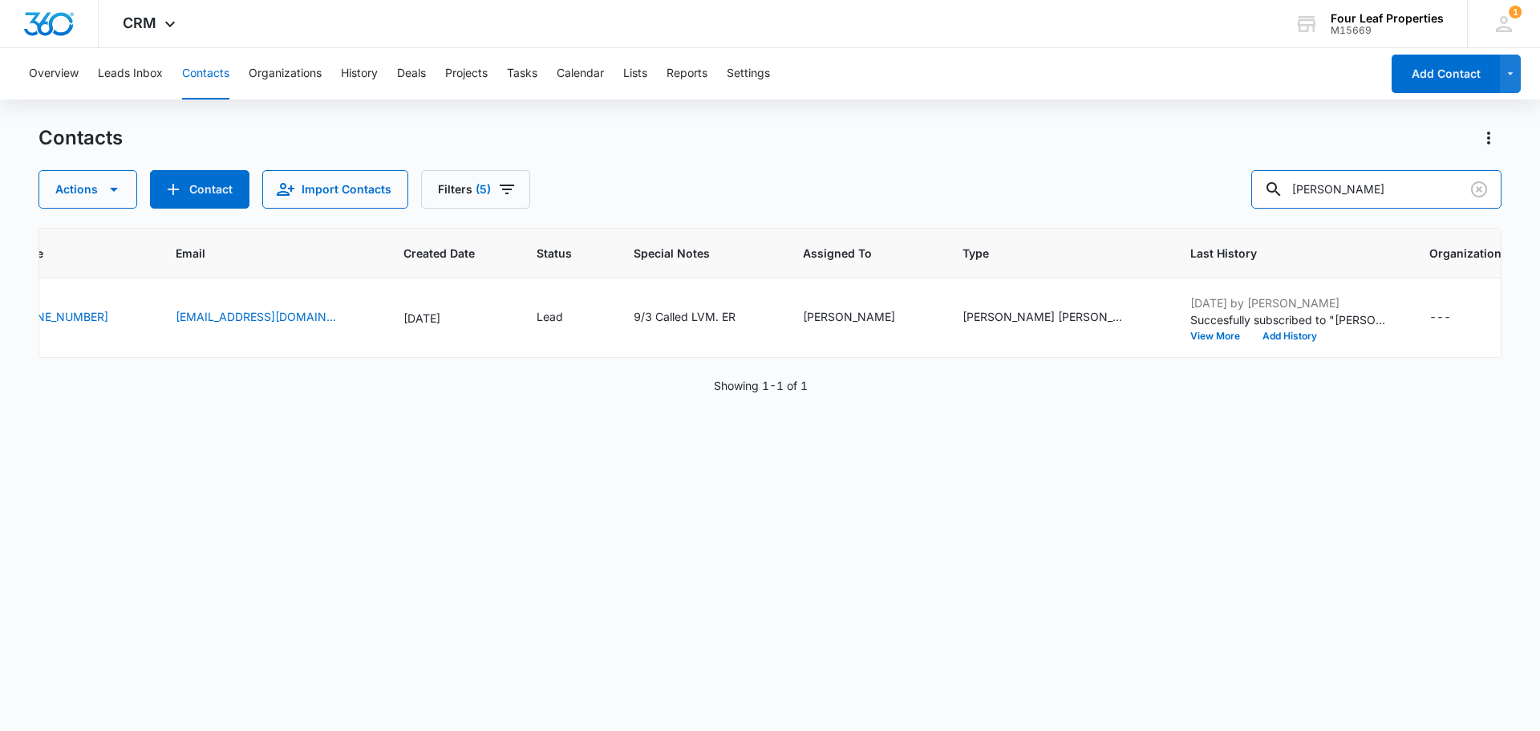
scroll to position [0, 498]
click at [747, 321] on icon "Special Notes - 9/3 Called LVM. ER - Select to Edit Field" at bounding box center [756, 317] width 19 height 19
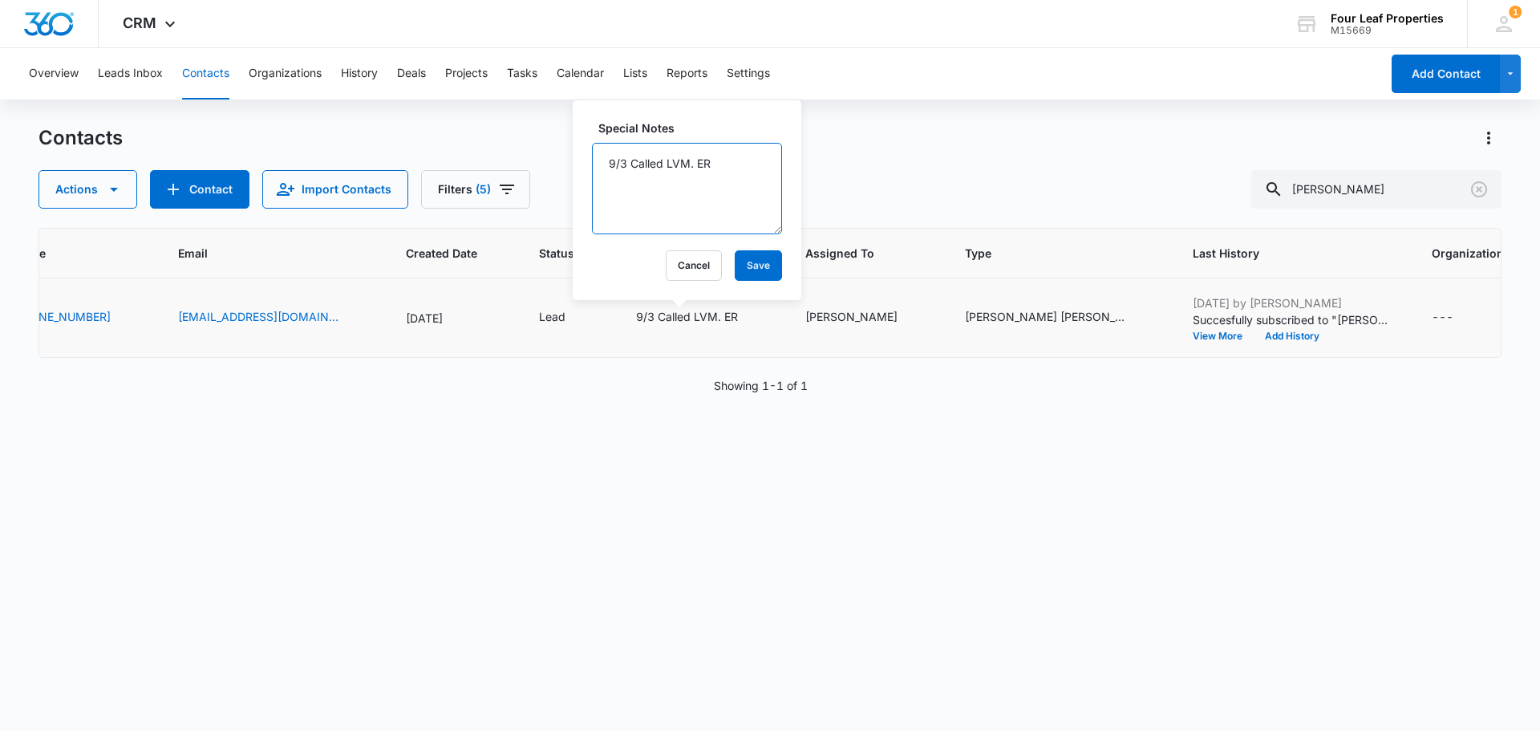
click at [655, 188] on textarea "9/3 Called LVM. ER" at bounding box center [687, 188] width 190 height 91
click at [733, 155] on textarea "9/3 Called LVM. ER" at bounding box center [687, 188] width 190 height 91
click at [607, 162] on textarea "9/3 Called LVM. ER" at bounding box center [687, 188] width 190 height 91
click at [614, 161] on textarea "9/3 Called LVM. ER" at bounding box center [687, 188] width 190 height 91
click at [630, 167] on textarea "9/8 Sent text. ER 9/3 Called LVM. ER" at bounding box center [687, 188] width 190 height 91
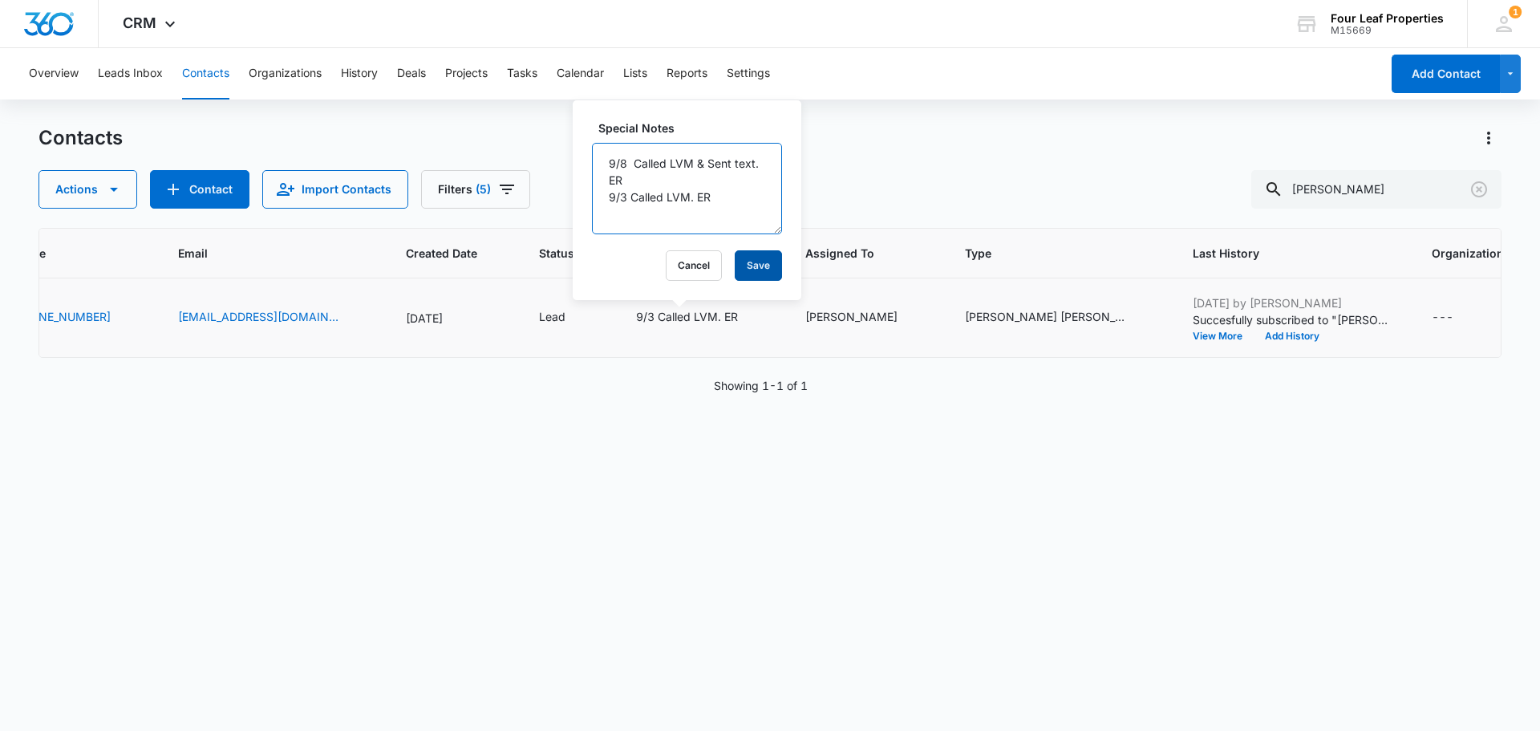
type textarea "9/8 Called LVM & Sent text. ER 9/3 Called LVM. ER"
click at [741, 274] on button "Save" at bounding box center [758, 265] width 47 height 30
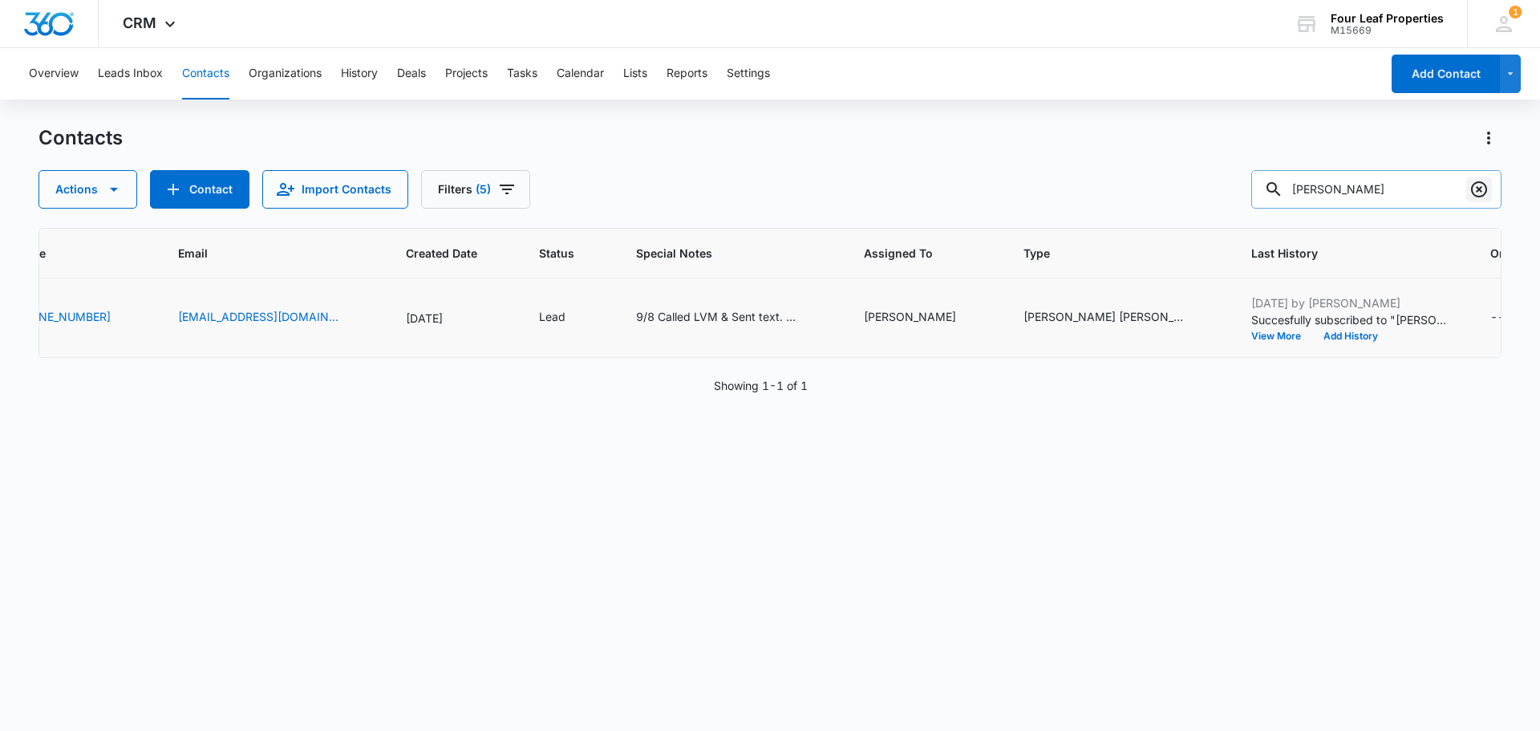
click at [1481, 189] on icon "Clear" at bounding box center [1478, 189] width 19 height 19
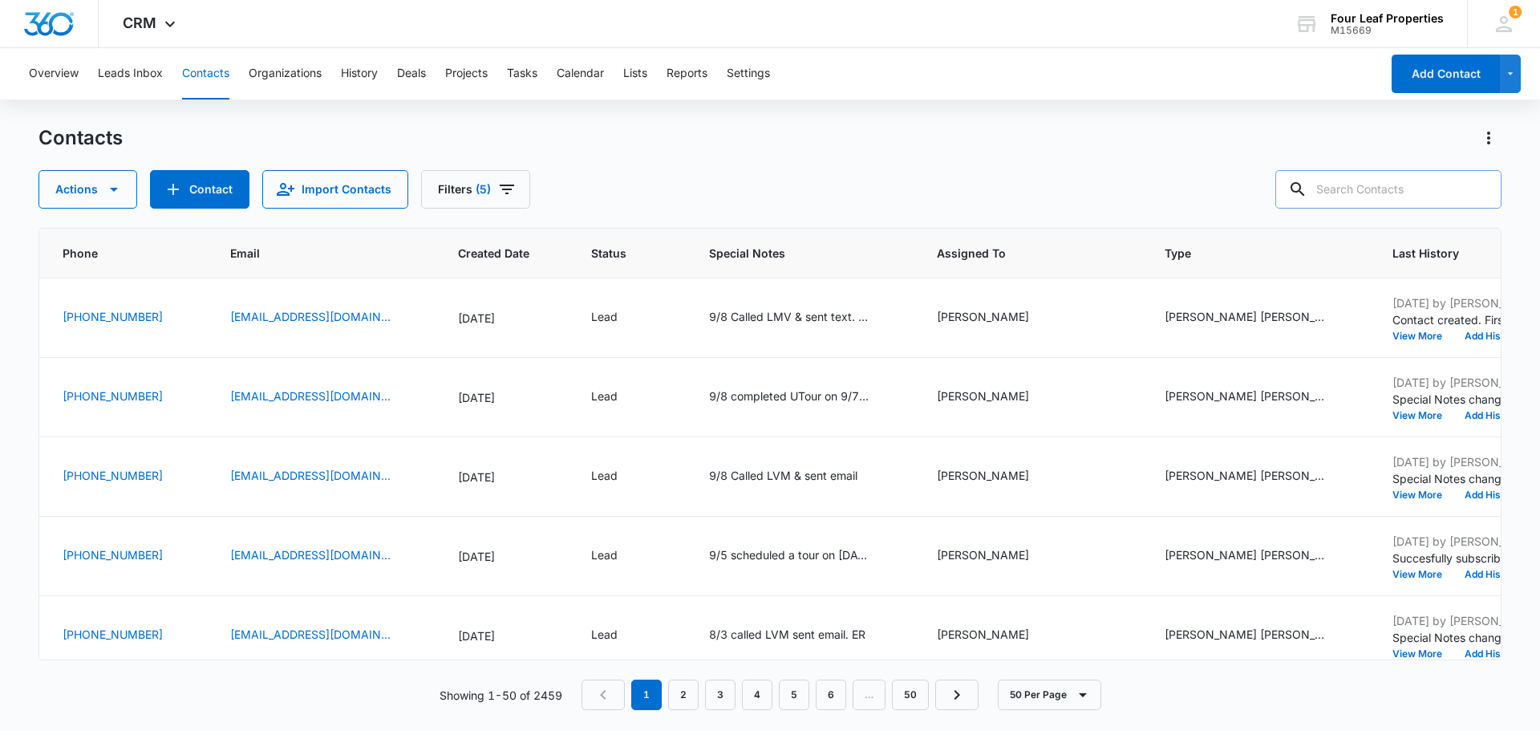
click at [1360, 198] on input "text" at bounding box center [1388, 189] width 226 height 38
type input "[PERSON_NAME]"
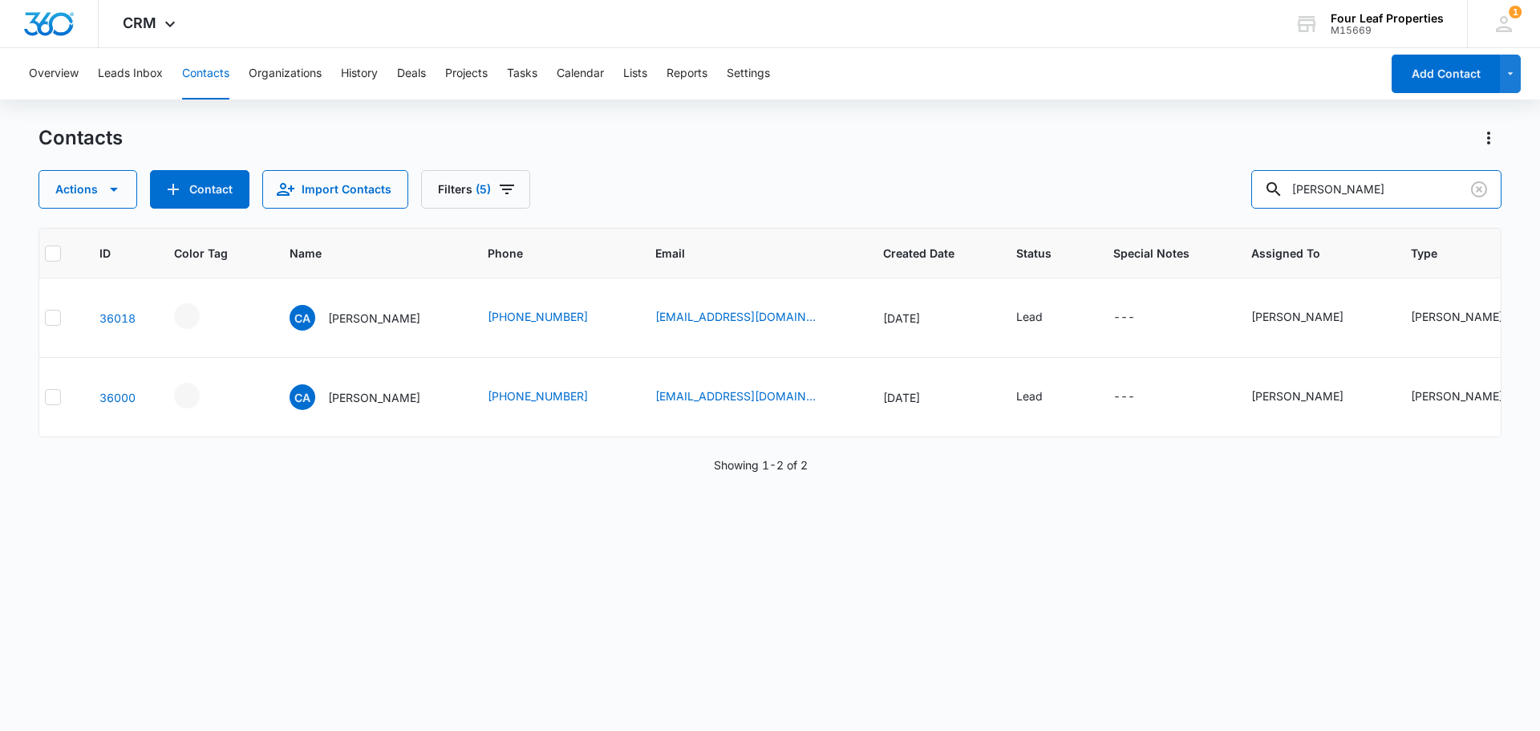
scroll to position [0, 0]
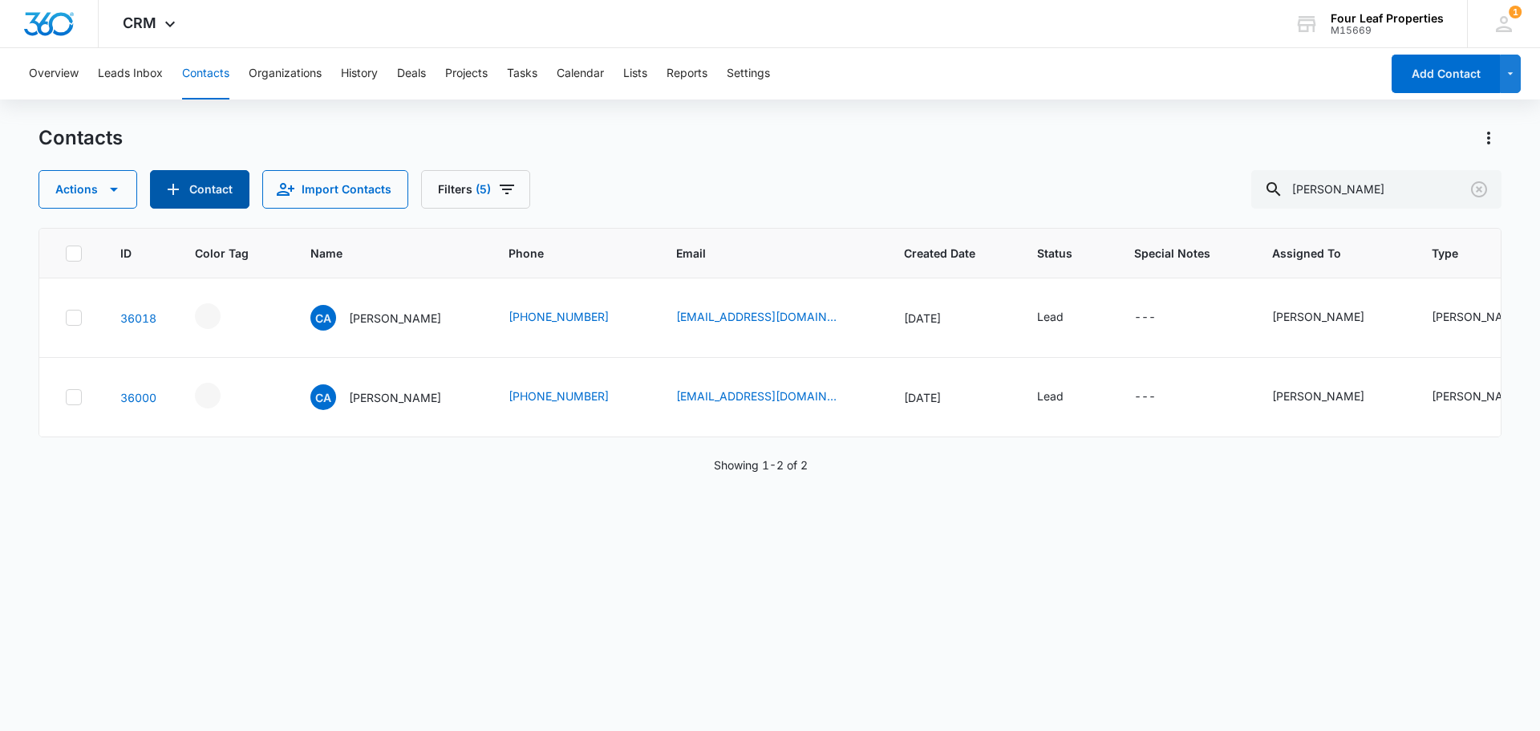
click at [177, 178] on button "Contact" at bounding box center [199, 189] width 99 height 38
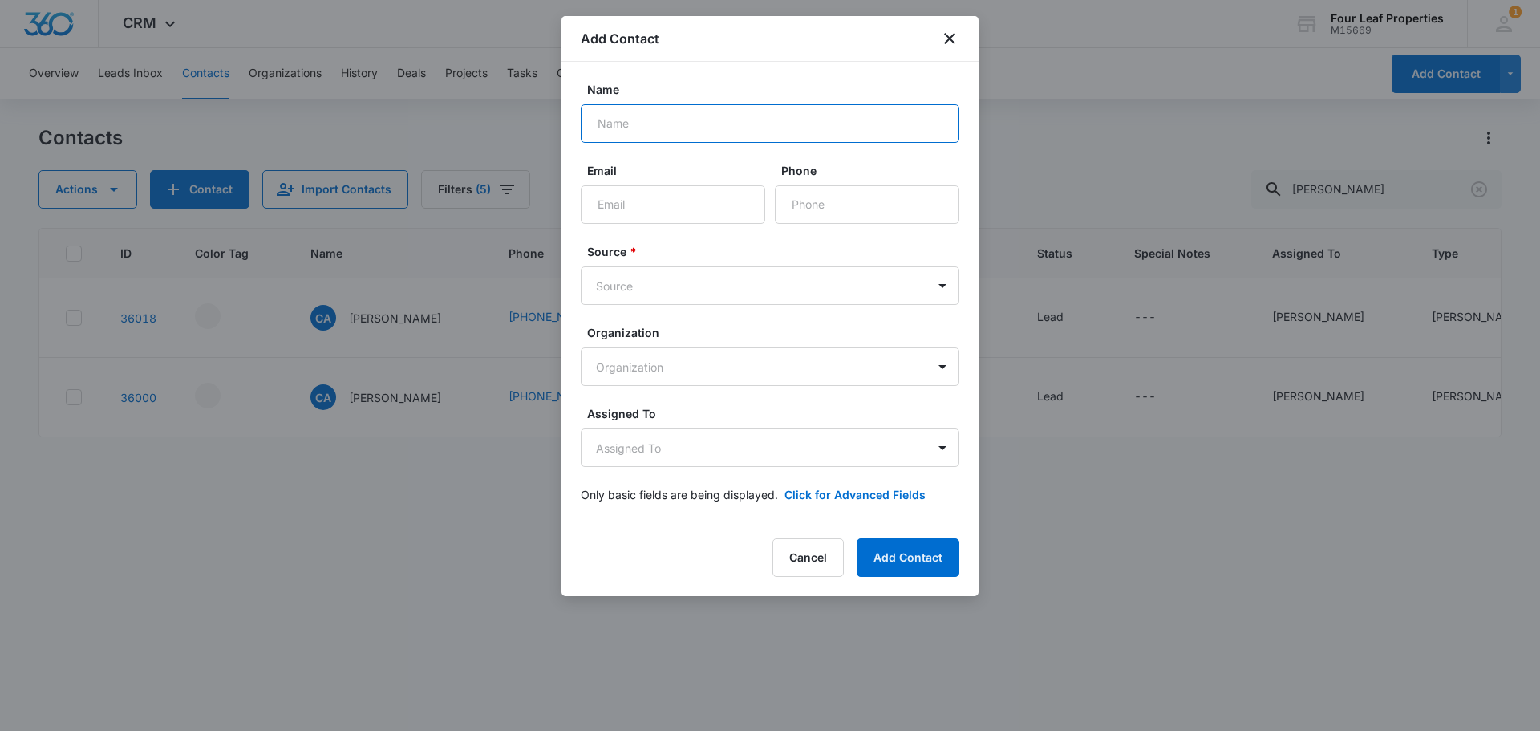
click at [619, 128] on input "Name" at bounding box center [770, 123] width 379 height 38
click at [740, 130] on input "Name" at bounding box center [770, 123] width 379 height 38
paste input "[PERSON_NAME]"
type input "[PERSON_NAME]"
click at [610, 204] on input "Email" at bounding box center [673, 204] width 184 height 38
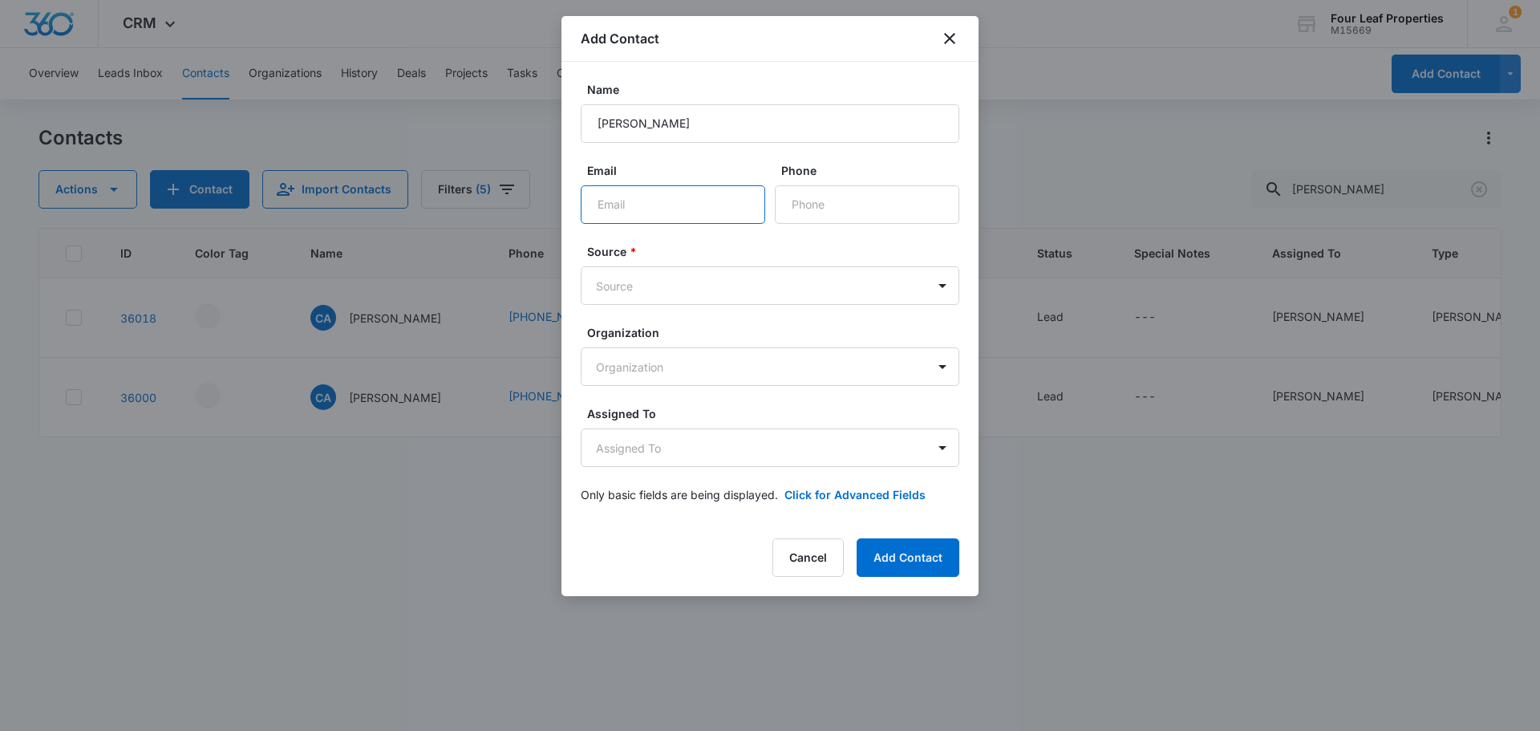
paste input "[EMAIL_ADDRESS][DOMAIN_NAME]"
type input "[EMAIL_ADDRESS][DOMAIN_NAME]"
click at [879, 213] on input "Phone" at bounding box center [867, 204] width 184 height 38
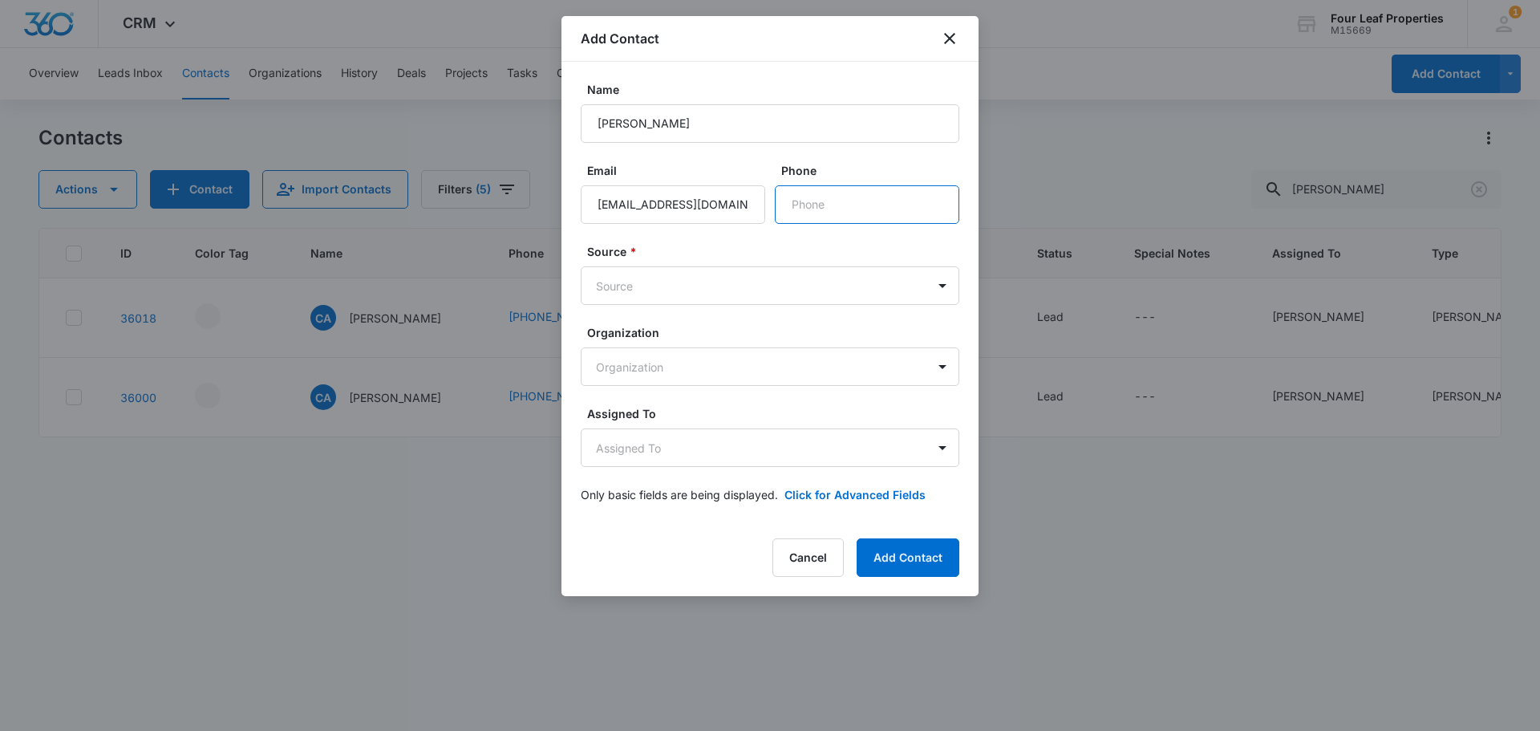
paste input "[PHONE_NUMBER]"
type input "[PHONE_NUMBER]"
click at [614, 275] on body "CRM Apps Reputation Websites Forms CRM Email Social Shop Payments POS Content A…" at bounding box center [770, 365] width 1540 height 731
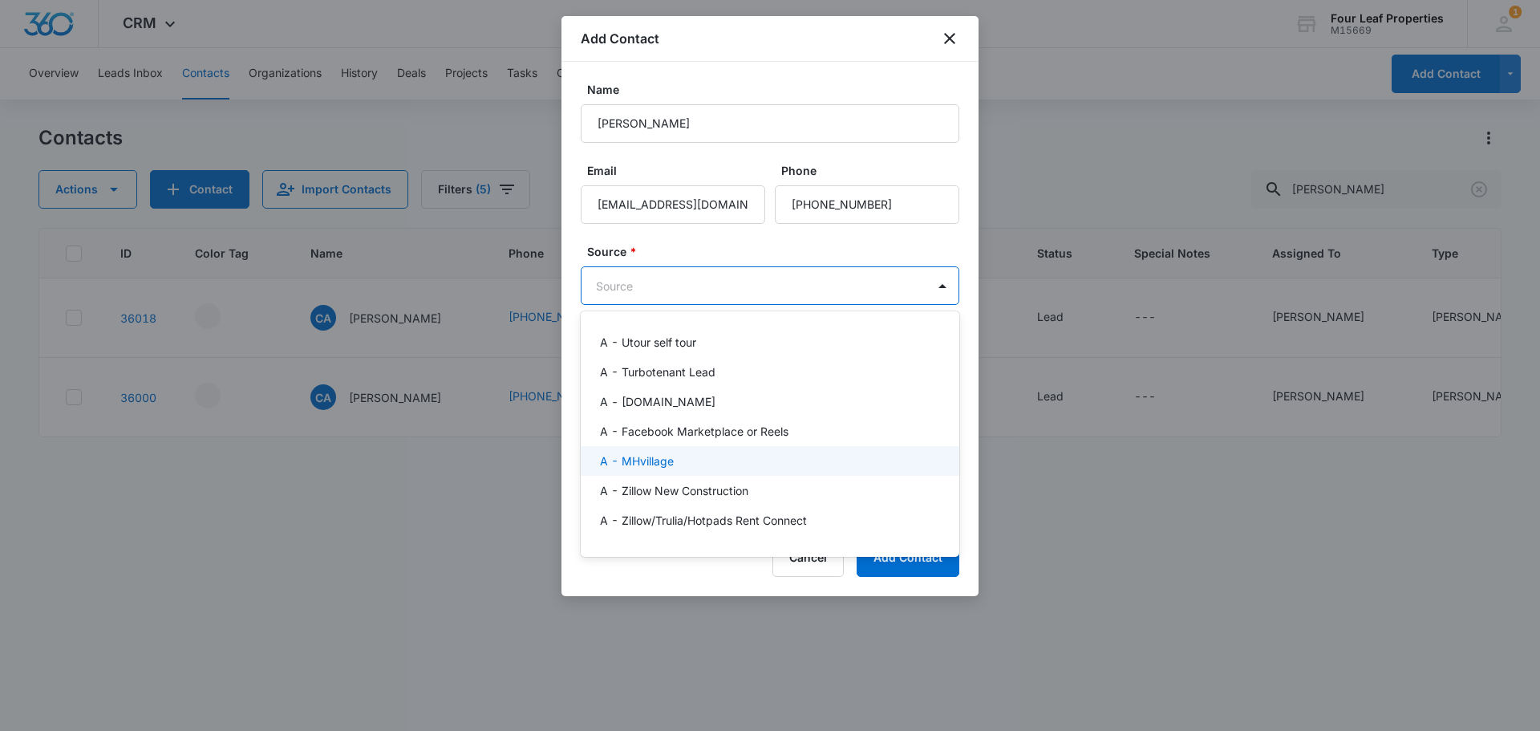
scroll to position [80, 0]
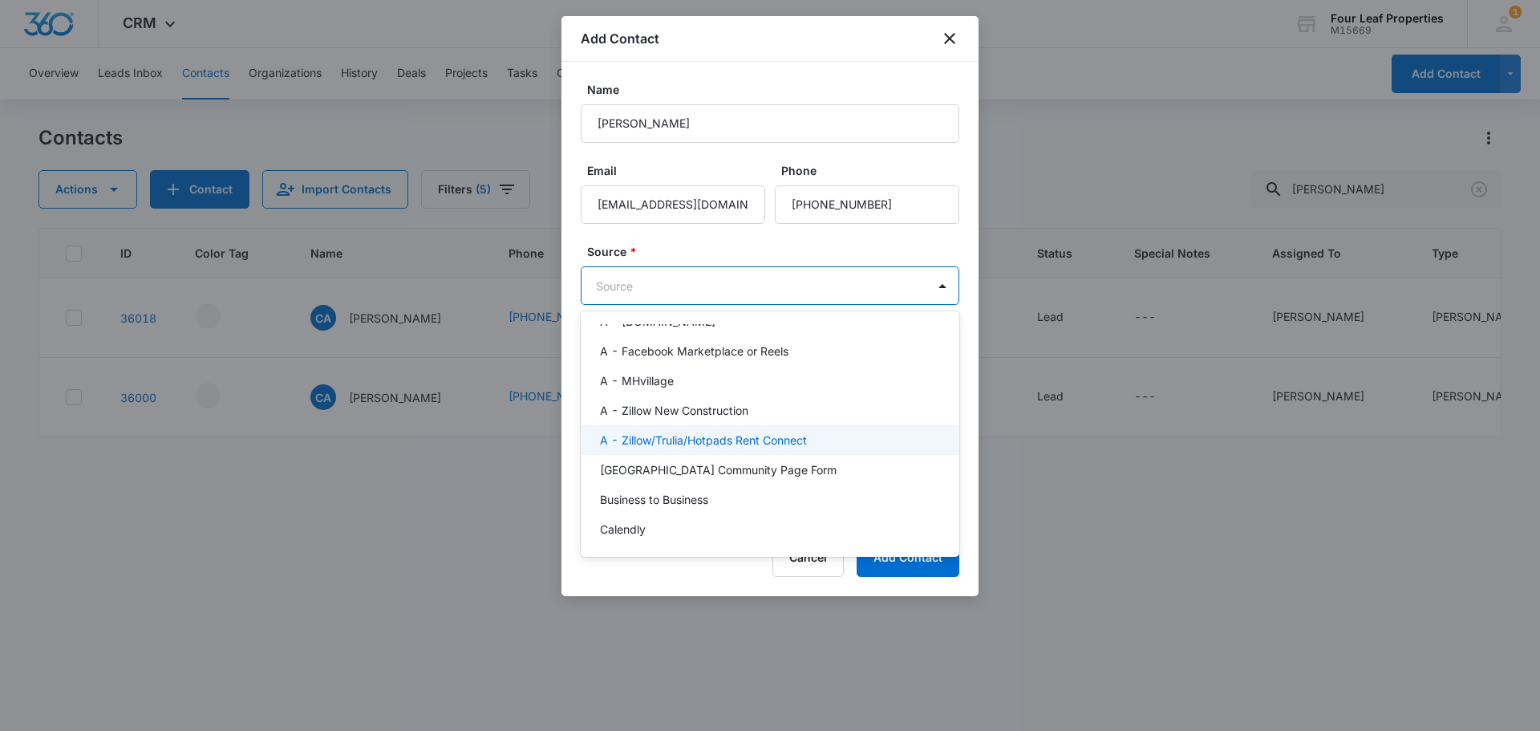
click at [679, 434] on p "A - Zillow/Trulia/Hotpads Rent Connect" at bounding box center [703, 439] width 207 height 17
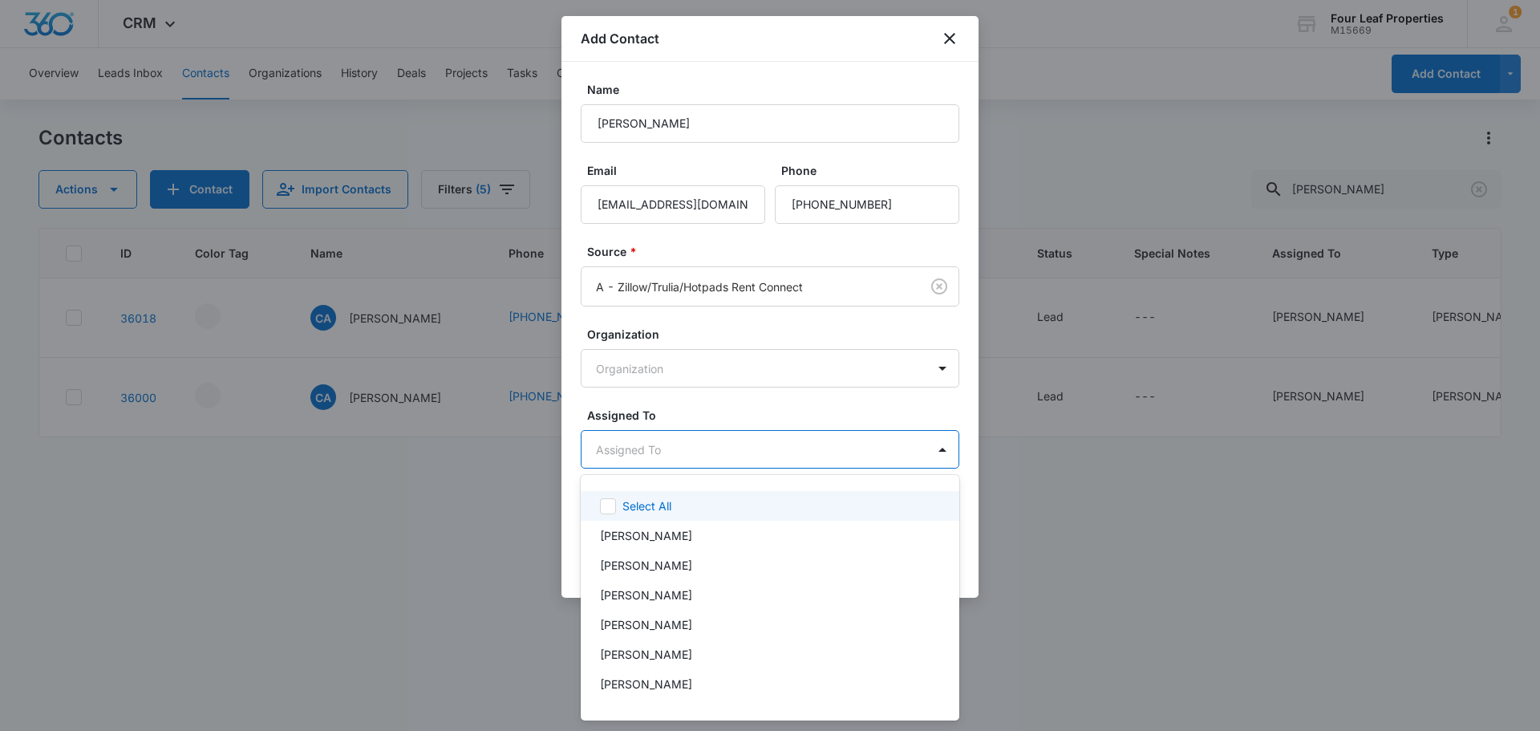
click at [666, 442] on body "CRM Apps Reputation Websites Forms CRM Email Social Shop Payments POS Content A…" at bounding box center [770, 365] width 1540 height 731
type input "ele"
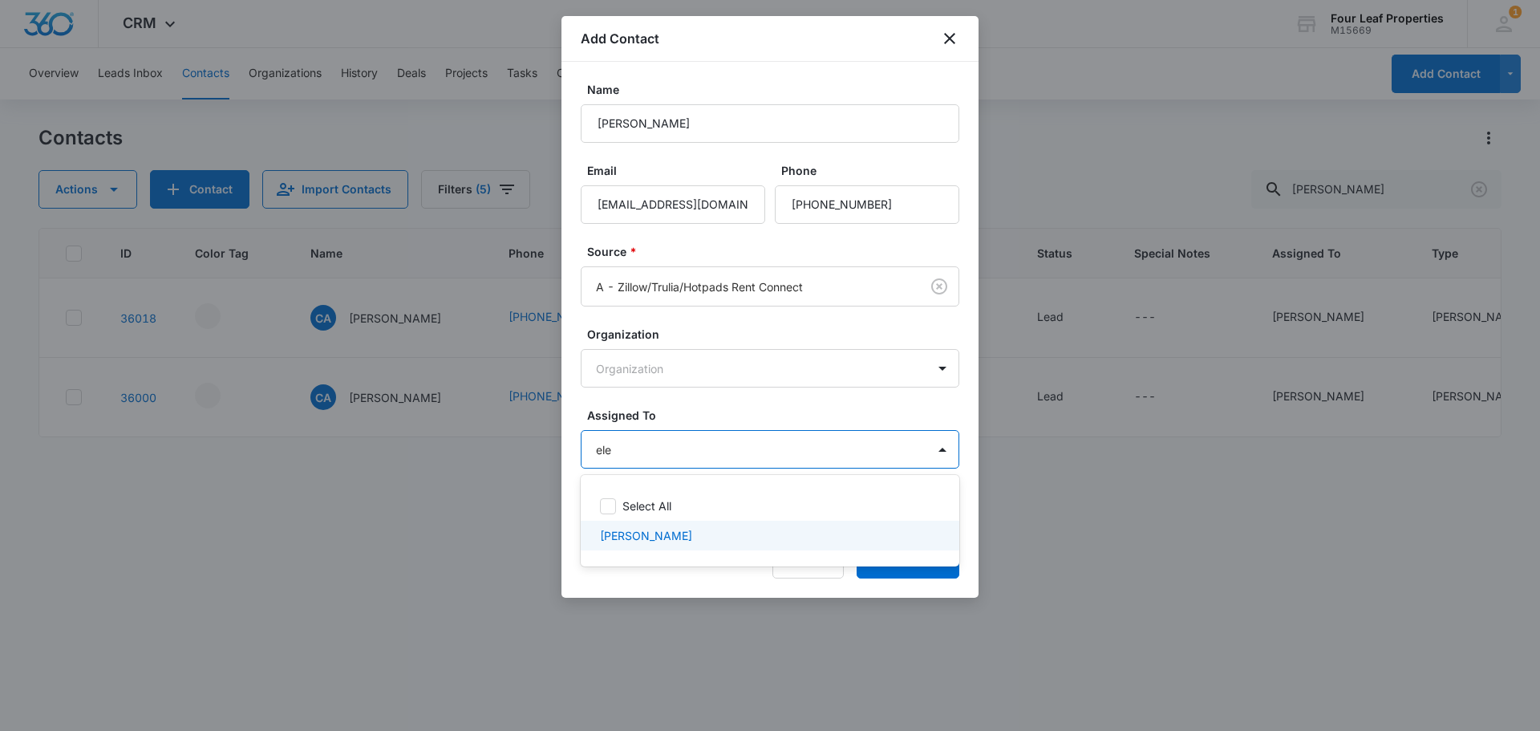
click at [610, 541] on p "[PERSON_NAME]" at bounding box center [646, 535] width 92 height 17
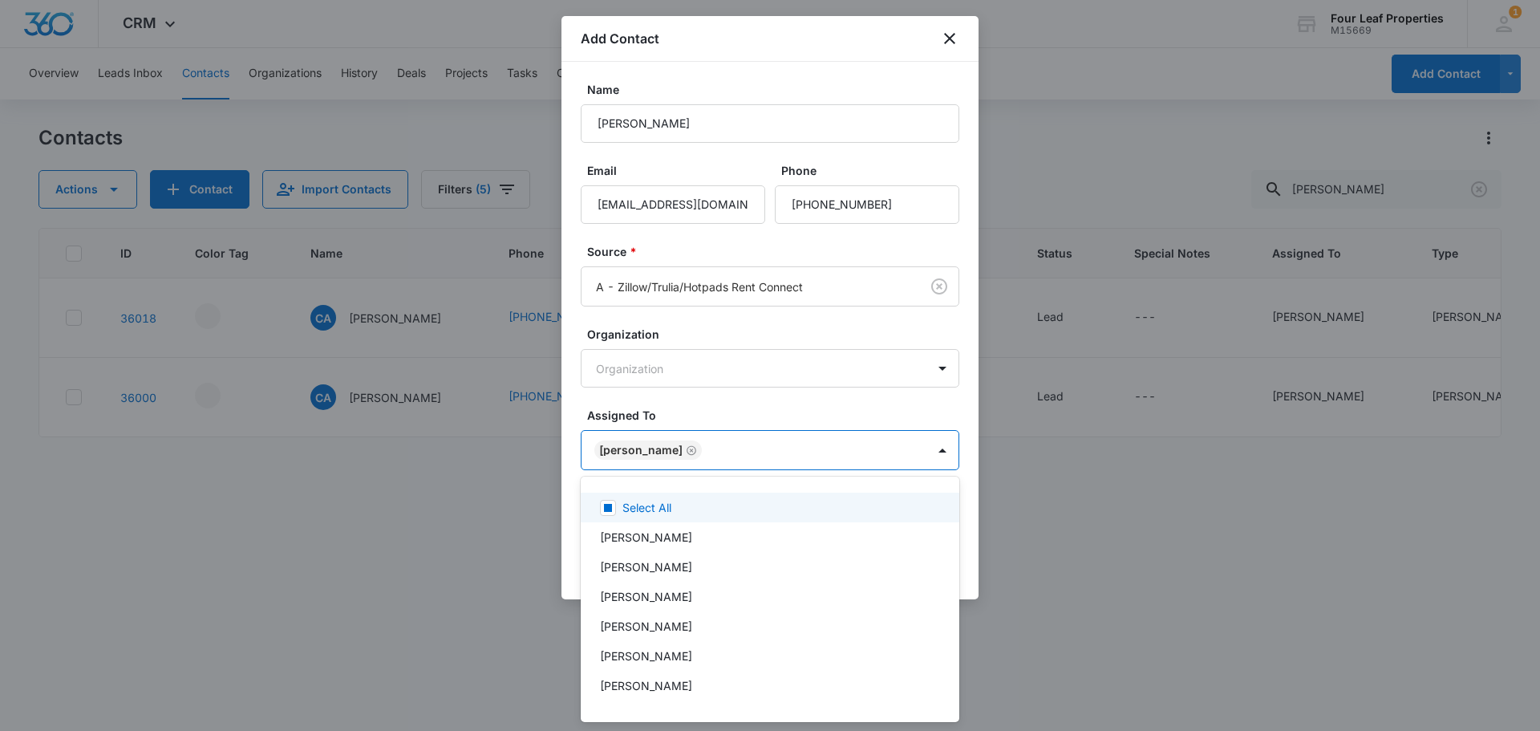
click at [719, 395] on div at bounding box center [770, 365] width 1540 height 731
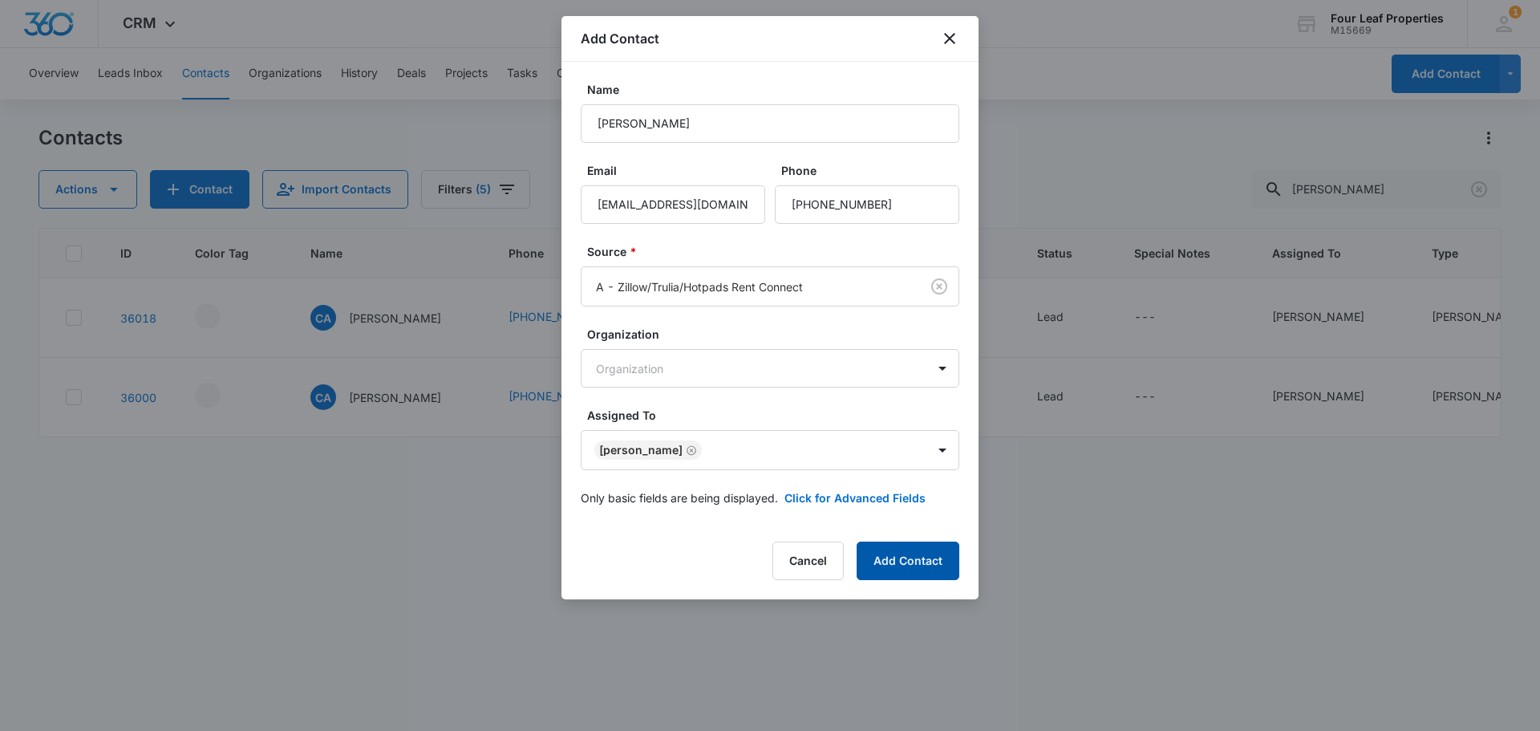
click at [941, 565] on button "Add Contact" at bounding box center [908, 560] width 103 height 38
